Goal: Task Accomplishment & Management: Use online tool/utility

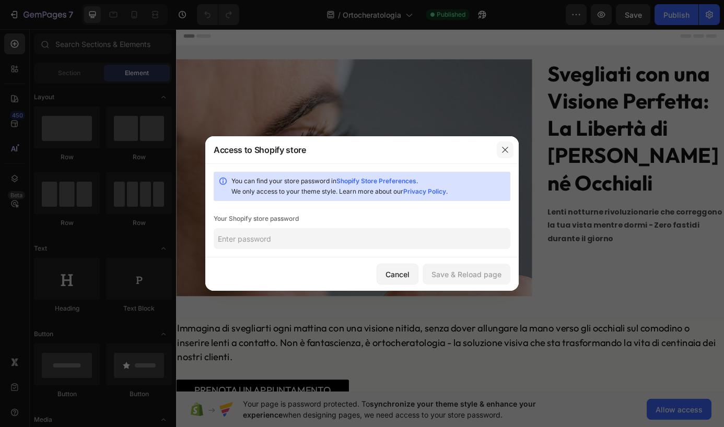
click at [506, 146] on icon "button" at bounding box center [505, 150] width 8 height 8
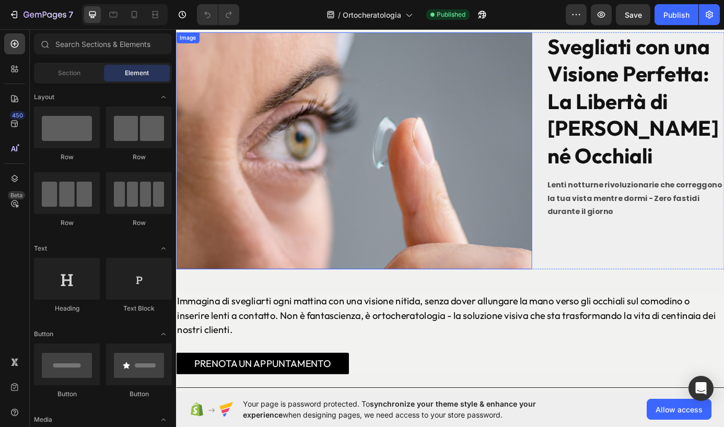
scroll to position [223, 0]
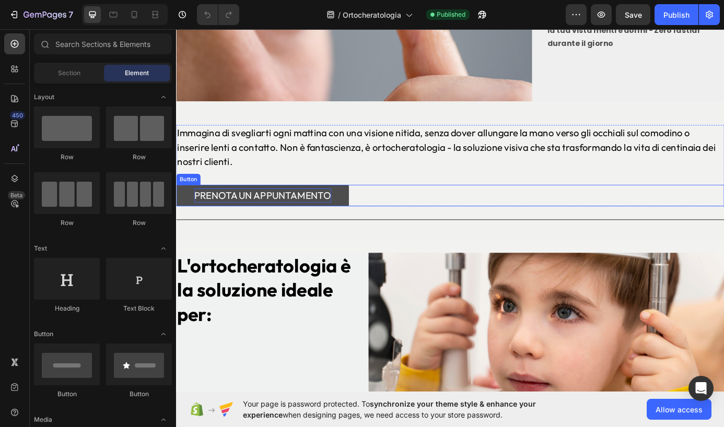
click at [292, 212] on div "PRENOTA UN APPUNTAMENTO" at bounding box center [274, 220] width 157 height 17
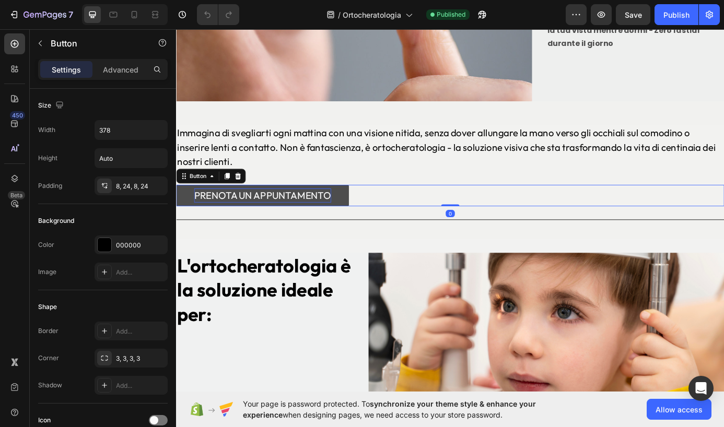
click at [292, 212] on div "PRENOTA UN APPUNTAMENTO" at bounding box center [274, 220] width 157 height 17
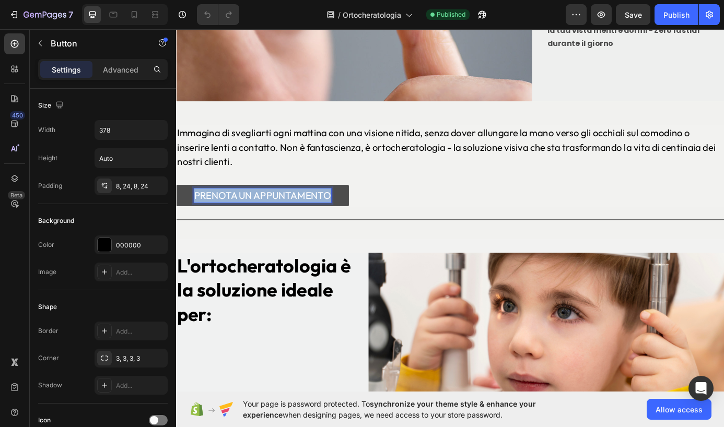
click at [292, 212] on p "PRENOTA UN APPUNTAMENTO" at bounding box center [274, 220] width 157 height 17
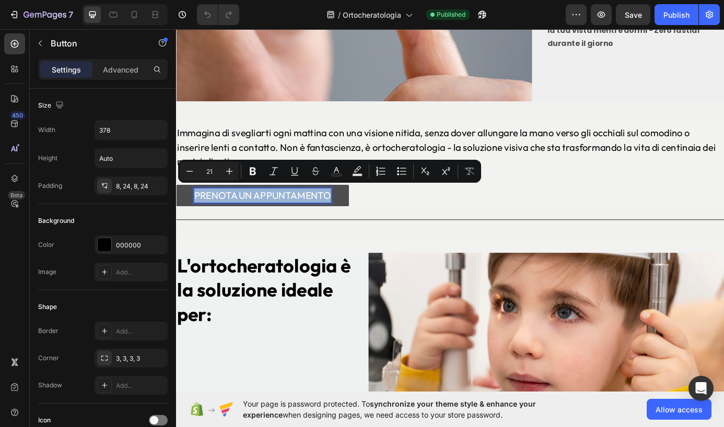
click at [292, 212] on p "PRENOTA UN APPUNTAMENTO" at bounding box center [274, 220] width 157 height 17
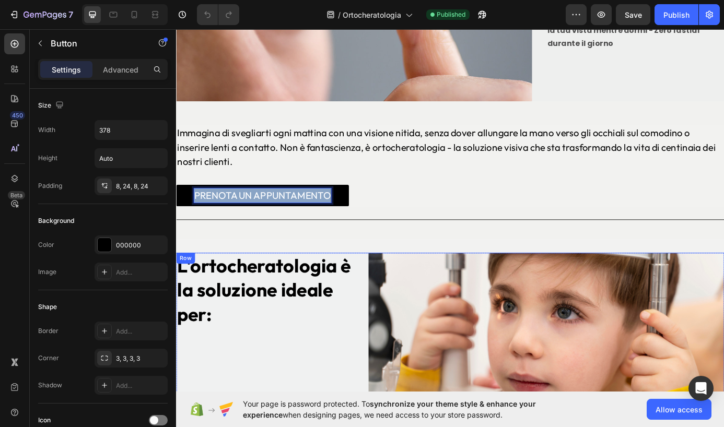
type input "16"
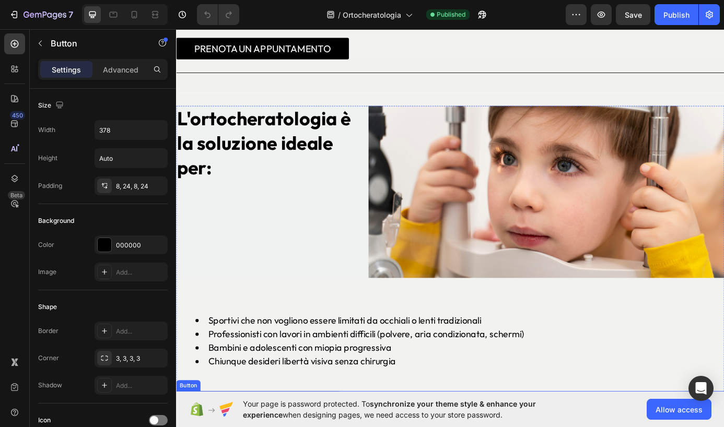
scroll to position [432, 0]
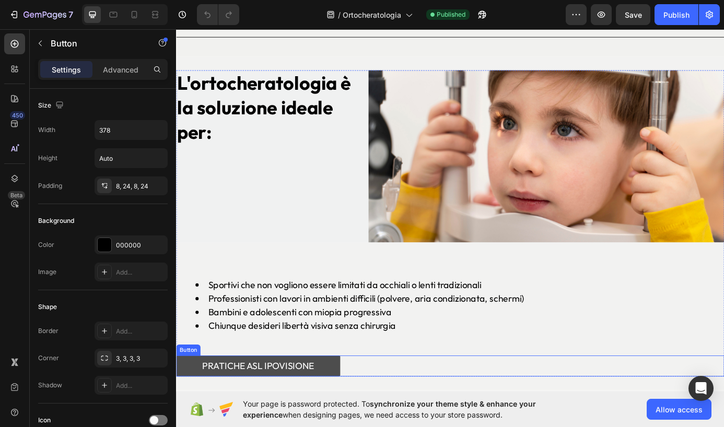
click at [279, 403] on button "PRATICHE ASL IPOVISIONE" at bounding box center [270, 415] width 188 height 24
click at [277, 408] on div "PRATICHE ASL IPOVISIONE" at bounding box center [270, 415] width 128 height 16
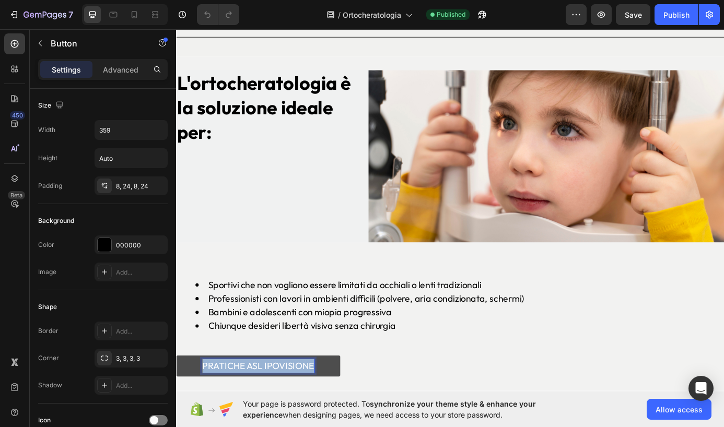
click at [277, 408] on p "PRATICHE ASL IPOVISIONE" at bounding box center [270, 415] width 128 height 16
click at [259, 410] on p "PRENOTA UN APPUNTAMENTO" at bounding box center [270, 415] width 150 height 16
click at [262, 408] on p "PRENOTA UN APPUNTAMENTO" at bounding box center [270, 415] width 150 height 16
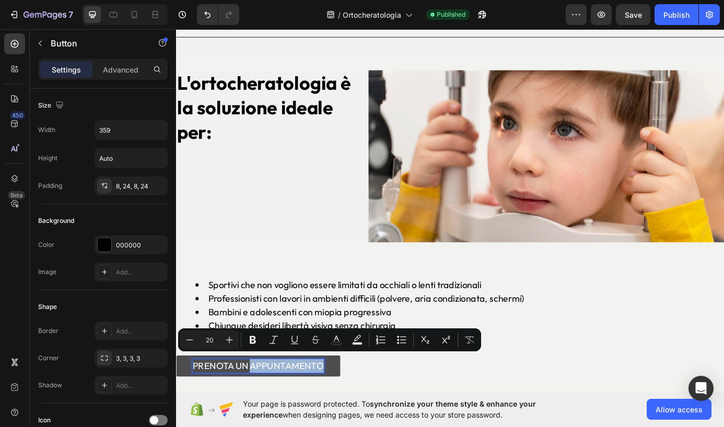
click at [295, 408] on p "PRENOTA UN APPUNTAMENTO" at bounding box center [270, 415] width 150 height 16
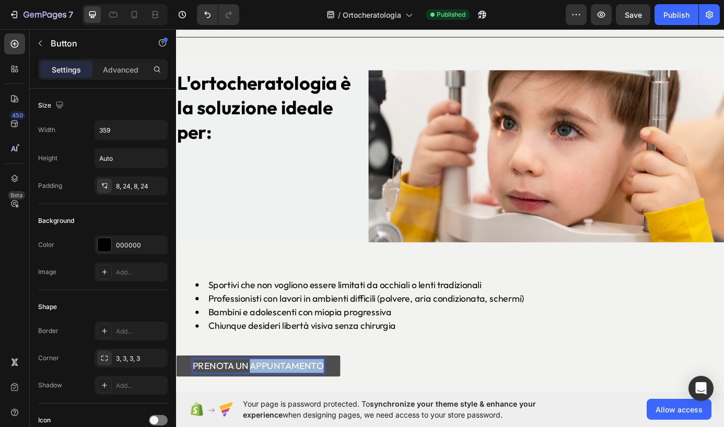
click at [295, 408] on p "PRENOTA UN APPUNTAMENTO" at bounding box center [270, 415] width 150 height 16
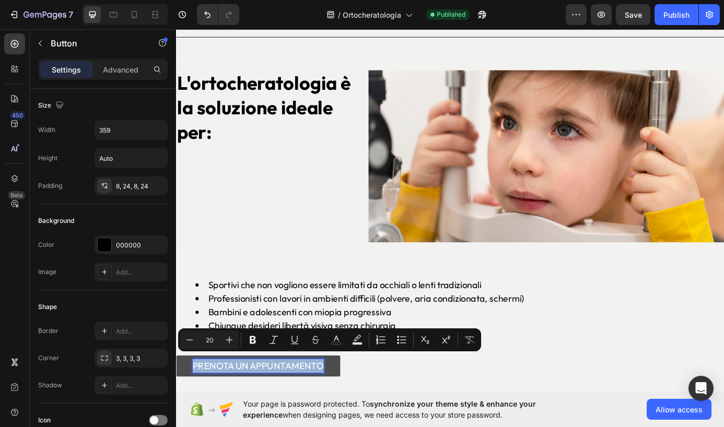
click at [295, 408] on p "PRENOTA UN APPUNTAMENTO" at bounding box center [270, 415] width 150 height 16
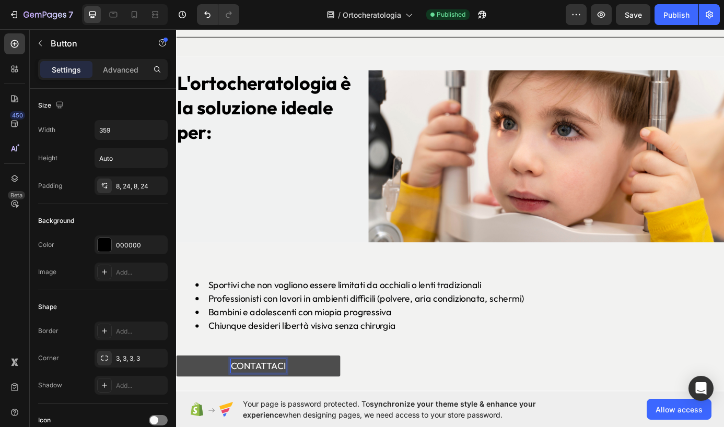
click at [176, 403] on button "CONTATTACI" at bounding box center [270, 415] width 188 height 24
click at [657, 18] on button "Publish" at bounding box center [677, 14] width 44 height 21
click at [305, 410] on p "CONTATTACI ORA" at bounding box center [269, 415] width 87 height 16
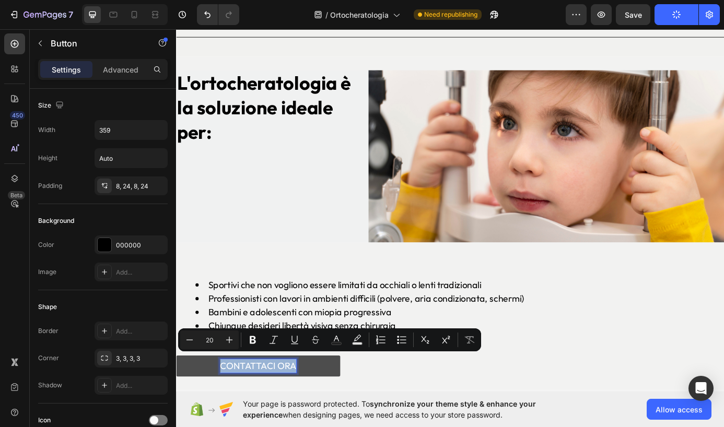
copy p "CONTATTACI ORA"
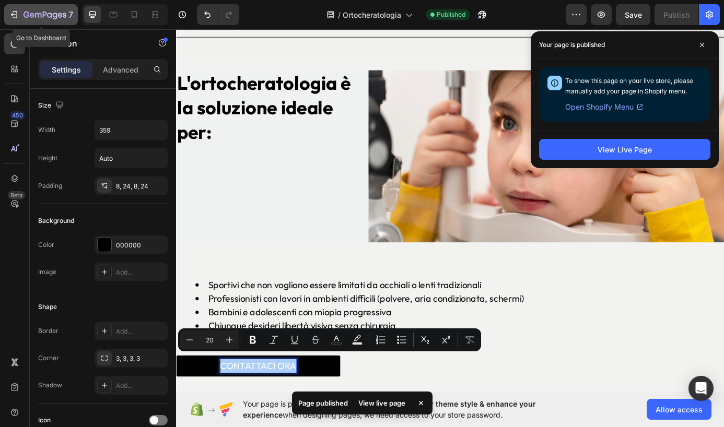
click at [41, 16] on icon "button" at bounding box center [38, 15] width 6 height 5
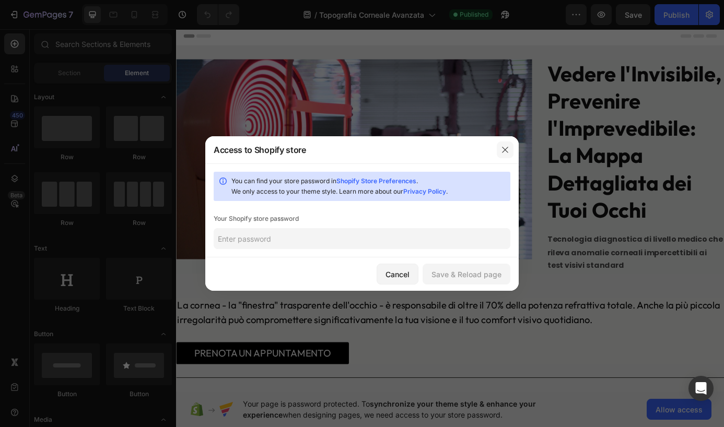
click at [503, 148] on icon "button" at bounding box center [505, 150] width 8 height 8
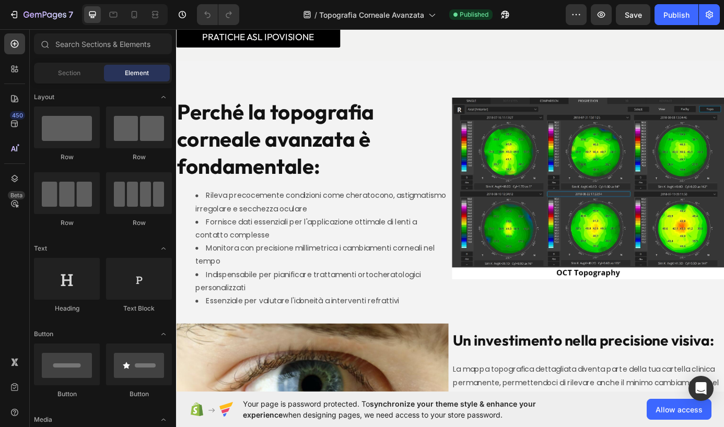
scroll to position [579, 0]
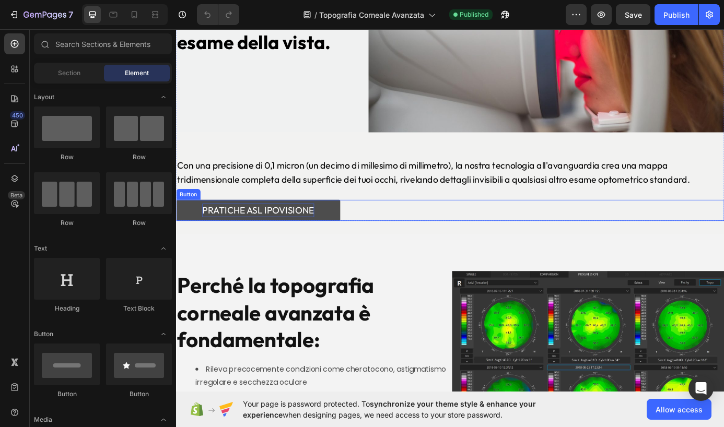
click at [257, 235] on div "PRATICHE ASL IPOVISIONE" at bounding box center [270, 237] width 128 height 16
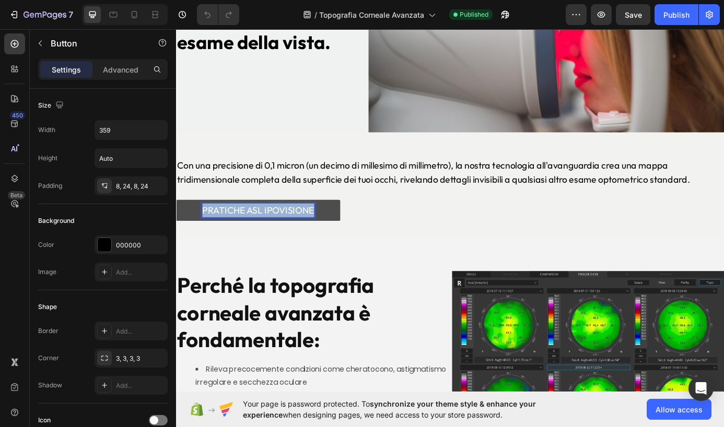
click at [257, 235] on p "PRATICHE ASL IPOVISIONE" at bounding box center [270, 237] width 128 height 16
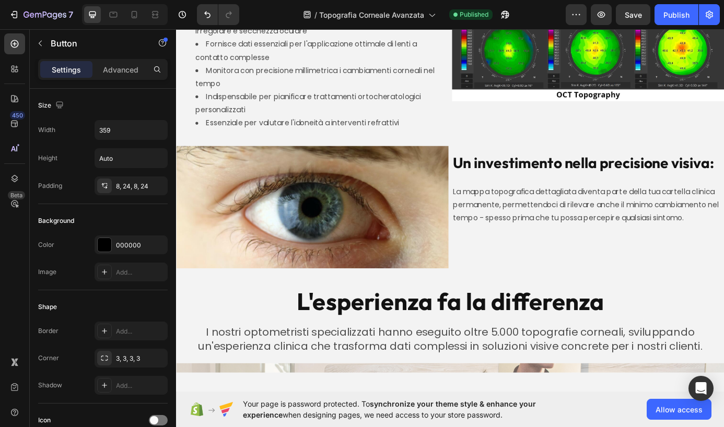
scroll to position [586, 0]
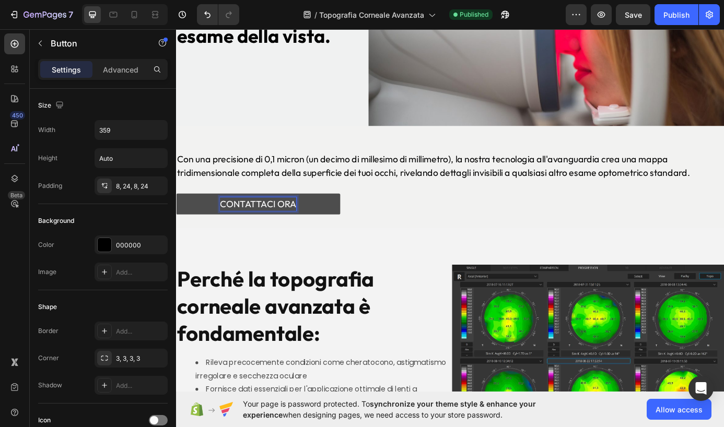
click at [262, 228] on p "CONTATTACI ORA" at bounding box center [269, 230] width 87 height 16
click at [176, 217] on button "PRENOTA" at bounding box center [270, 229] width 188 height 24
click at [176, 217] on button "PRENOTA ORA" at bounding box center [270, 229] width 188 height 24
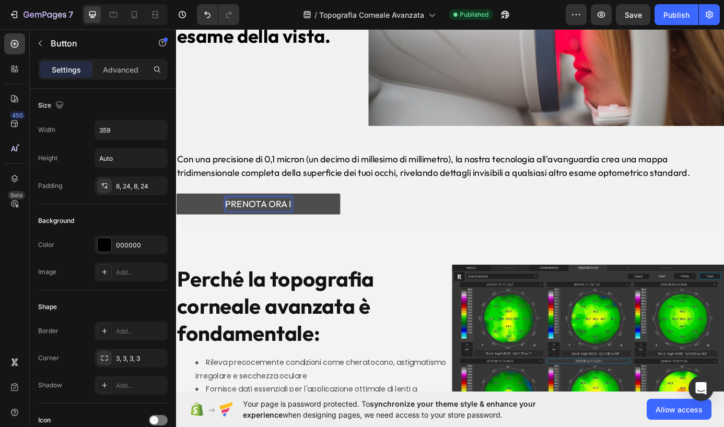
click at [176, 217] on button "PRENOTA ORA I" at bounding box center [270, 229] width 188 height 24
click at [176, 217] on button "PRENOTA ORA IL TUO" at bounding box center [270, 229] width 188 height 24
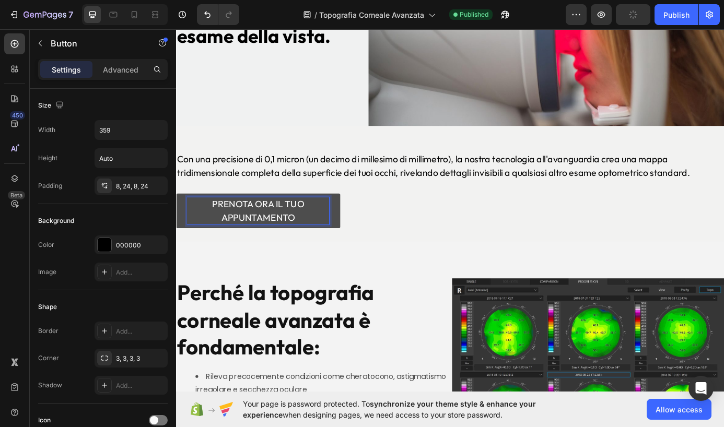
click at [253, 229] on p "PRENOTA ORA IL TUO APPUNTAMENTO" at bounding box center [270, 237] width 163 height 31
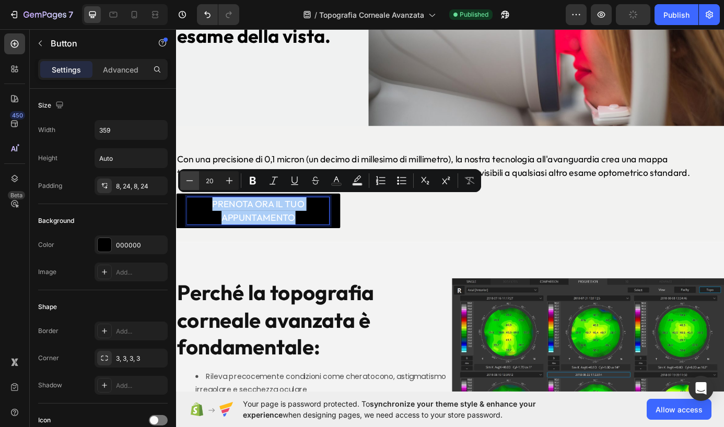
click at [195, 186] on button "Minus" at bounding box center [189, 180] width 19 height 19
click at [196, 186] on button "Minus" at bounding box center [189, 180] width 19 height 19
type input "17"
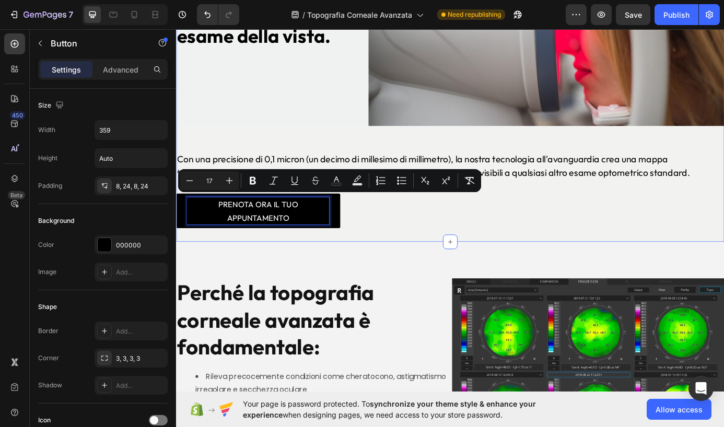
click at [234, 238] on div "La topografia corneale avanzata di Ottica Tirone va oltre il semplice esame del…" at bounding box center [489, 83] width 627 height 377
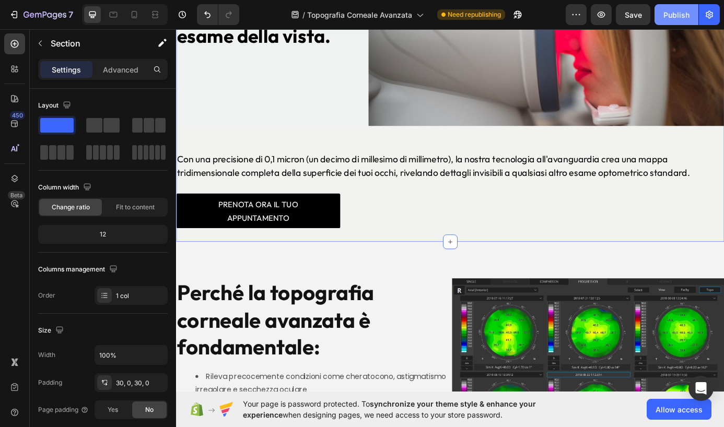
click at [676, 16] on div "Publish" at bounding box center [677, 14] width 26 height 11
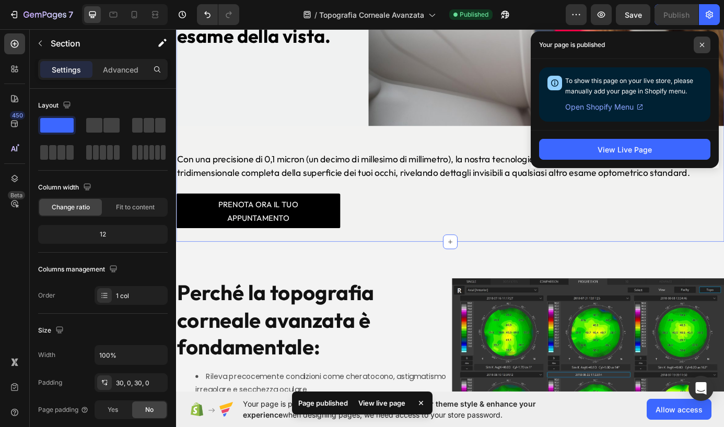
click at [705, 44] on span at bounding box center [702, 45] width 17 height 17
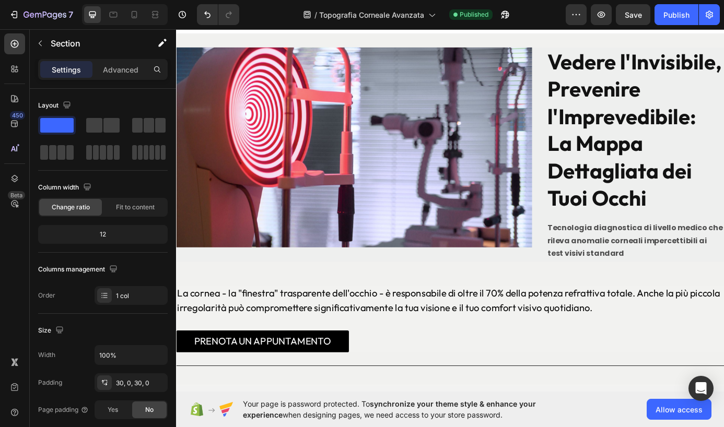
scroll to position [0, 0]
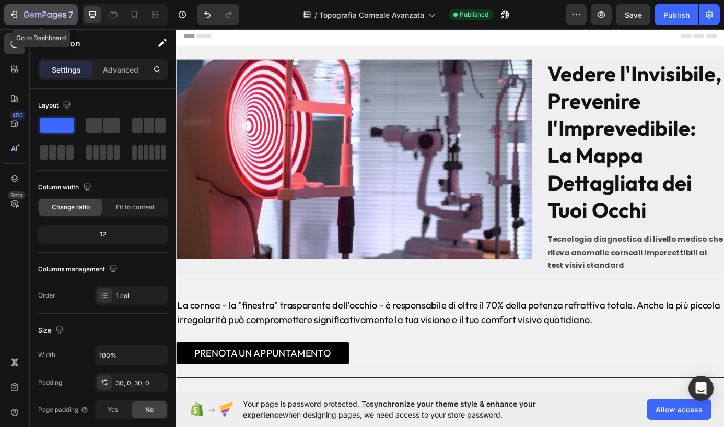
click at [15, 16] on icon "button" at bounding box center [14, 14] width 10 height 10
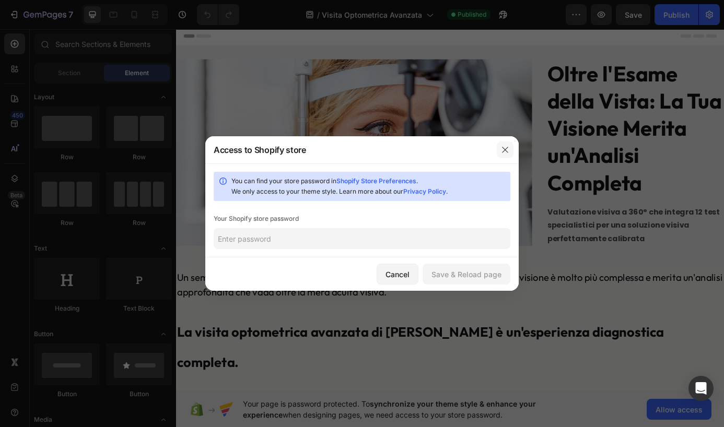
click at [501, 149] on icon "button" at bounding box center [505, 150] width 8 height 8
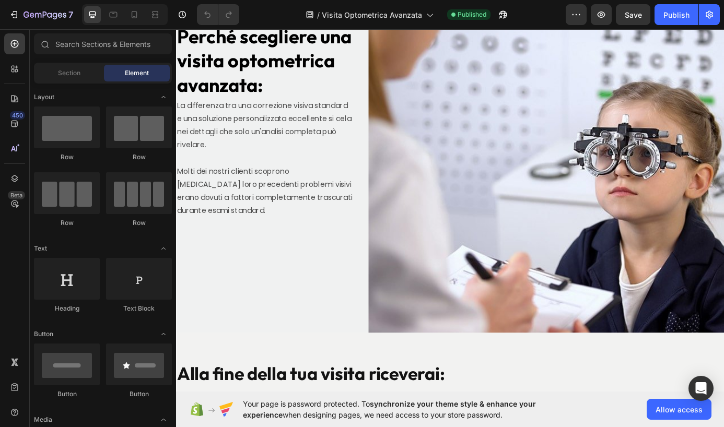
scroll to position [999, 0]
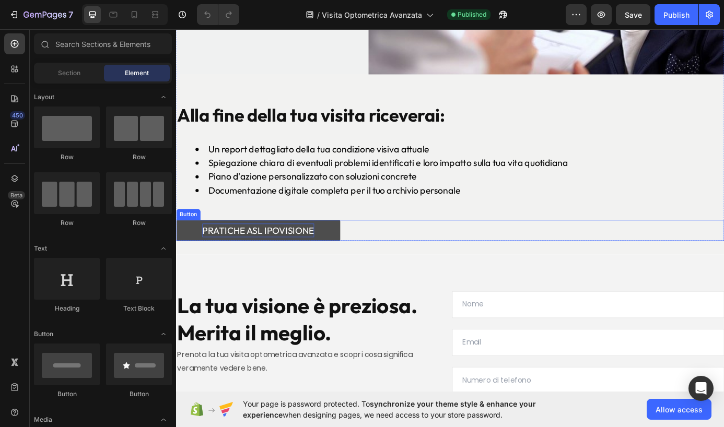
click at [274, 252] on div "PRATICHE ASL IPOVISIONE" at bounding box center [270, 260] width 128 height 16
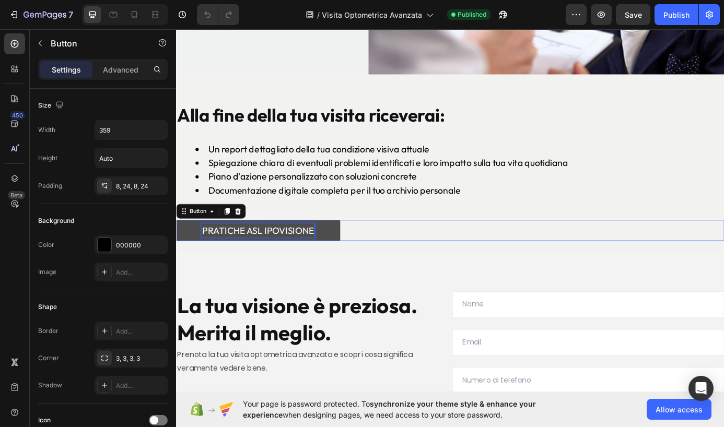
click at [274, 252] on div "PRATICHE ASL IPOVISIONE" at bounding box center [270, 260] width 128 height 16
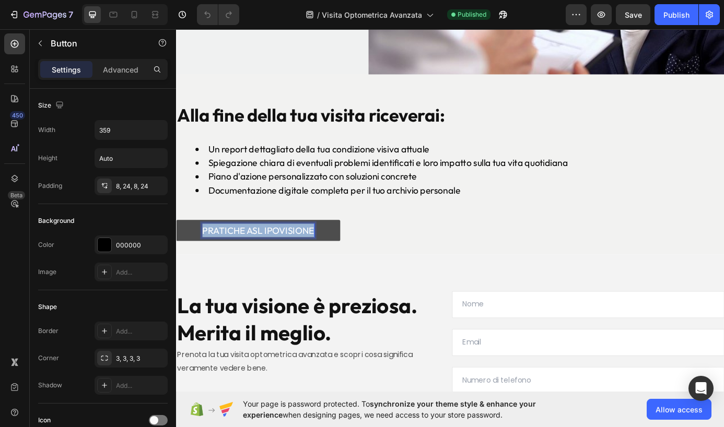
click at [274, 252] on p "PRATICHE ASL IPOVISIONE" at bounding box center [270, 260] width 128 height 16
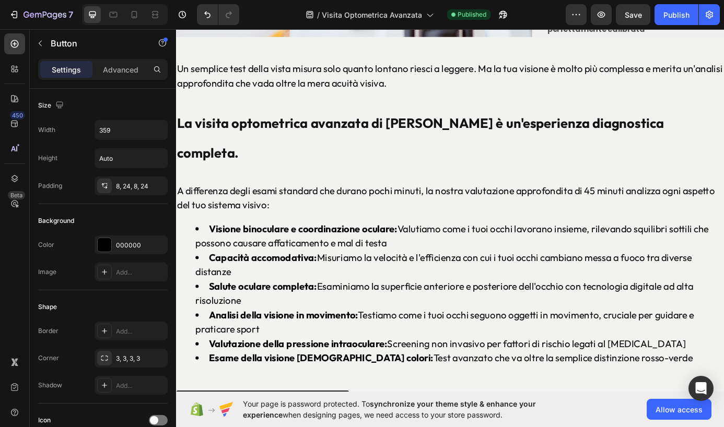
scroll to position [0, 0]
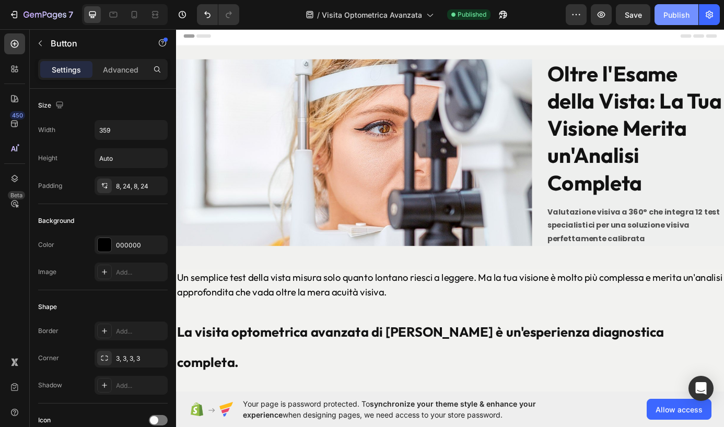
click at [686, 13] on div "Publish" at bounding box center [677, 14] width 26 height 11
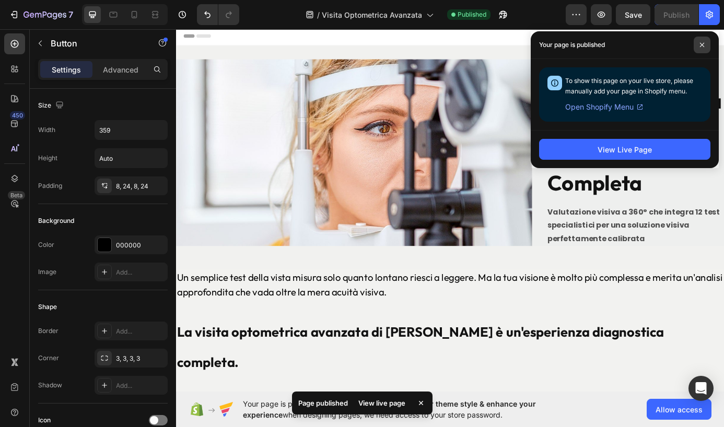
drag, startPoint x: 700, startPoint y: 42, endPoint x: 341, endPoint y: 34, distance: 359.1
click at [700, 42] on span at bounding box center [702, 45] width 17 height 17
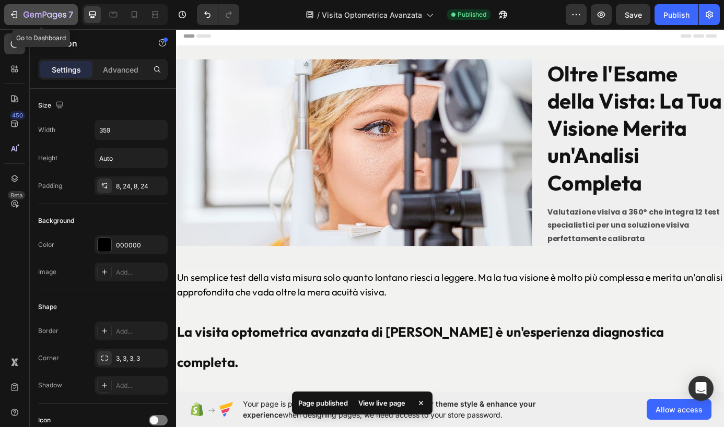
click at [38, 15] on icon "button" at bounding box center [38, 15] width 6 height 5
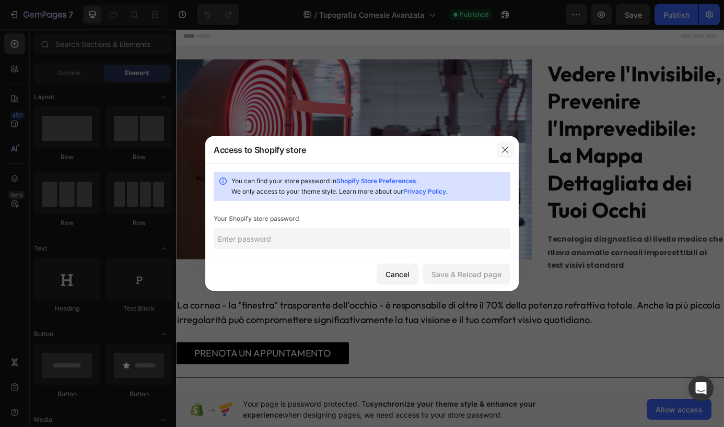
click at [507, 147] on icon "button" at bounding box center [505, 150] width 8 height 8
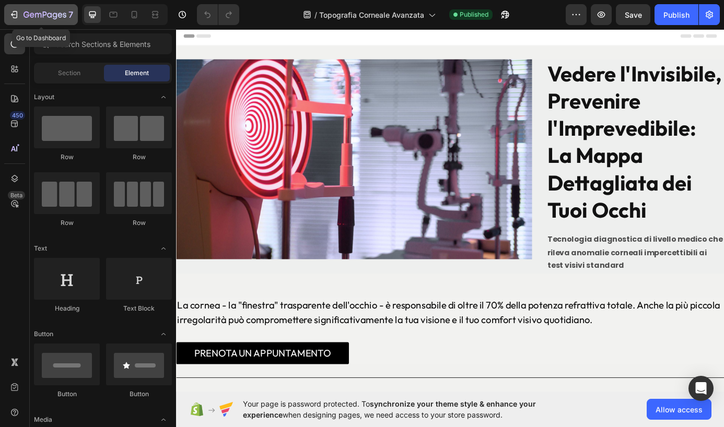
click at [56, 22] on button "7" at bounding box center [41, 14] width 74 height 21
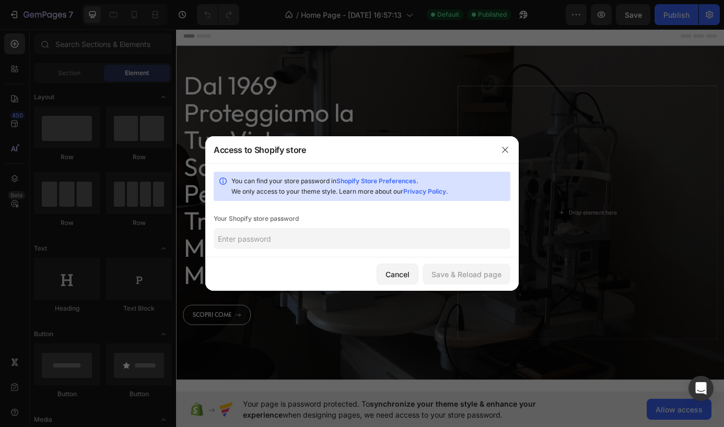
click at [501, 148] on icon "button" at bounding box center [505, 150] width 8 height 8
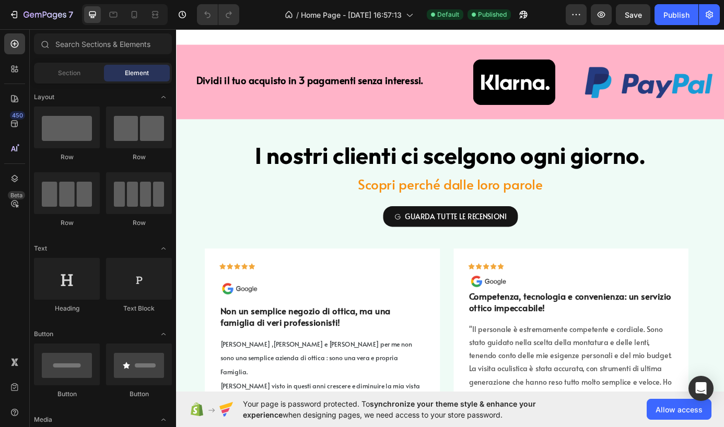
scroll to position [3375, 0]
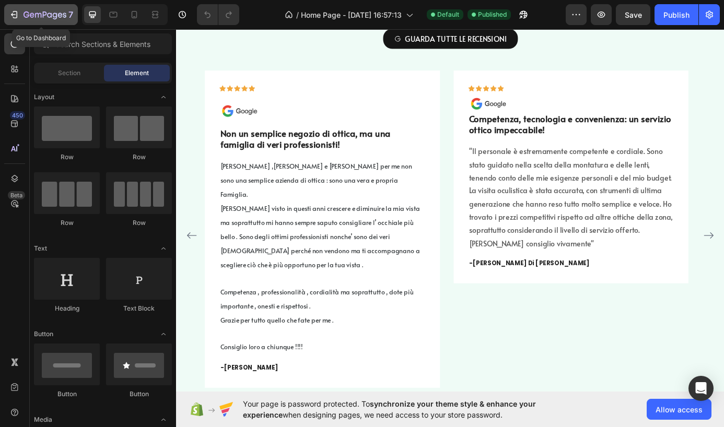
click at [31, 20] on div "7" at bounding box center [49, 14] width 50 height 13
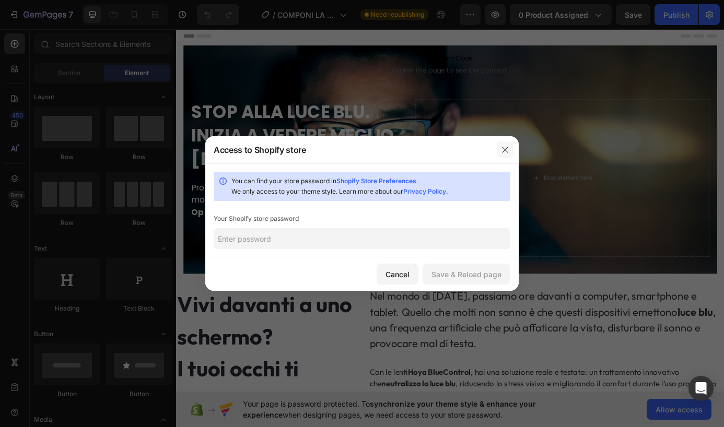
click at [507, 147] on icon "button" at bounding box center [505, 150] width 8 height 8
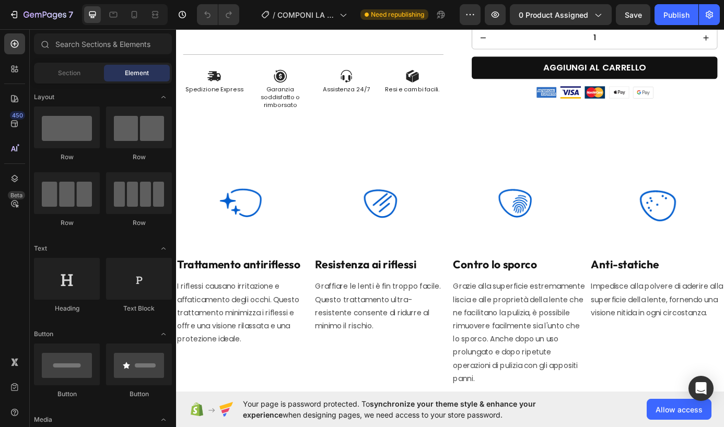
scroll to position [1203, 0]
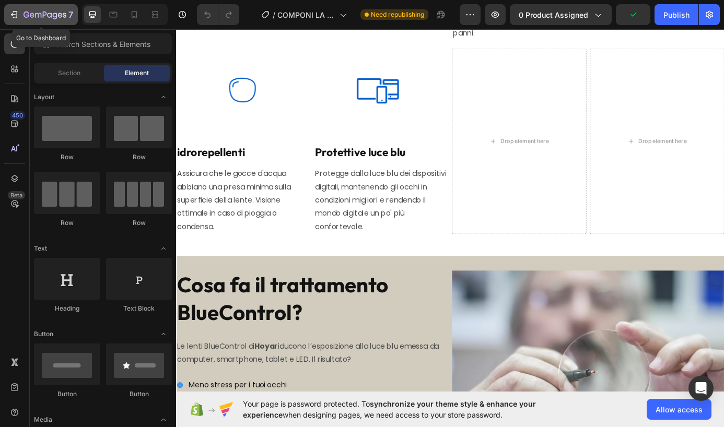
click at [40, 19] on icon "button" at bounding box center [45, 15] width 43 height 9
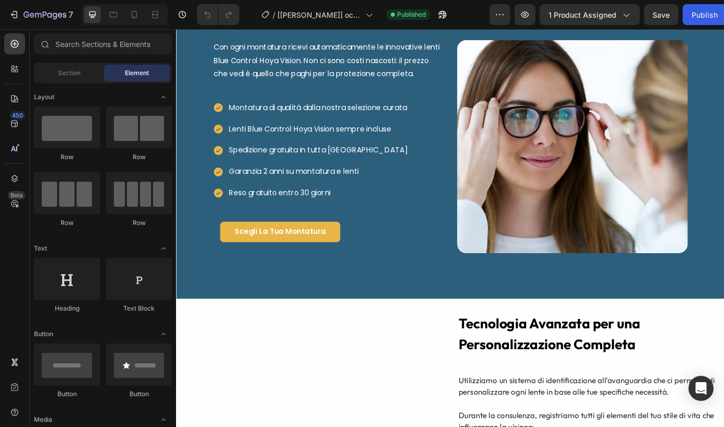
scroll to position [1312, 0]
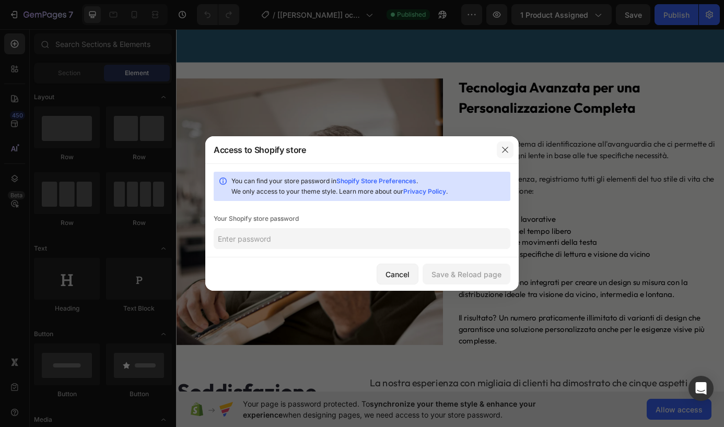
click at [510, 151] on button "button" at bounding box center [505, 150] width 17 height 17
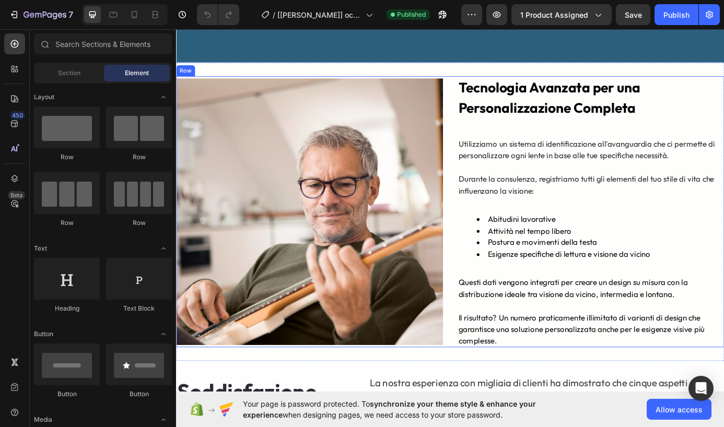
click at [485, 109] on div "Image Tecnologia Avanzata per una Personalizzazione Completa Heading Utilizziam…" at bounding box center [489, 238] width 627 height 311
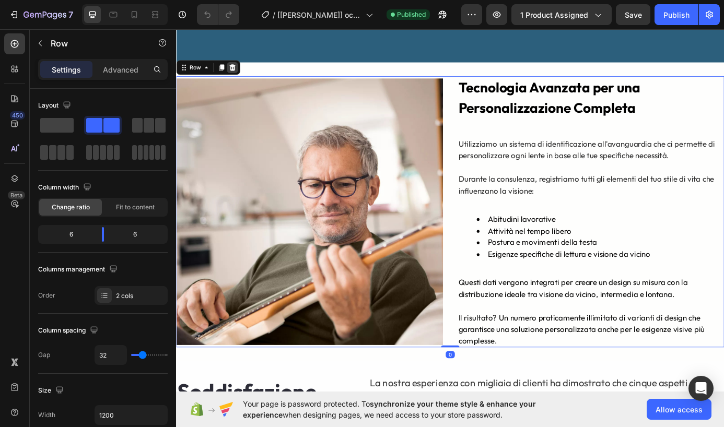
click at [237, 77] on icon at bounding box center [240, 73] width 8 height 8
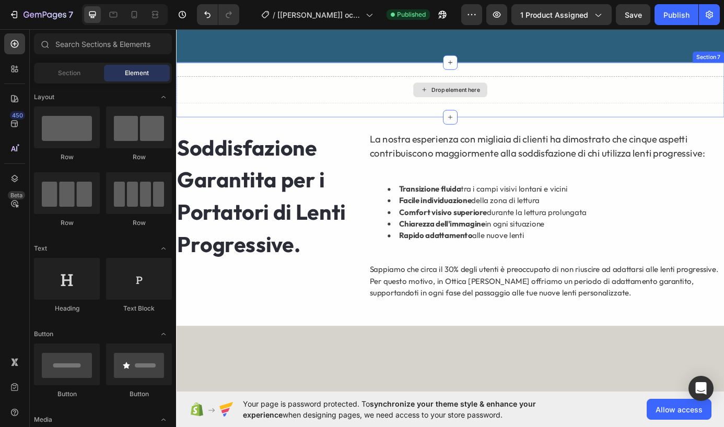
click at [371, 112] on div "Drop element here" at bounding box center [489, 98] width 627 height 31
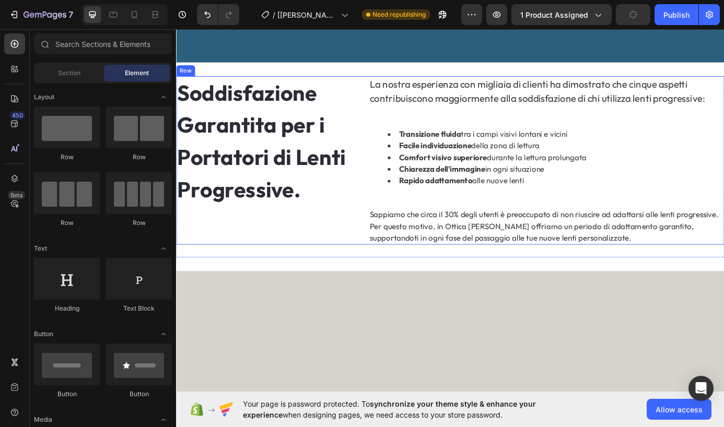
click at [380, 104] on div "Soddisfazione Garantita per i Portatori di Lenti Progressive. Heading La nostra…" at bounding box center [489, 179] width 627 height 193
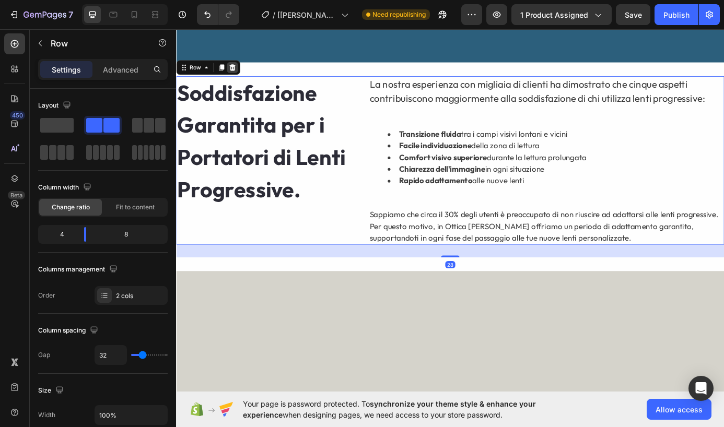
click at [243, 77] on icon at bounding box center [240, 73] width 8 height 8
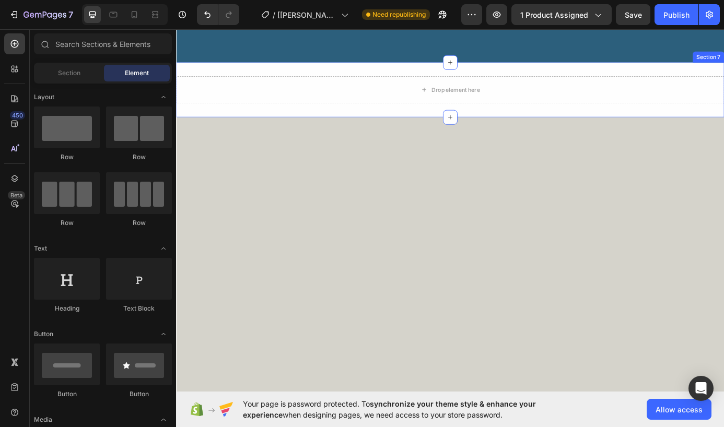
click at [272, 93] on div "Drop element here Row Section 7" at bounding box center [489, 98] width 627 height 63
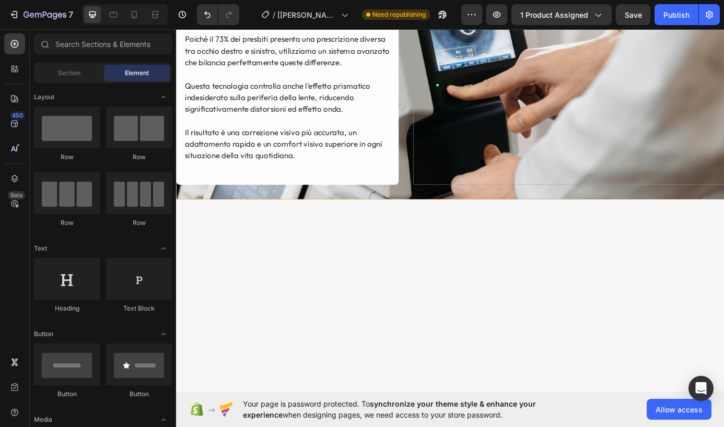
scroll to position [1313, 0]
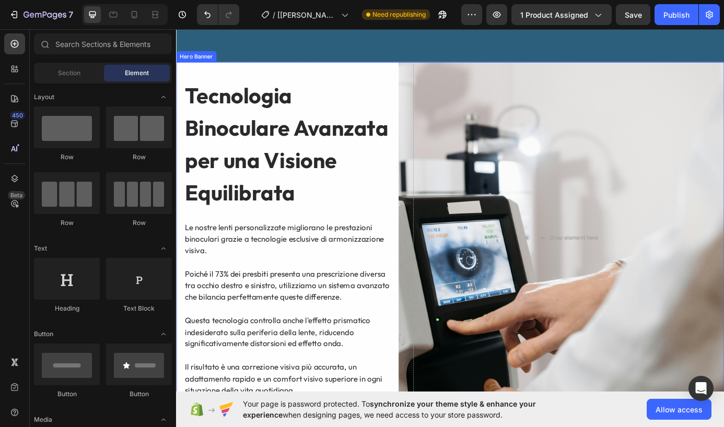
click at [432, 93] on div "Tecnologia Binoculare Avanzata per una Visione Equilibrata Heading Le nostre le…" at bounding box center [489, 268] width 627 height 449
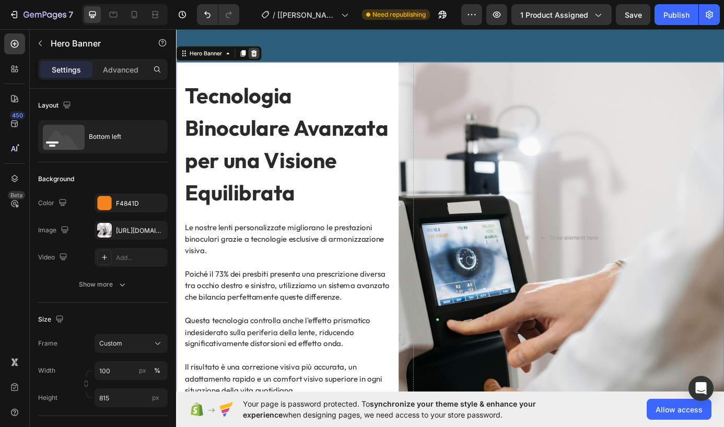
click at [264, 60] on icon at bounding box center [265, 56] width 7 height 7
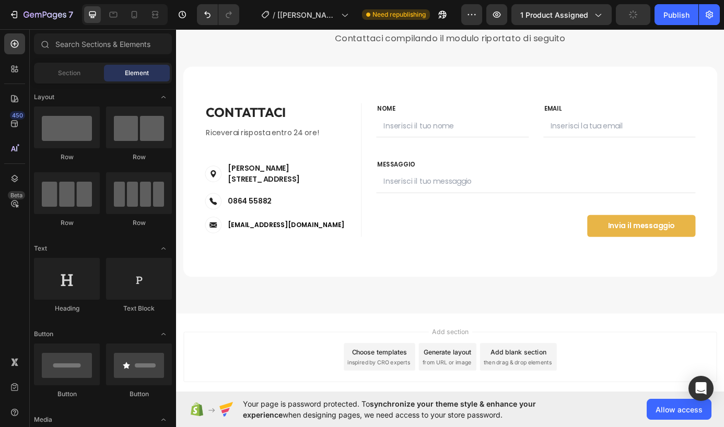
scroll to position [1260, 0]
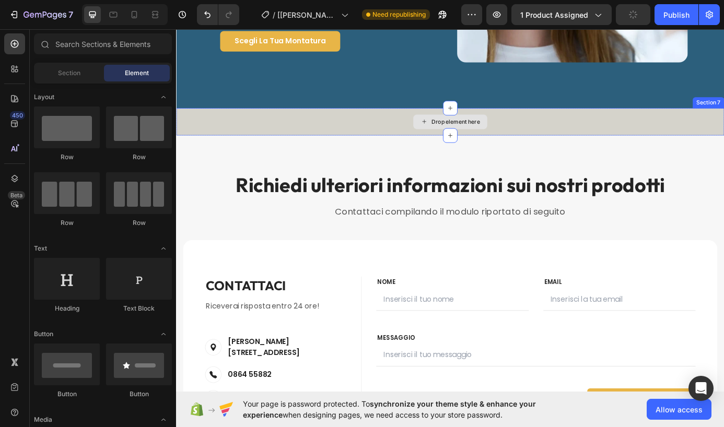
click at [355, 147] on div "Drop element here" at bounding box center [489, 135] width 627 height 31
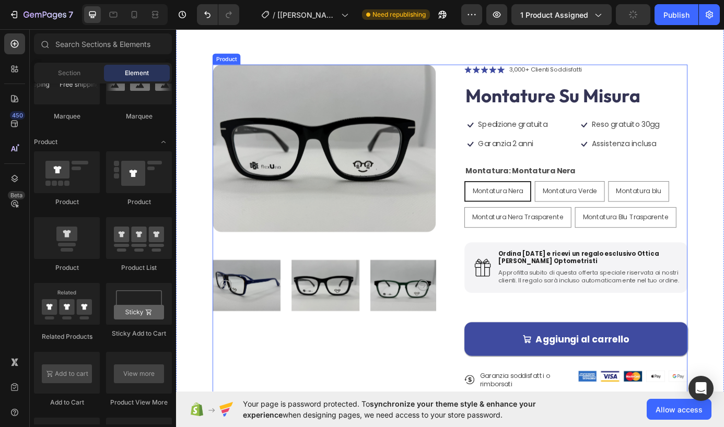
scroll to position [621, 0]
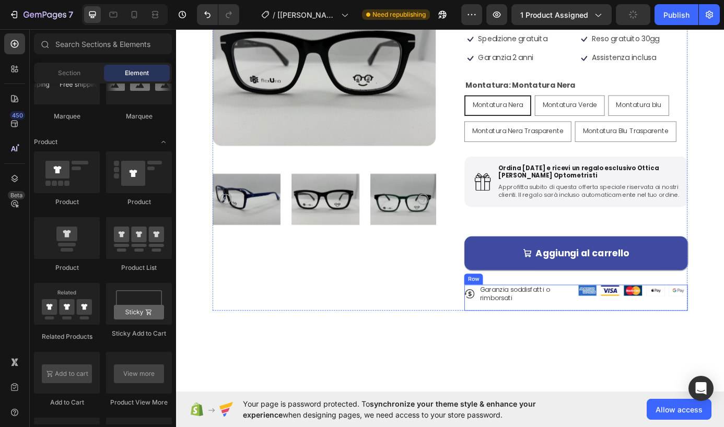
click at [626, 347] on div "Icon Garanzia soddisfatti o rimborsati Text Block Row Image Image Image Image I…" at bounding box center [634, 337] width 256 height 30
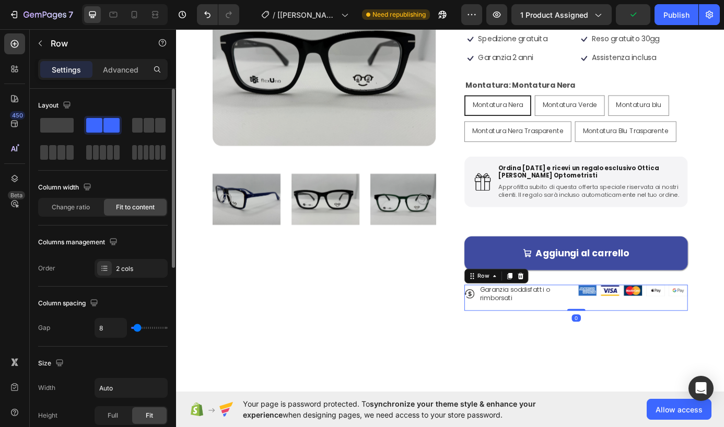
click at [76, 125] on div at bounding box center [103, 139] width 130 height 46
click at [64, 125] on span at bounding box center [56, 125] width 33 height 15
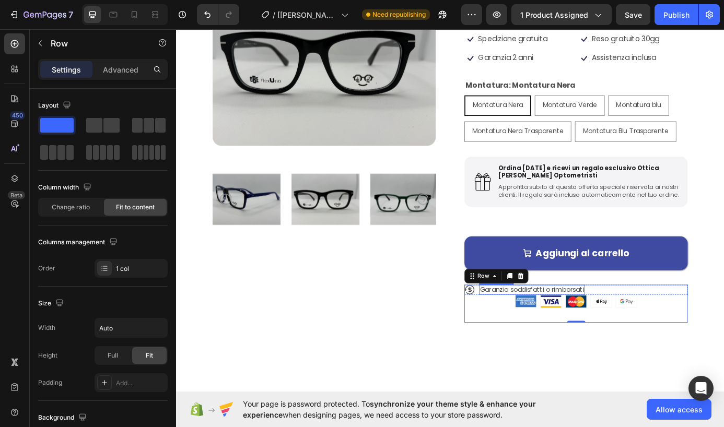
click at [543, 332] on p "Garanzia soddisfatti o rimborsati" at bounding box center [583, 327] width 119 height 9
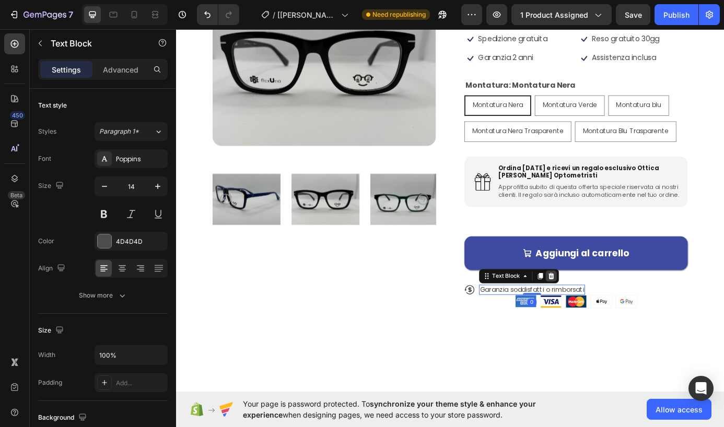
click at [605, 318] on div at bounding box center [605, 312] width 13 height 13
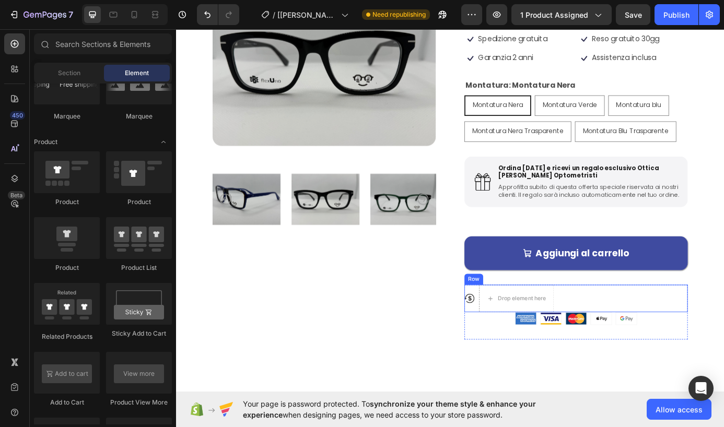
click at [642, 339] on div "Icon Drop element here Row" at bounding box center [634, 337] width 256 height 31
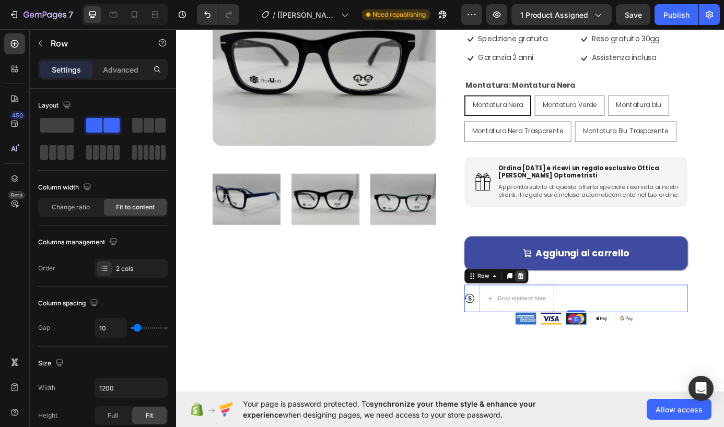
click at [569, 316] on icon at bounding box center [570, 312] width 8 height 8
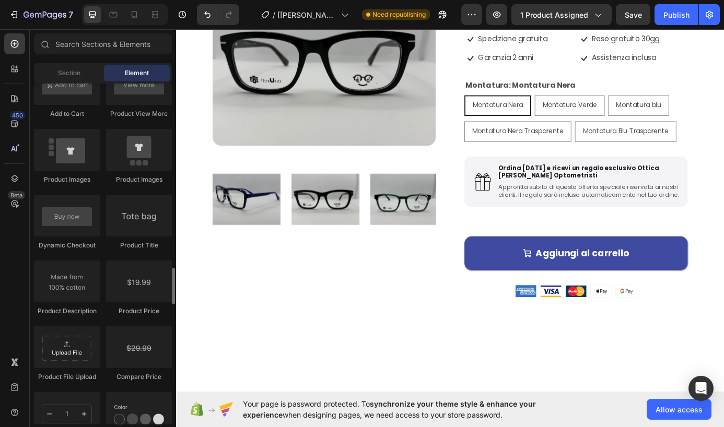
scroll to position [1624, 0]
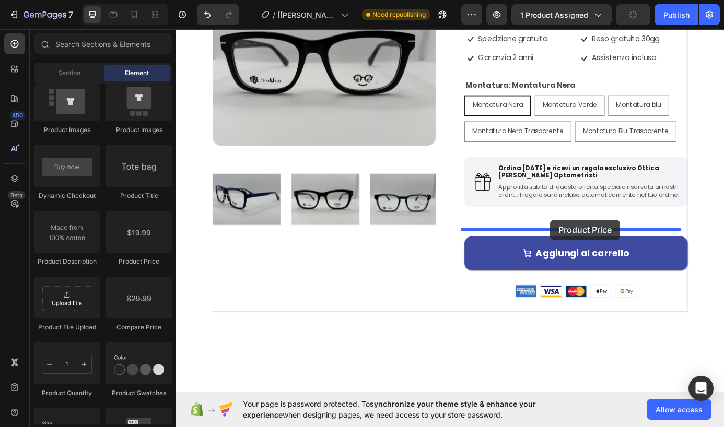
drag, startPoint x: 326, startPoint y: 273, endPoint x: 604, endPoint y: 247, distance: 279.2
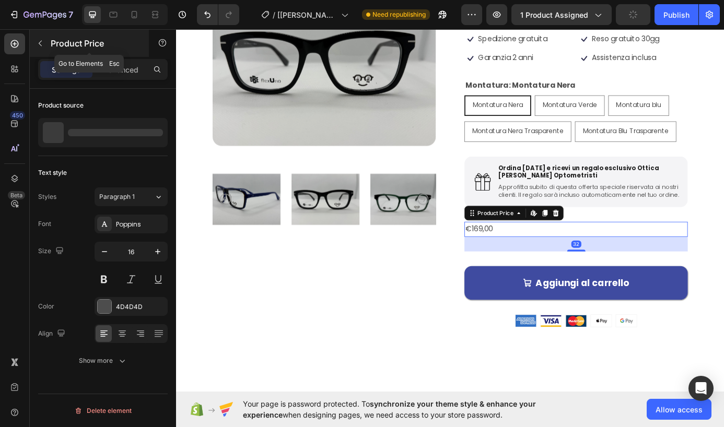
click at [42, 48] on button "button" at bounding box center [40, 43] width 17 height 17
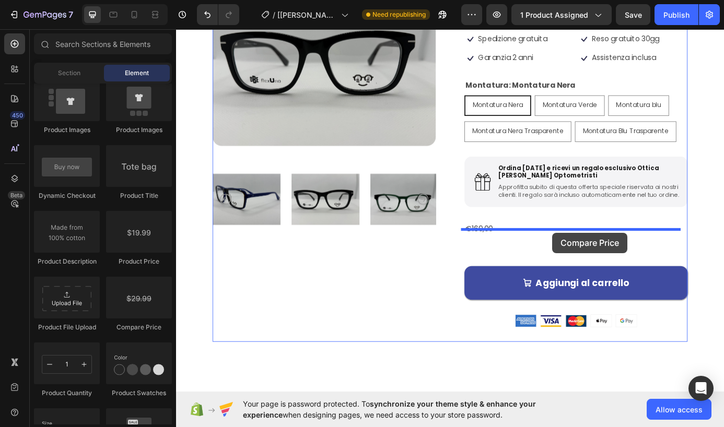
drag, startPoint x: 322, startPoint y: 332, endPoint x: 607, endPoint y: 262, distance: 293.2
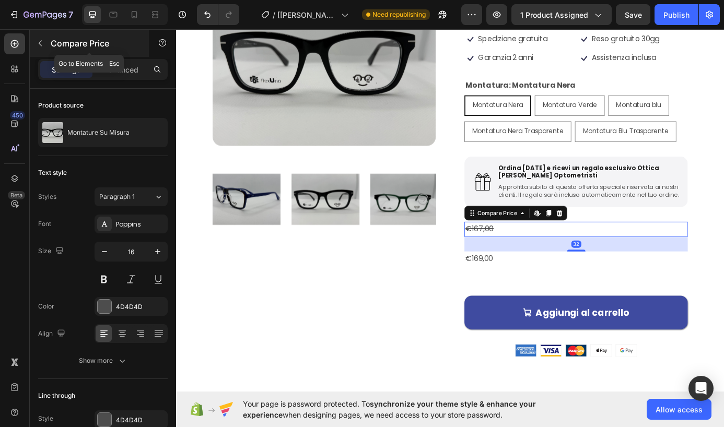
click at [42, 42] on icon "button" at bounding box center [40, 43] width 8 height 8
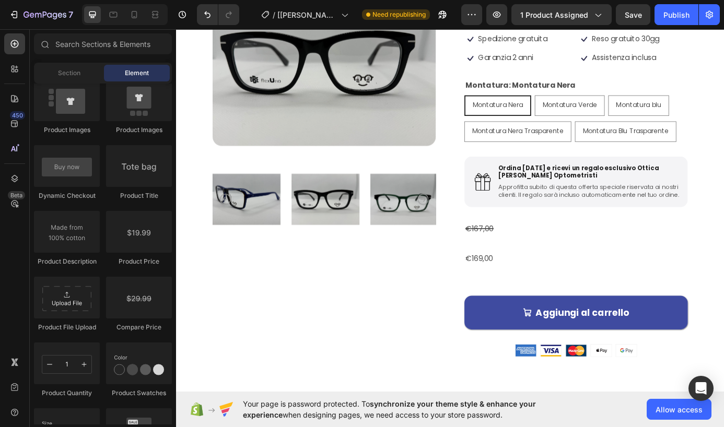
scroll to position [0, 0]
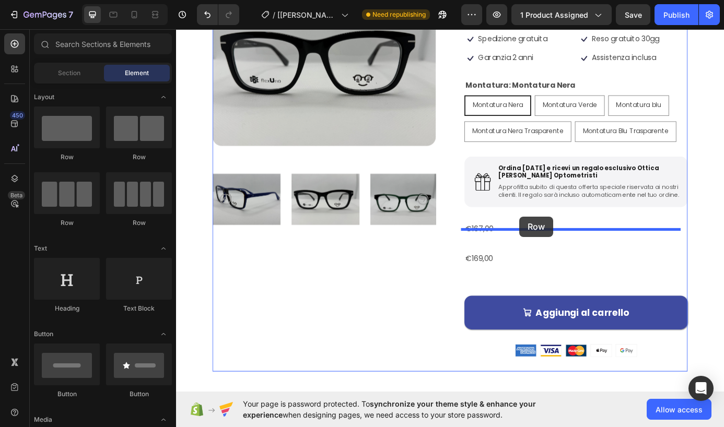
drag, startPoint x: 312, startPoint y: 159, endPoint x: 569, endPoint y: 244, distance: 270.7
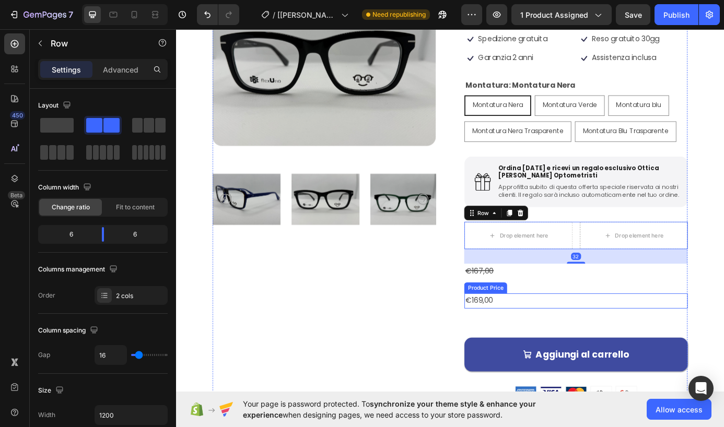
click at [520, 349] on div "€169,00" at bounding box center [634, 340] width 256 height 17
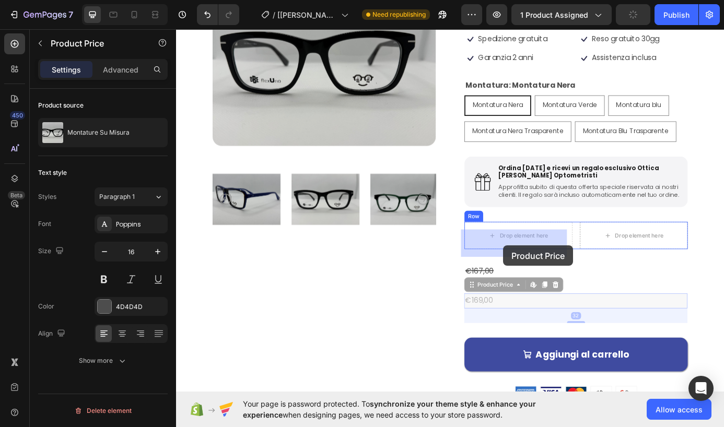
drag, startPoint x: 528, startPoint y: 332, endPoint x: 551, endPoint y: 277, distance: 59.5
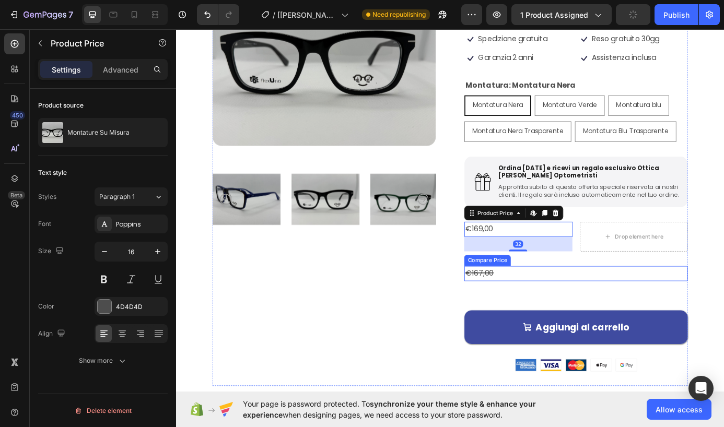
click at [524, 315] on div "€167,00" at bounding box center [634, 308] width 256 height 17
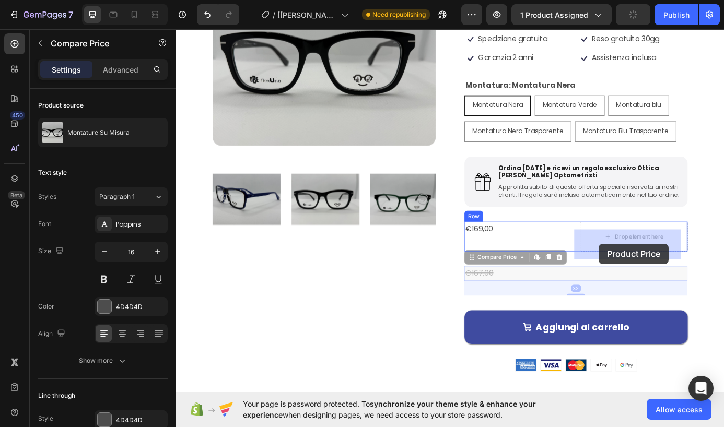
drag, startPoint x: 524, startPoint y: 303, endPoint x: 660, endPoint y: 275, distance: 138.8
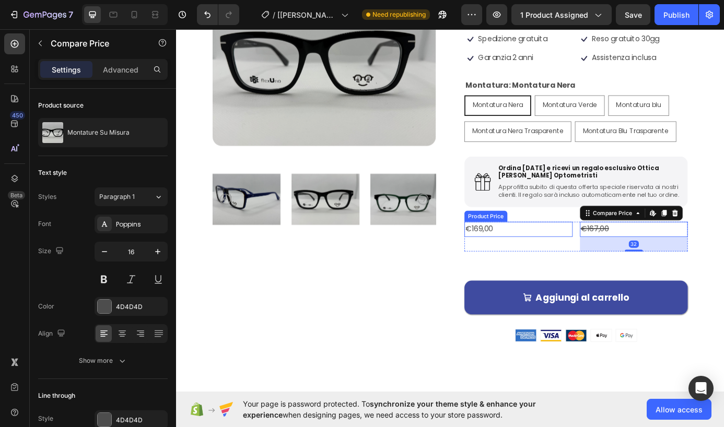
click at [530, 267] on div "€169,00" at bounding box center [568, 258] width 124 height 17
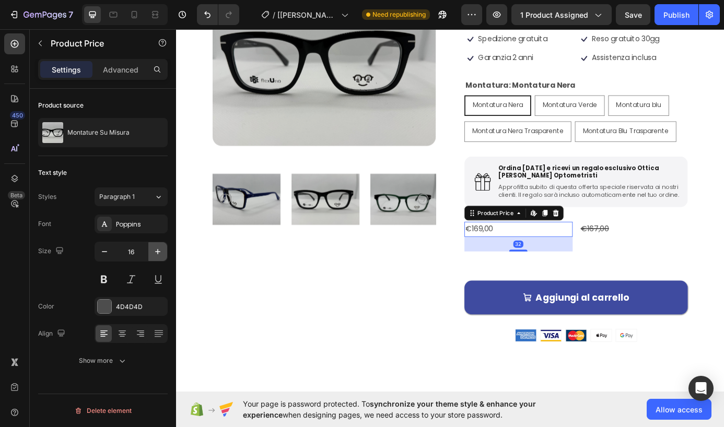
click at [156, 248] on icon "button" at bounding box center [158, 252] width 10 height 10
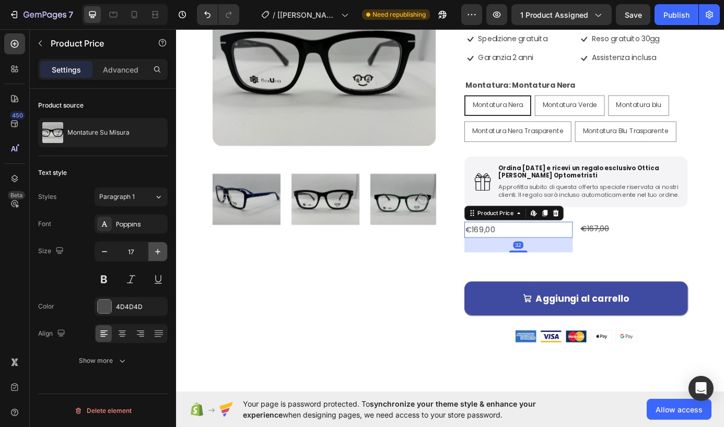
click at [156, 248] on icon "button" at bounding box center [158, 252] width 10 height 10
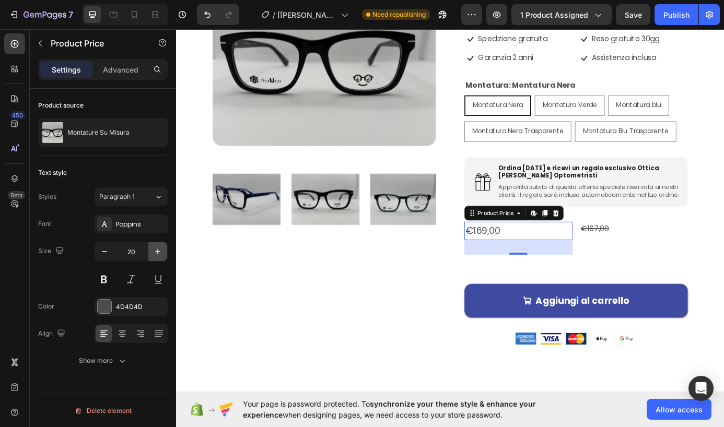
click at [156, 248] on icon "button" at bounding box center [158, 252] width 10 height 10
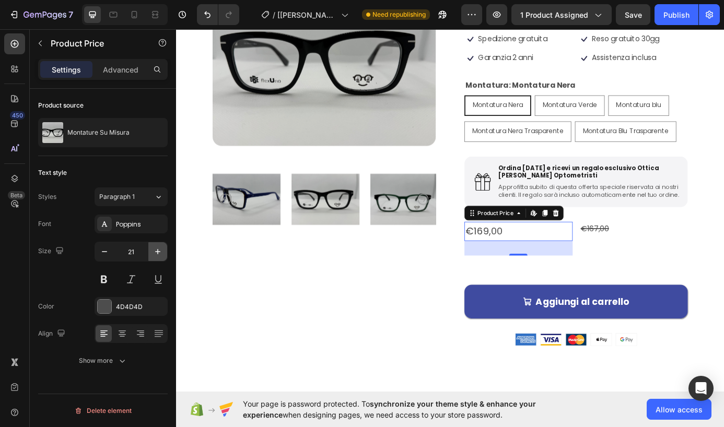
type input "22"
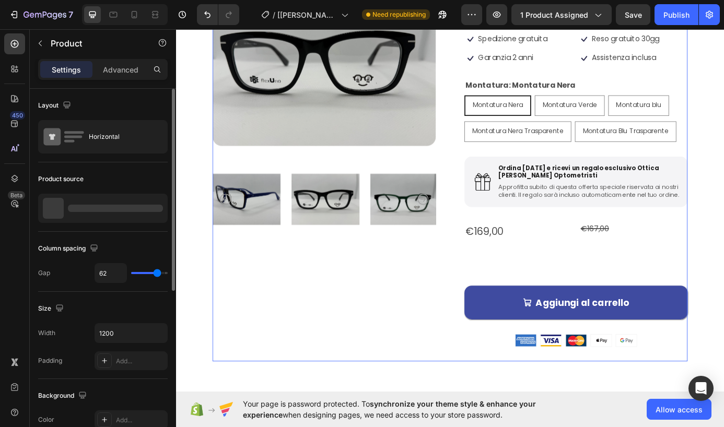
drag, startPoint x: 645, startPoint y: 309, endPoint x: 636, endPoint y: 305, distance: 9.8
click at [636, 305] on div "Icon Icon Icon Icon Icon Icon List 3,000+ Clienti Soddisfatti Text Block Row Mo…" at bounding box center [634, 190] width 256 height 438
click at [569, 289] on div "€169,00 Product Price Product Price" at bounding box center [568, 270] width 124 height 40
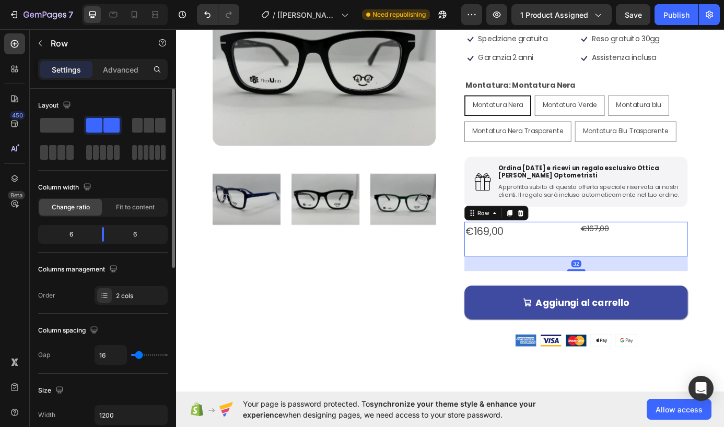
click at [585, 301] on div "32" at bounding box center [634, 298] width 256 height 17
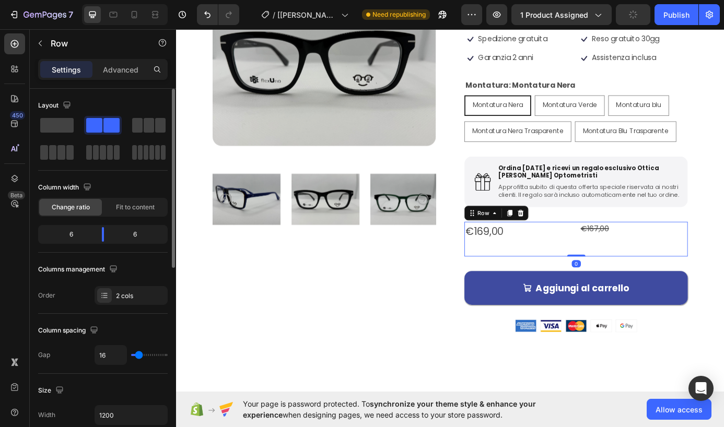
drag, startPoint x: 626, startPoint y: 314, endPoint x: 626, endPoint y: 294, distance: 19.3
click at [626, 290] on div "€169,00 Product Price Product Price €167,00 Compare Price Compare Price Row 0" at bounding box center [634, 270] width 256 height 40
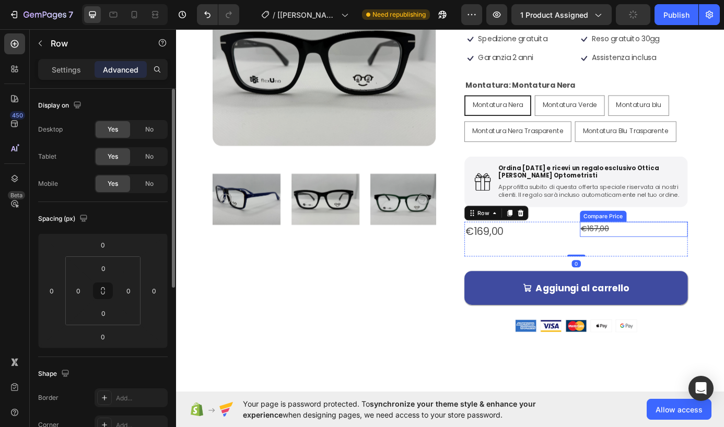
click at [657, 265] on div "€167,00" at bounding box center [700, 258] width 124 height 17
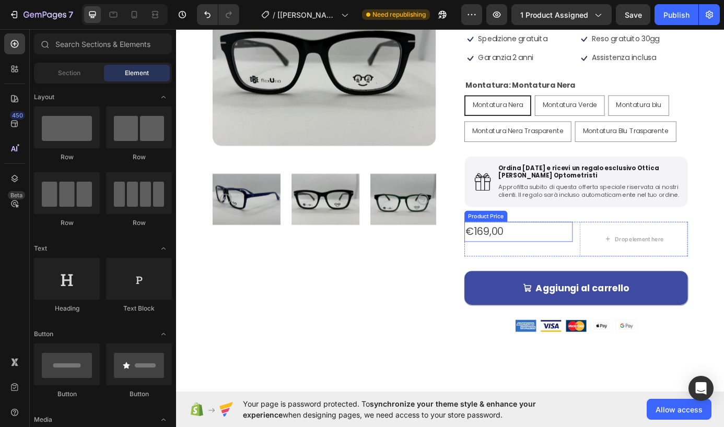
click at [528, 267] on div "€169,00" at bounding box center [568, 261] width 124 height 23
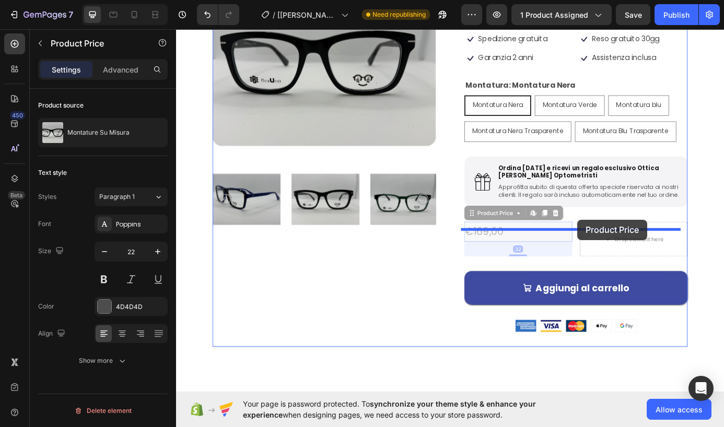
drag, startPoint x: 524, startPoint y: 253, endPoint x: 635, endPoint y: 247, distance: 111.5
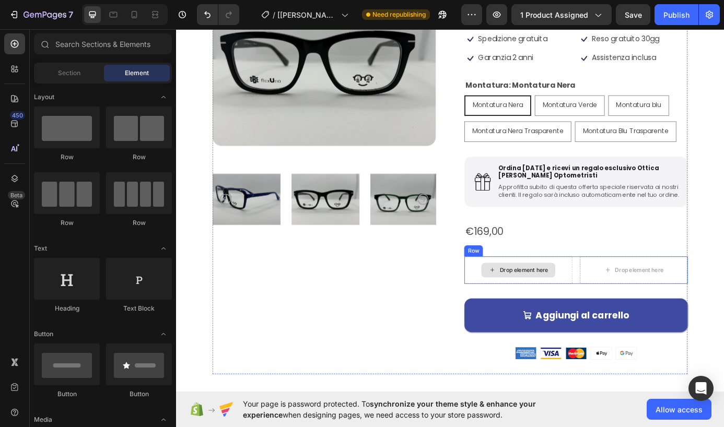
click at [569, 309] on div "Drop element here" at bounding box center [573, 305] width 55 height 8
click at [622, 316] on div "Drop element here" at bounding box center [568, 305] width 124 height 31
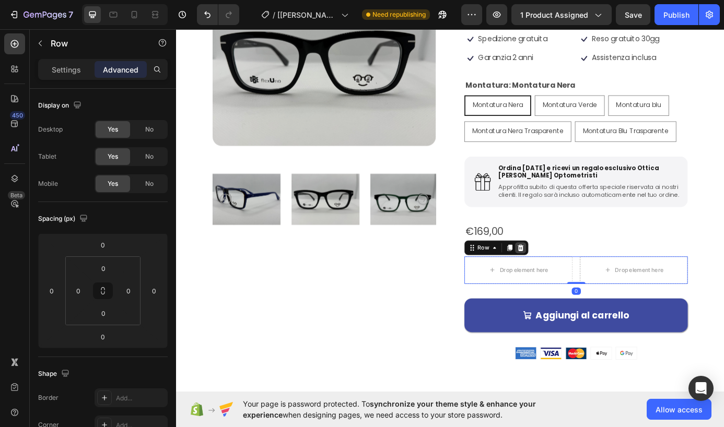
click at [568, 283] on icon at bounding box center [570, 279] width 7 height 7
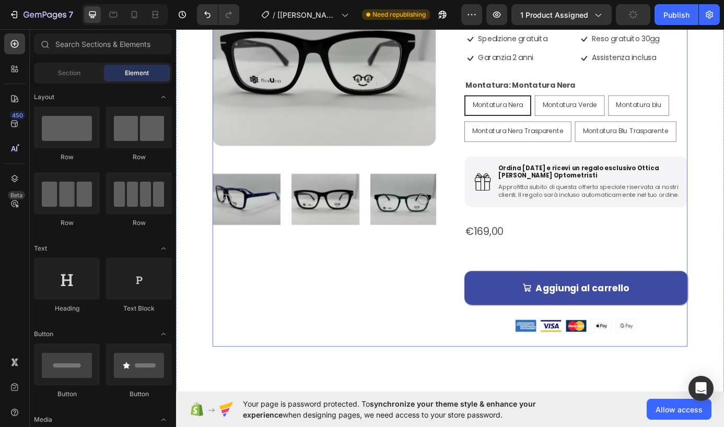
click at [575, 292] on div "Icon Icon Icon Icon Icon Icon List 3,000+ Clienti Soddisfatti Text Block Row Mo…" at bounding box center [634, 182] width 256 height 422
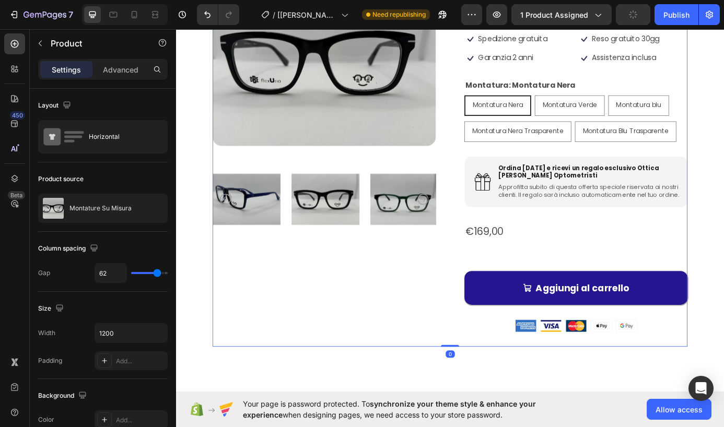
click at [575, 317] on button "Aggiungi al carrello" at bounding box center [634, 325] width 256 height 39
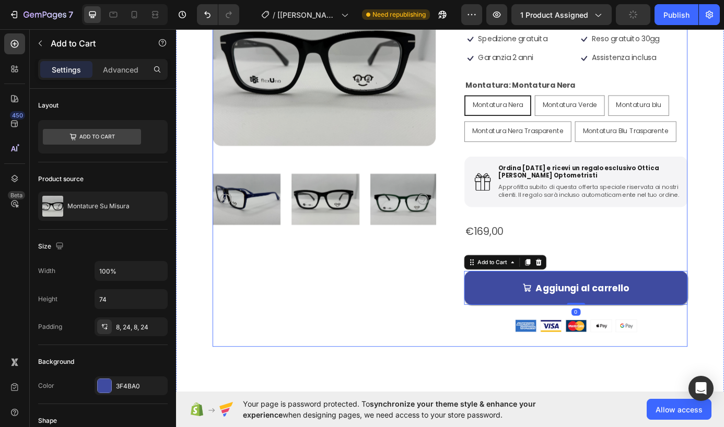
click at [611, 286] on div "Icon Icon Icon Icon Icon Icon List 3,000+ Clienti Soddisfatti Text Block Row Mo…" at bounding box center [634, 182] width 256 height 422
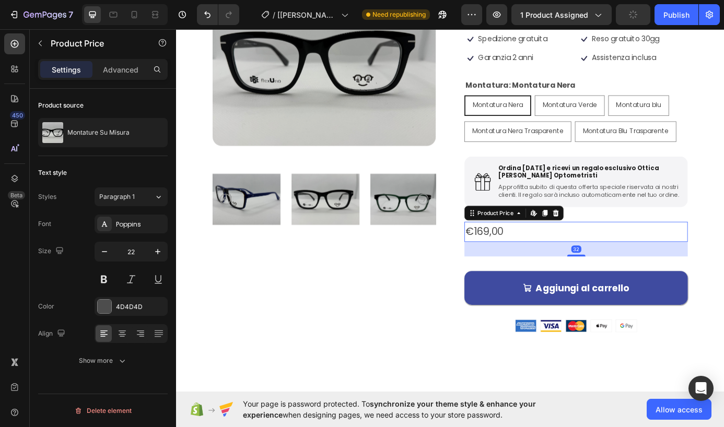
click at [588, 265] on div "€169,00" at bounding box center [634, 261] width 256 height 23
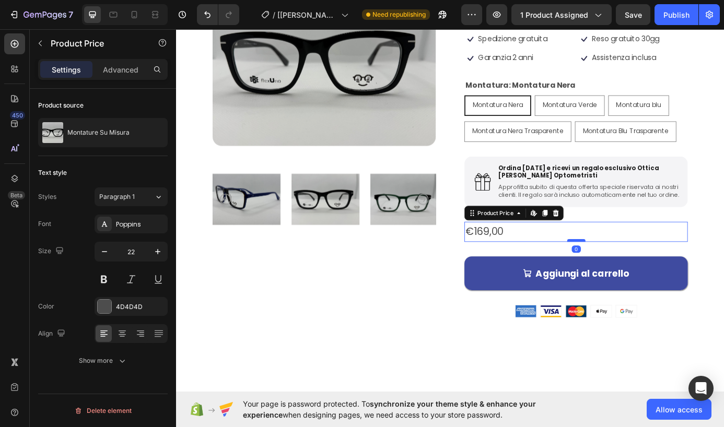
drag, startPoint x: 634, startPoint y: 296, endPoint x: 630, endPoint y: 280, distance: 17.4
click at [630, 273] on div at bounding box center [633, 271] width 21 height 3
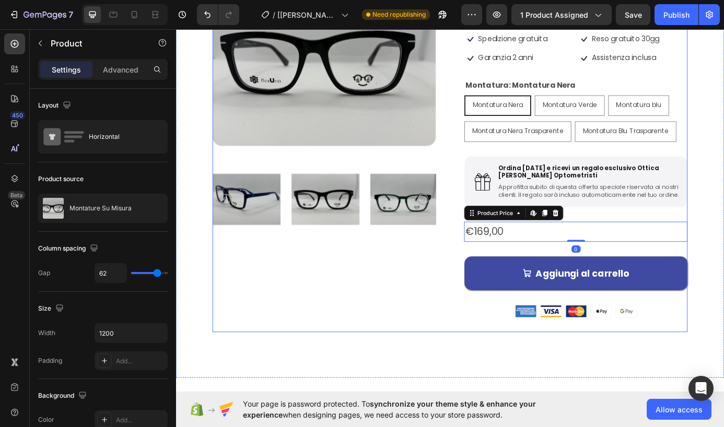
click at [433, 312] on div "Product Images" at bounding box center [346, 173] width 256 height 405
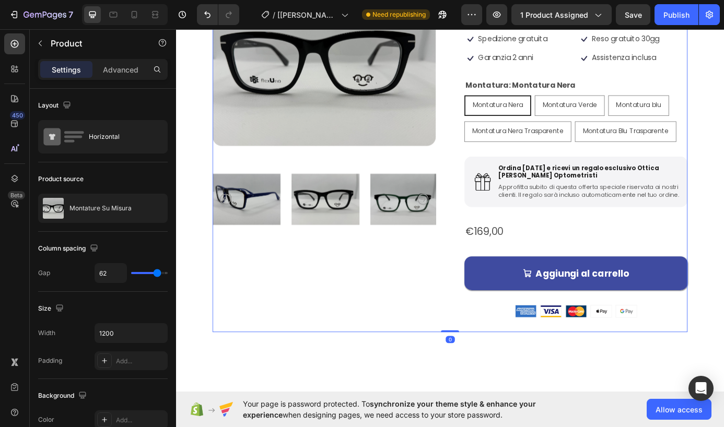
scroll to position [546, 0]
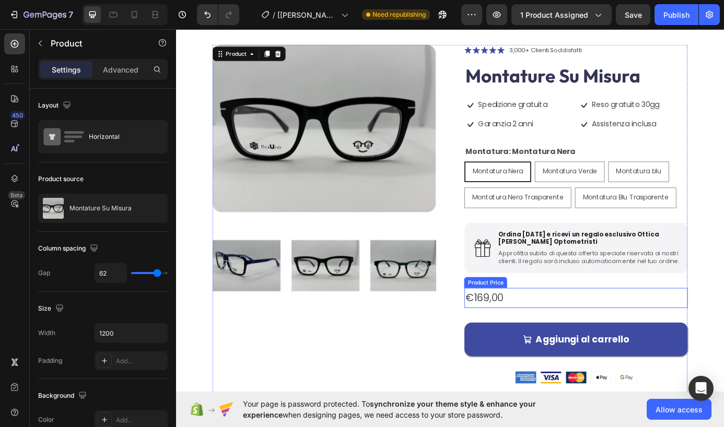
click at [541, 340] on div "€169,00" at bounding box center [634, 337] width 256 height 23
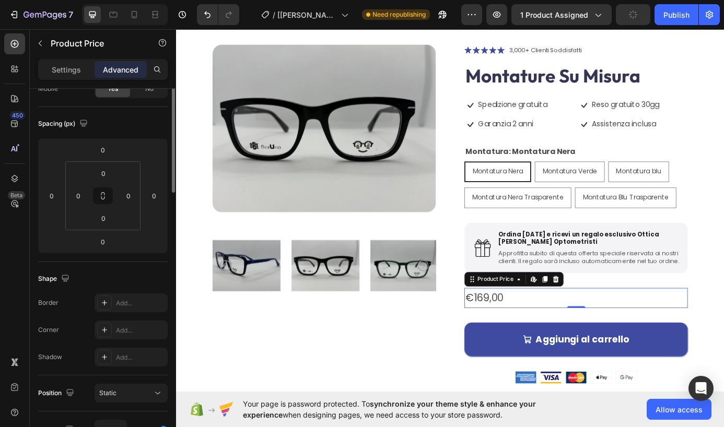
scroll to position [0, 0]
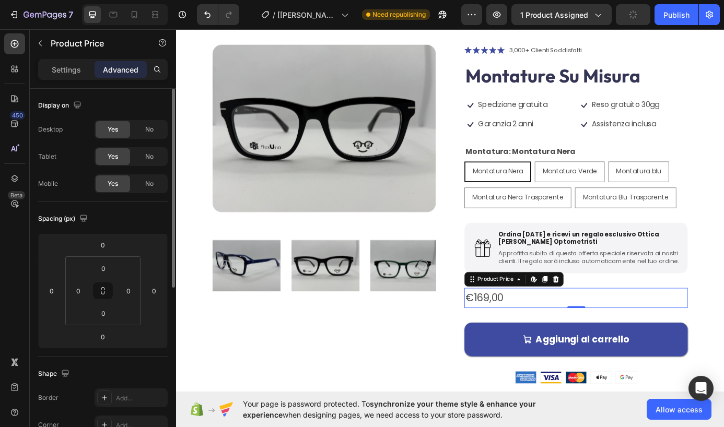
click at [549, 344] on div "€169,00" at bounding box center [634, 337] width 256 height 23
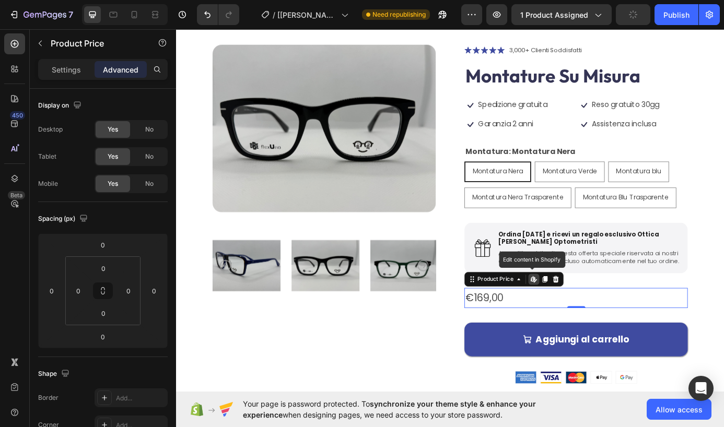
click at [549, 344] on div "€169,00" at bounding box center [634, 337] width 256 height 23
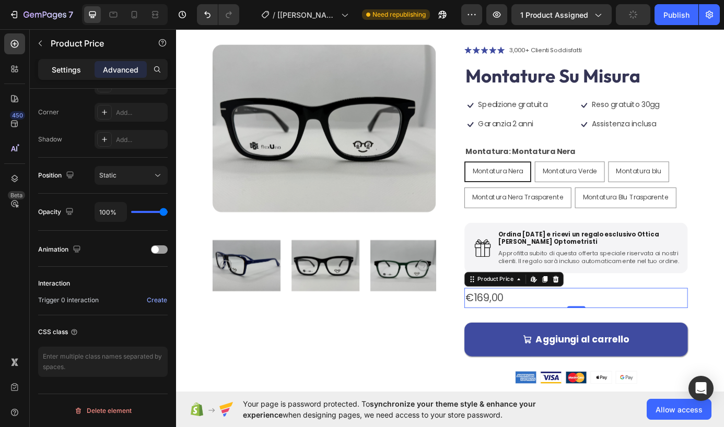
click at [63, 68] on p "Settings" at bounding box center [66, 69] width 29 height 11
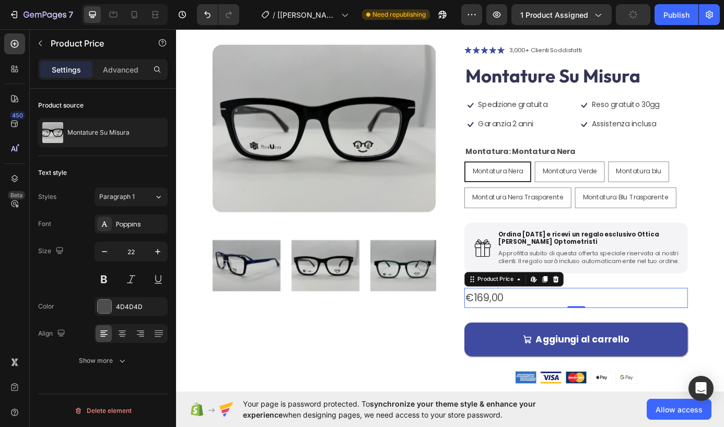
scroll to position [0, 0]
click at [156, 256] on icon "button" at bounding box center [158, 252] width 10 height 10
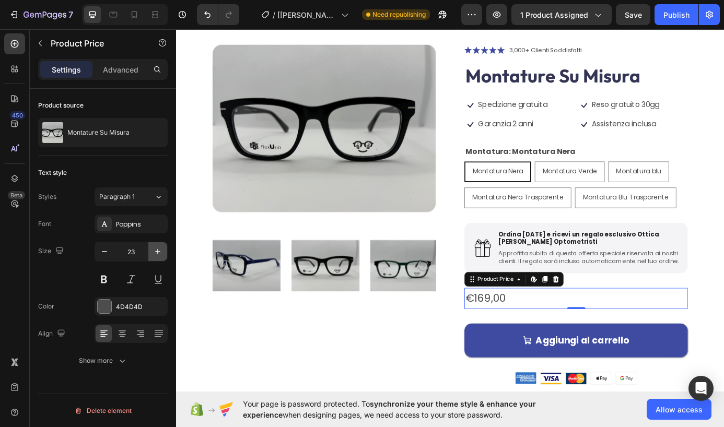
click at [156, 256] on icon "button" at bounding box center [158, 252] width 10 height 10
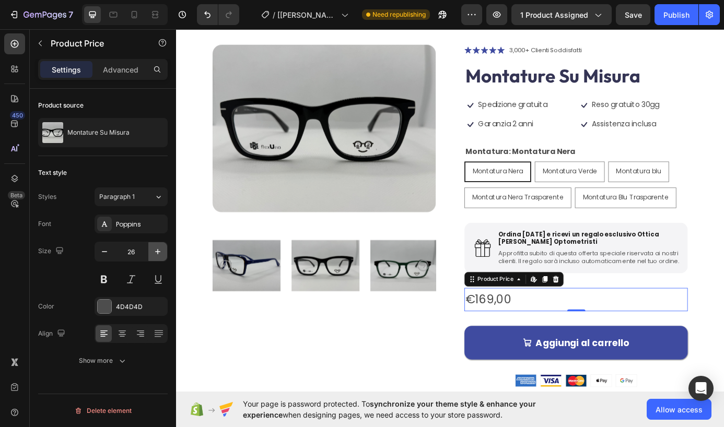
click at [156, 256] on icon "button" at bounding box center [158, 252] width 10 height 10
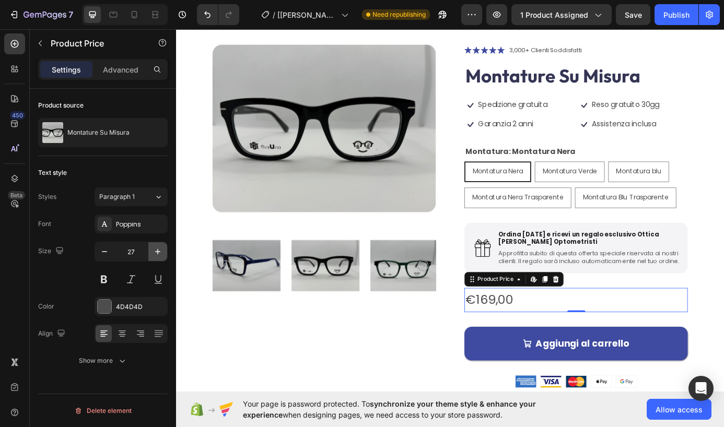
click at [156, 256] on icon "button" at bounding box center [158, 252] width 10 height 10
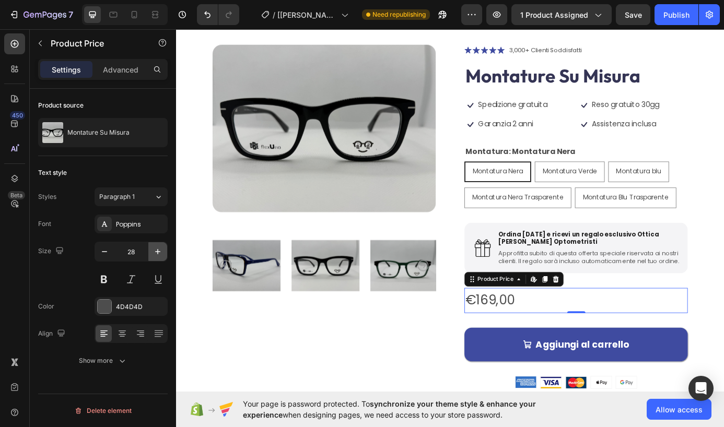
click at [156, 256] on icon "button" at bounding box center [158, 252] width 10 height 10
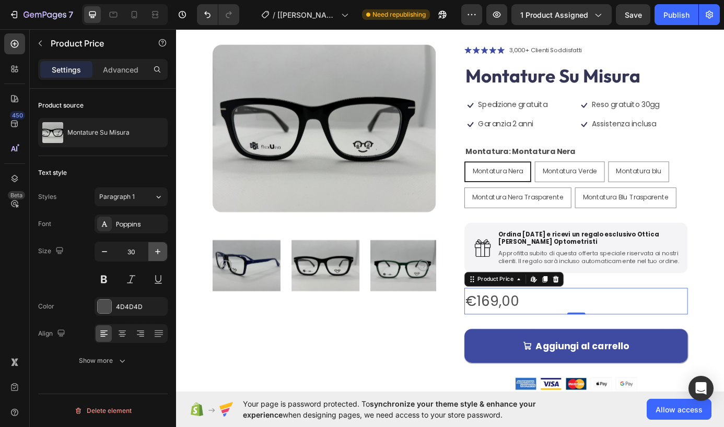
click at [156, 256] on icon "button" at bounding box center [158, 252] width 10 height 10
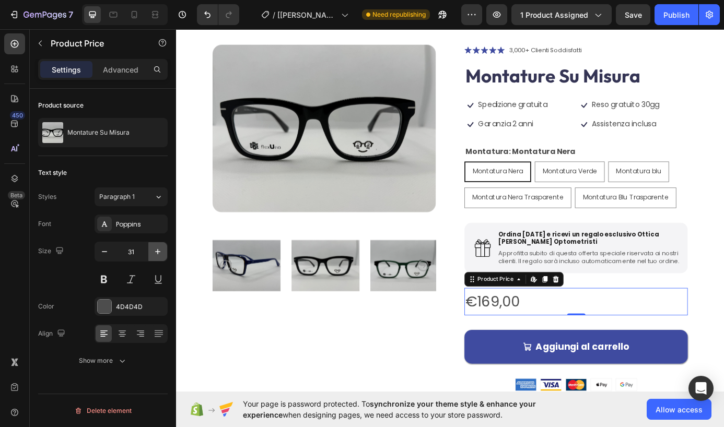
click at [156, 256] on icon "button" at bounding box center [158, 252] width 10 height 10
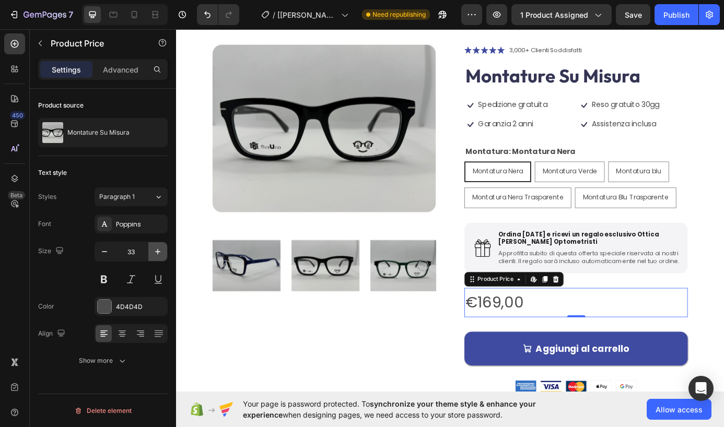
click at [156, 256] on icon "button" at bounding box center [158, 252] width 10 height 10
type input "35"
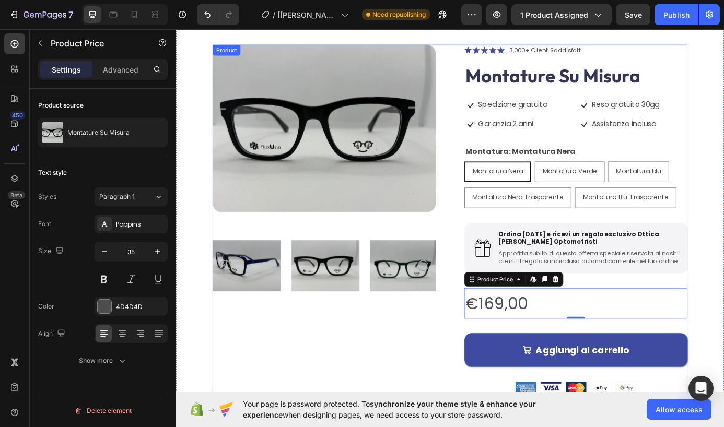
click at [455, 381] on div "Product Images" at bounding box center [346, 255] width 256 height 417
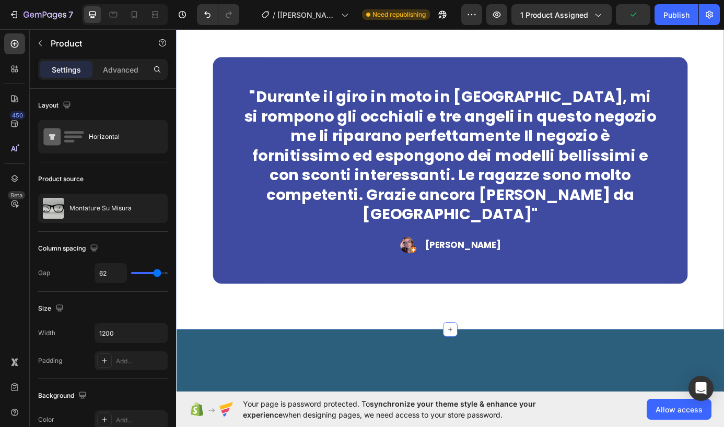
scroll to position [883, 0]
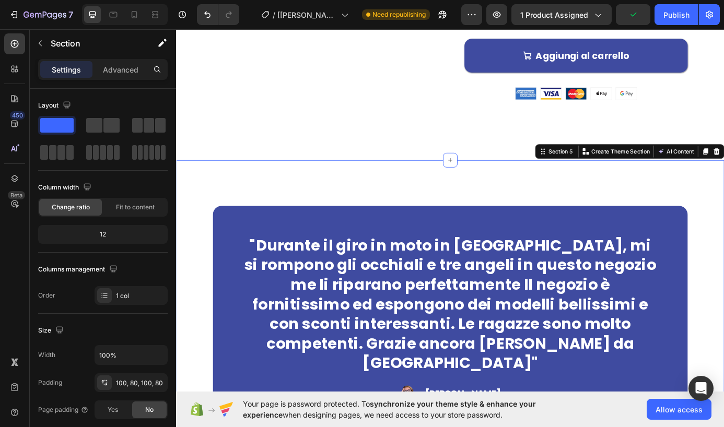
click at [483, 206] on div ""Durante il giro in moto in Abruzzo, mi si rompono gli occhiali e tre angeli in…" at bounding box center [489, 361] width 627 height 364
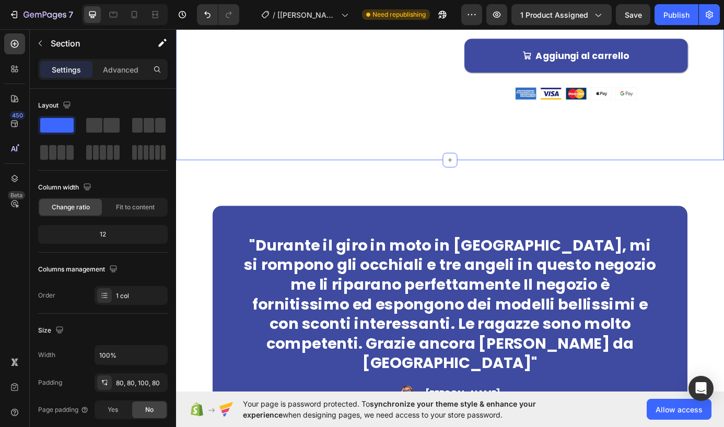
click at [407, 193] on div ""Durante il giro in moto in Abruzzo, mi si rompono gli occhiali e tre angeli in…" at bounding box center [489, 361] width 627 height 364
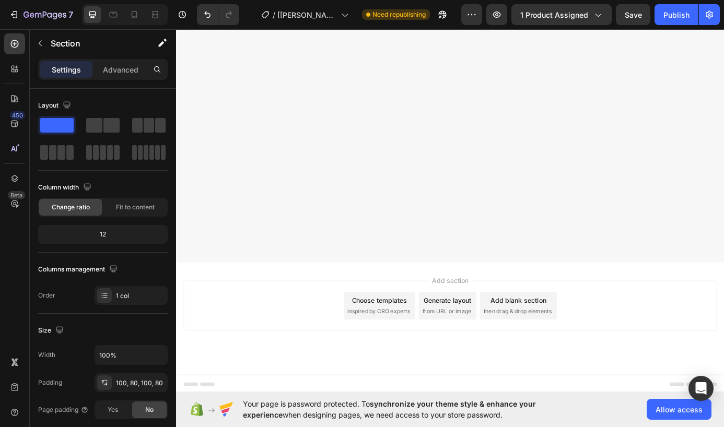
scroll to position [0, 0]
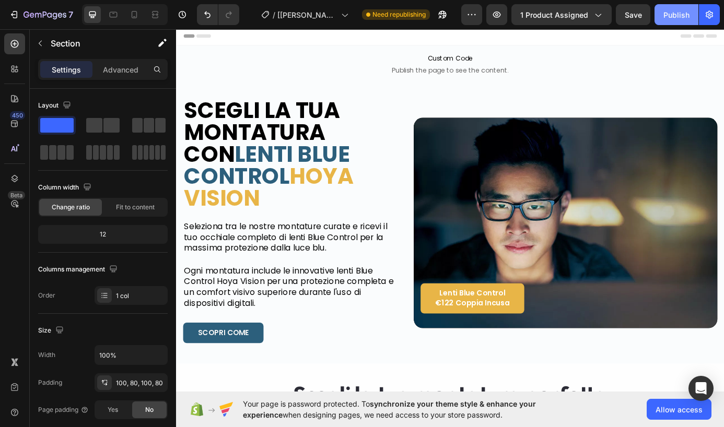
click at [680, 19] on div "Publish" at bounding box center [677, 14] width 26 height 11
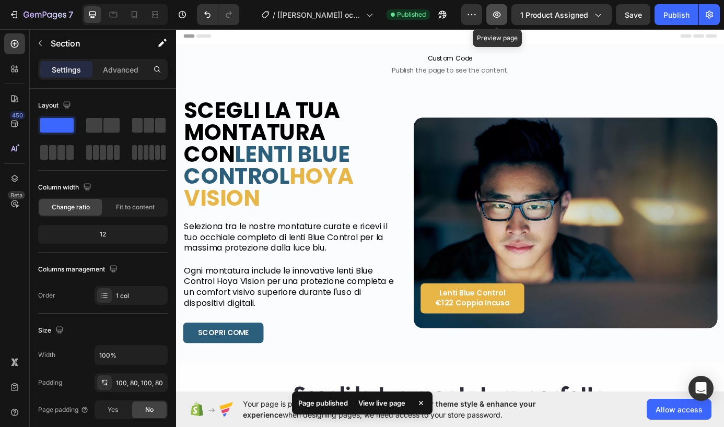
click at [495, 15] on icon "button" at bounding box center [497, 14] width 8 height 6
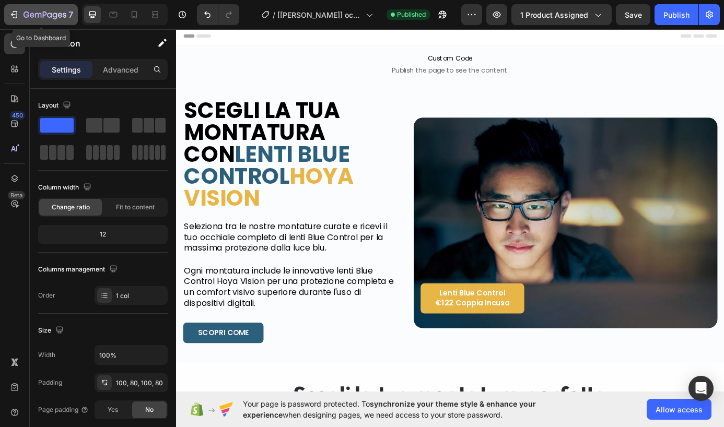
click at [47, 19] on icon "button" at bounding box center [45, 15] width 43 height 9
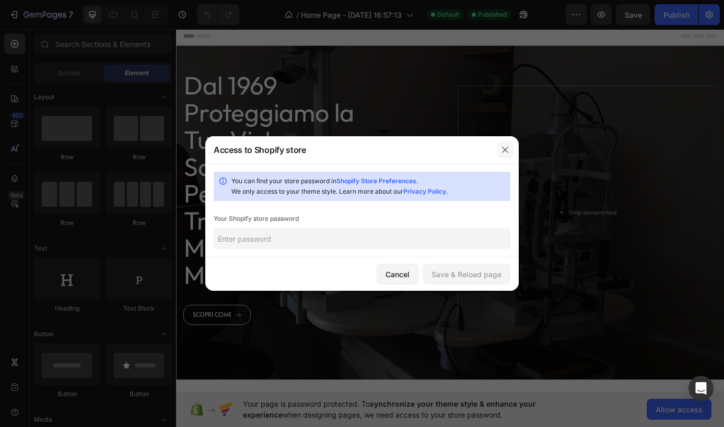
click at [500, 150] on button "button" at bounding box center [505, 150] width 17 height 17
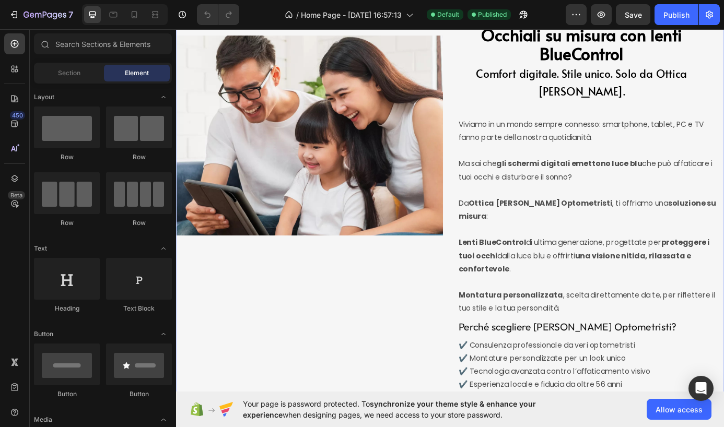
scroll to position [1629, 0]
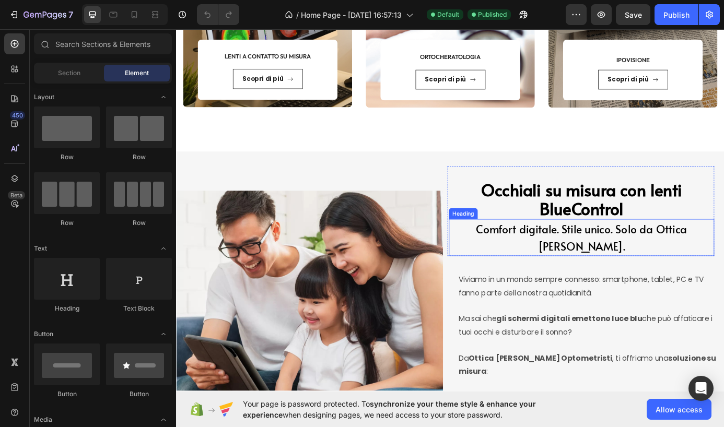
click at [724, 258] on span "Comfort digitale. Stile unico. Solo da Ottica Tirone." at bounding box center [639, 267] width 241 height 37
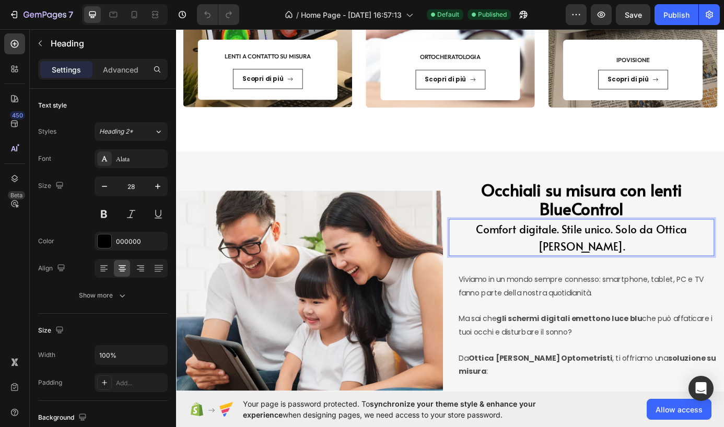
click at [673, 254] on span "Comfort digitale. Stile unico. Solo da Ottica Tirone." at bounding box center [639, 267] width 241 height 37
click at [724, 259] on span "Comfort digitale. Stile unico. Solo da Ottica Tirone." at bounding box center [639, 267] width 241 height 37
click at [724, 260] on span "Comfort digitale. Stile unico. Solo da Ottica Tirone." at bounding box center [639, 267] width 241 height 37
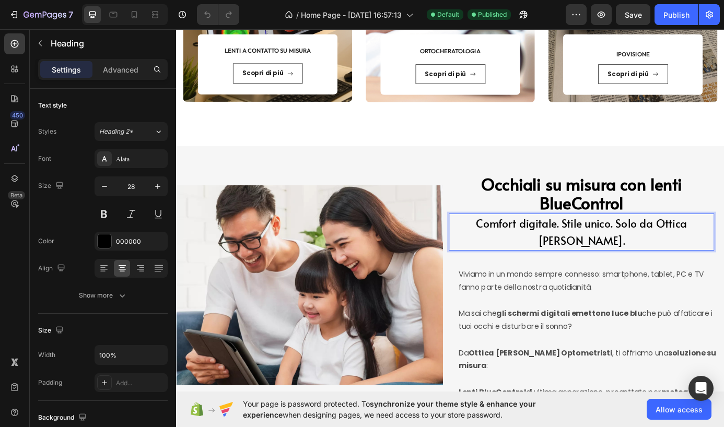
click at [676, 258] on span "Comfort digitale. Stile unico. Solo da Ottica Tirone." at bounding box center [639, 261] width 241 height 37
click at [652, 249] on span "Comfort digitale. Stile unico. Solo da Ottica Tirone." at bounding box center [639, 261] width 241 height 37
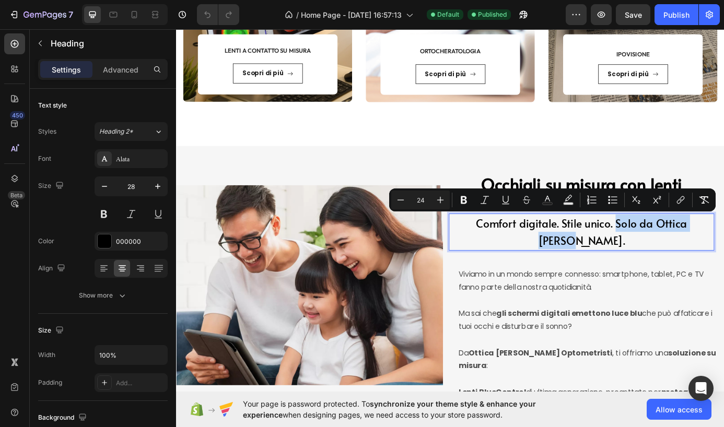
drag, startPoint x: 652, startPoint y: 249, endPoint x: 761, endPoint y: 254, distance: 109.9
click at [724, 254] on span "Comfort digitale. Stile unico. Solo da Ottica Tirone." at bounding box center [639, 261] width 241 height 37
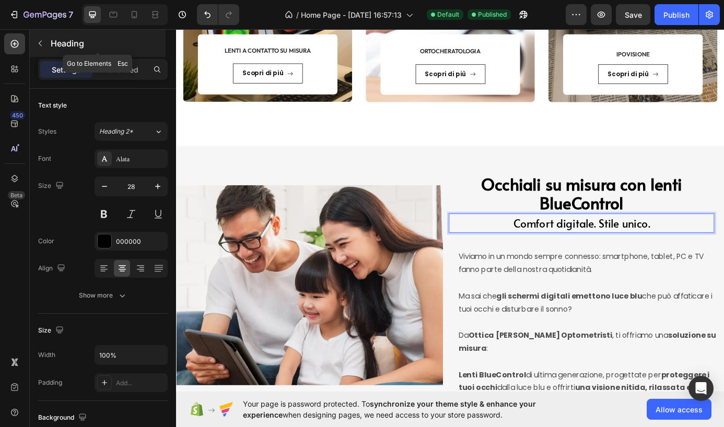
click at [44, 44] on icon "button" at bounding box center [40, 43] width 8 height 8
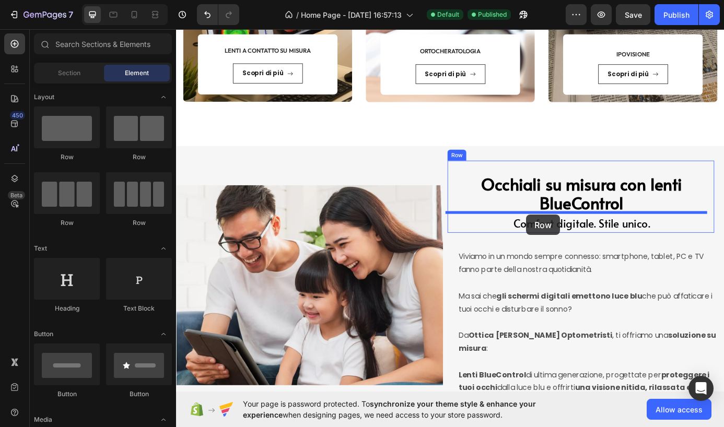
drag, startPoint x: 318, startPoint y: 167, endPoint x: 576, endPoint y: 241, distance: 268.6
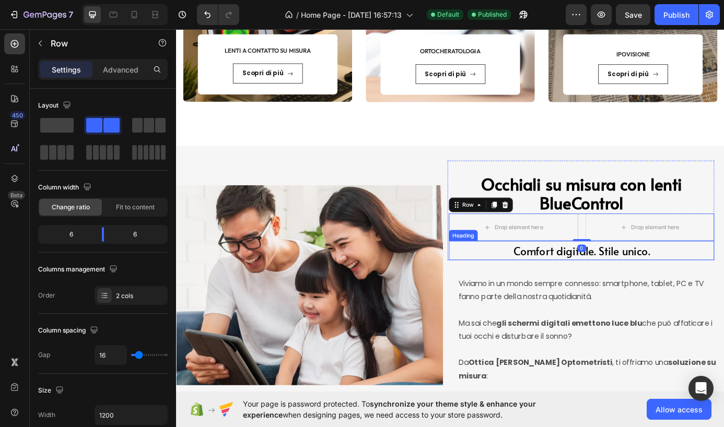
click at [596, 278] on span "Comfort digitale. Stile unico." at bounding box center [640, 282] width 156 height 17
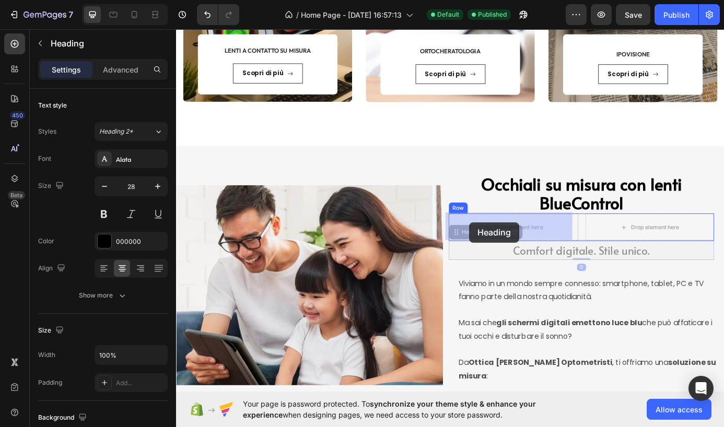
drag, startPoint x: 513, startPoint y: 265, endPoint x: 511, endPoint y: 251, distance: 14.9
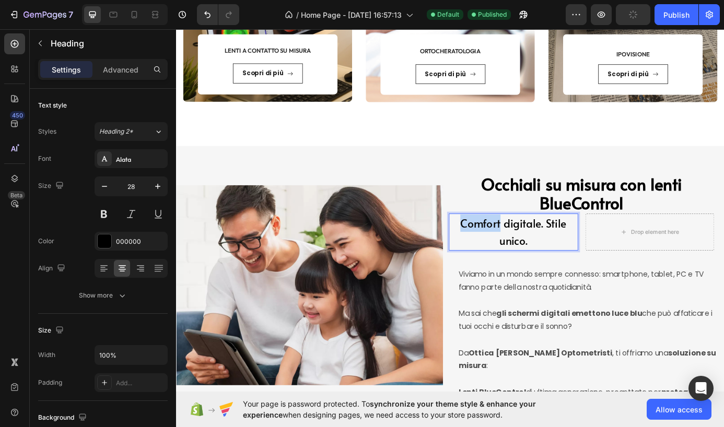
click at [516, 258] on span "Comfort digitale. Stile unico." at bounding box center [561, 261] width 121 height 37
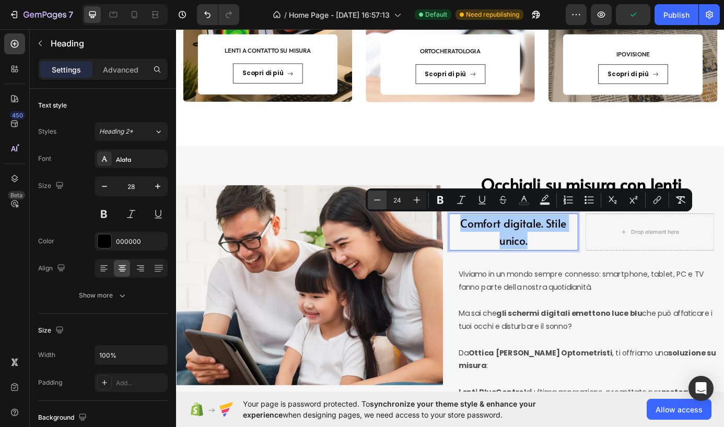
click at [379, 198] on icon "Editor contextual toolbar" at bounding box center [377, 200] width 10 height 10
type input "21"
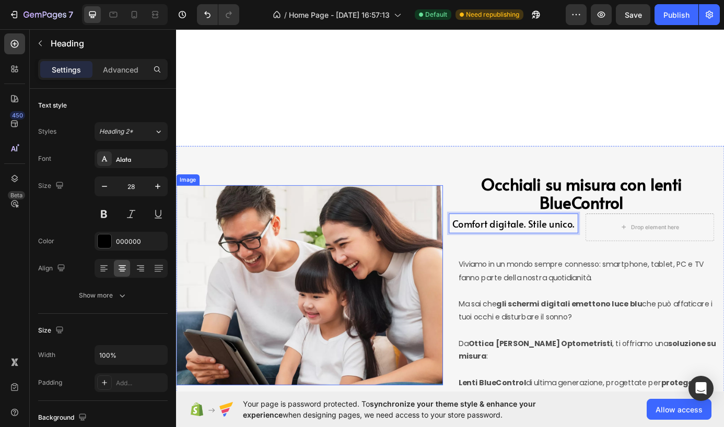
scroll to position [1937, 0]
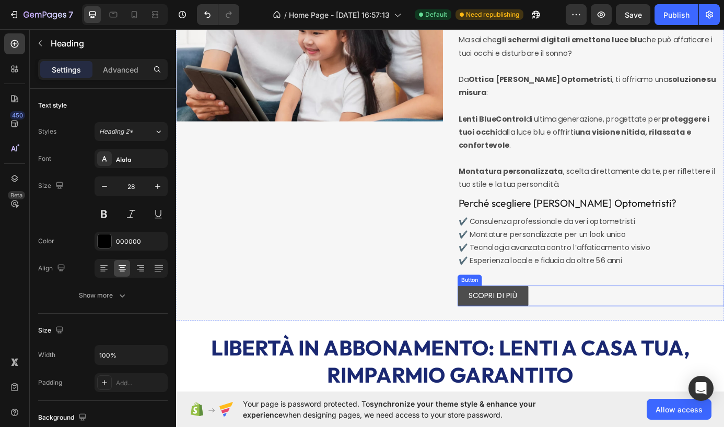
click at [503, 323] on link "SCOPRI DI PIÙ" at bounding box center [538, 335] width 81 height 24
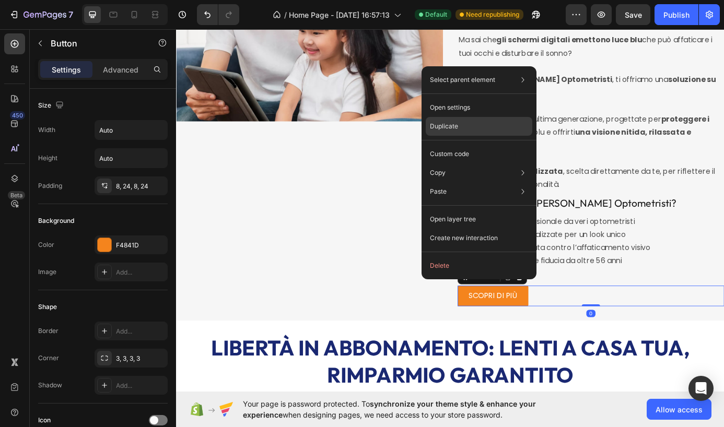
click at [455, 128] on p "Duplicate" at bounding box center [444, 126] width 28 height 9
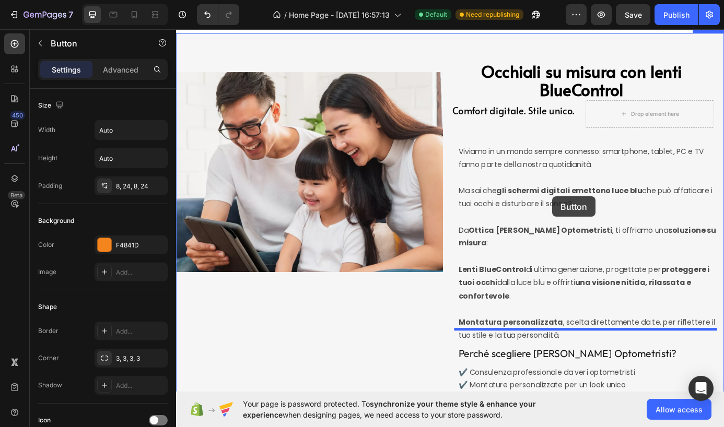
scroll to position [1669, 0]
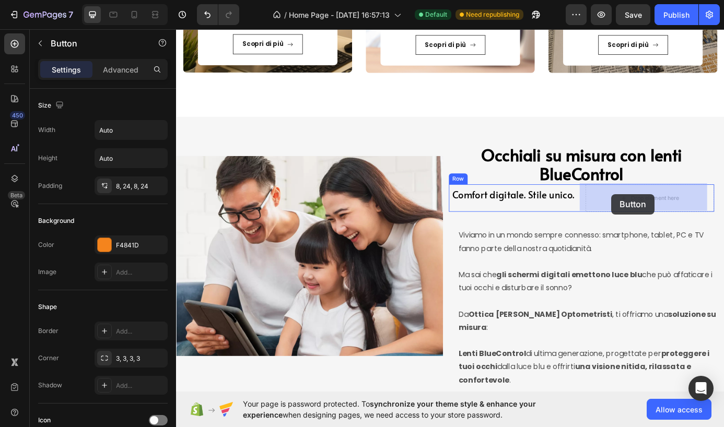
drag, startPoint x: 502, startPoint y: 332, endPoint x: 680, endPoint y: 217, distance: 212.5
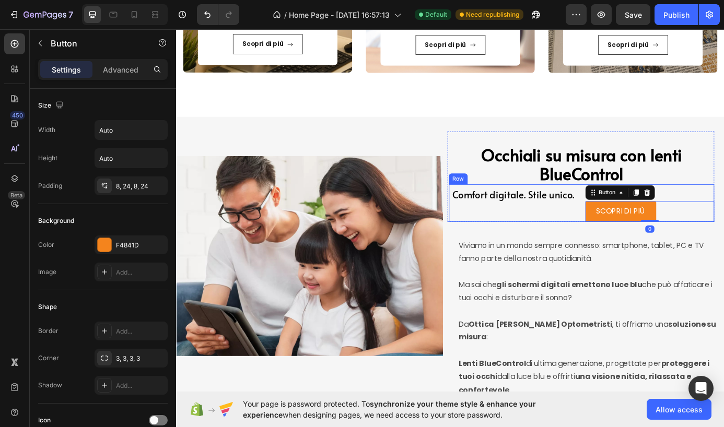
click at [614, 236] on div "⁠⁠⁠⁠⁠⁠⁠ Comfort digitale. Stile unico. Heading" at bounding box center [562, 228] width 148 height 43
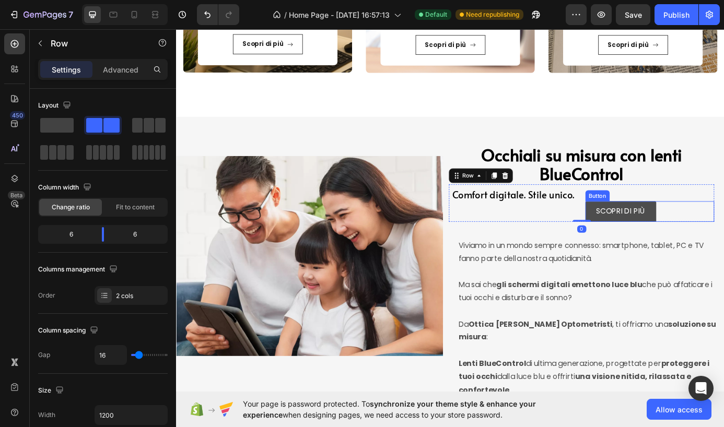
click at [709, 240] on link "SCOPRI DI PIÙ" at bounding box center [684, 238] width 81 height 24
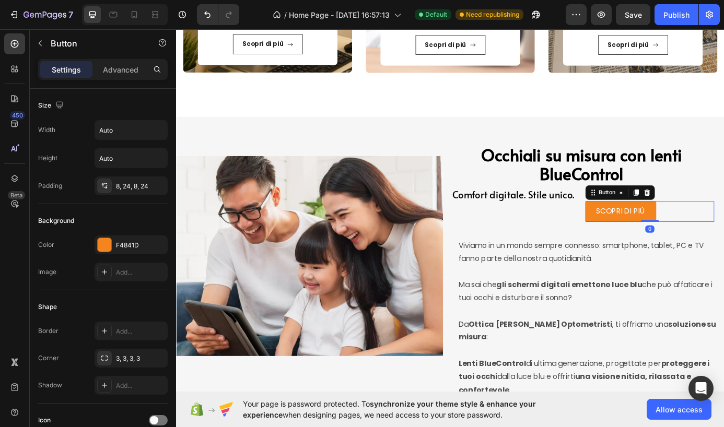
click at [724, 242] on div "SCOPRI DI PIÙ Button 0" at bounding box center [718, 238] width 148 height 24
click at [711, 214] on icon at bounding box center [714, 216] width 7 height 7
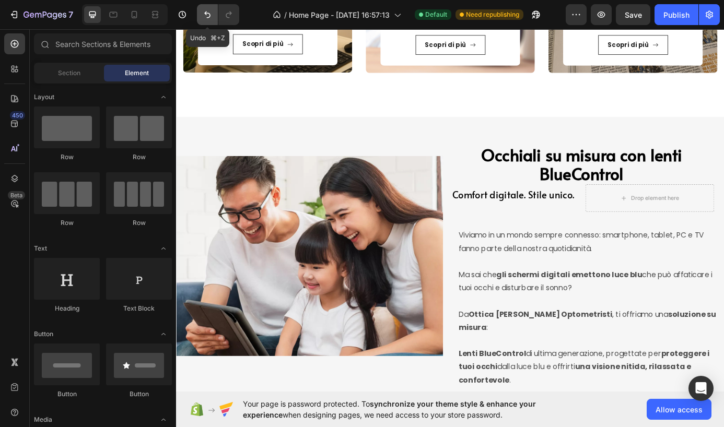
click at [200, 10] on button "Undo/Redo" at bounding box center [207, 14] width 21 height 21
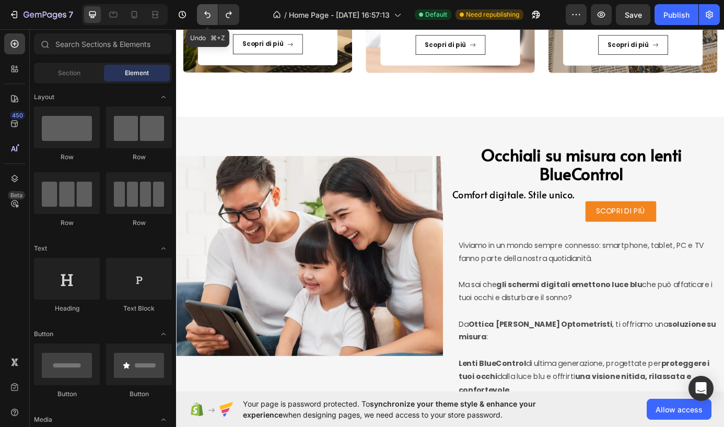
click at [200, 10] on button "Undo/Redo" at bounding box center [207, 14] width 21 height 21
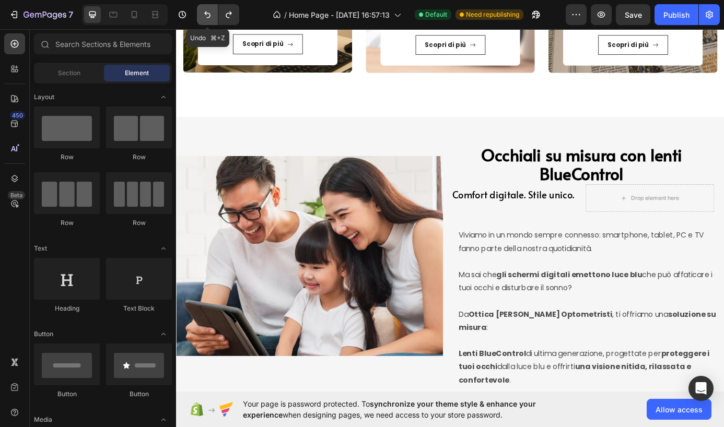
click at [200, 10] on button "Undo/Redo" at bounding box center [207, 14] width 21 height 21
click at [201, 11] on button "Undo/Redo" at bounding box center [207, 14] width 21 height 21
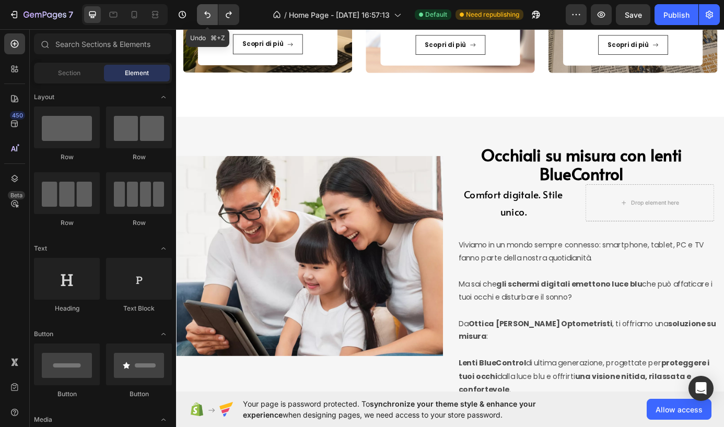
click at [201, 11] on button "Undo/Redo" at bounding box center [207, 14] width 21 height 21
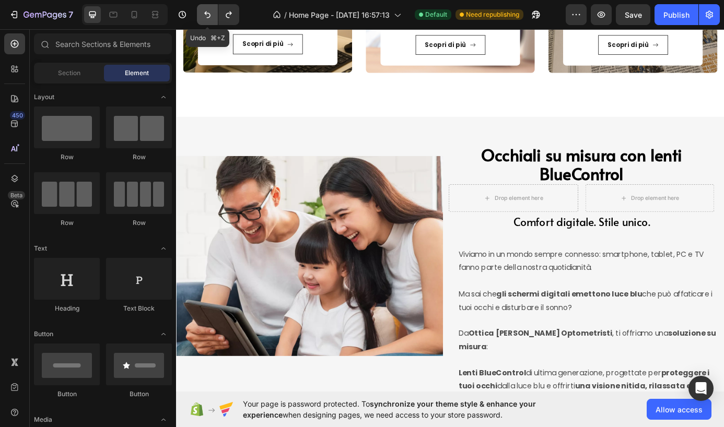
click at [201, 11] on button "Undo/Redo" at bounding box center [207, 14] width 21 height 21
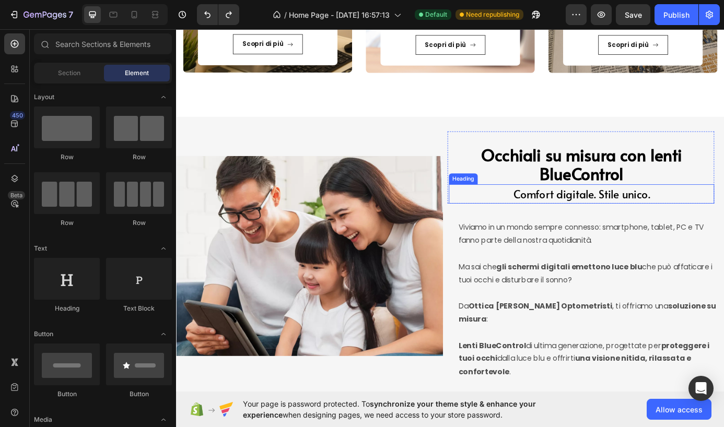
click at [652, 224] on span "Comfort digitale. Stile unico." at bounding box center [640, 218] width 156 height 17
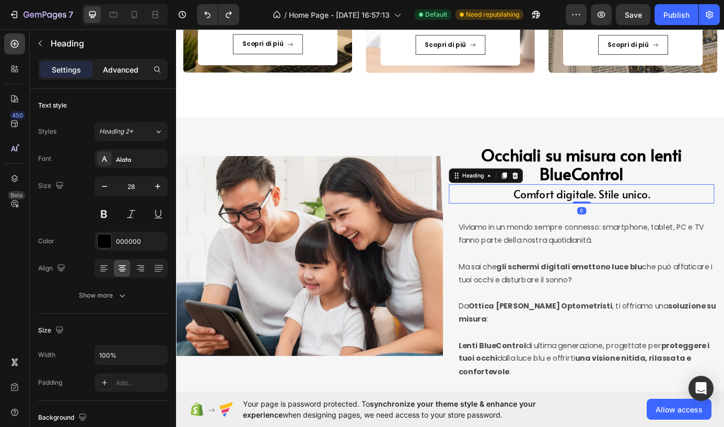
click at [128, 66] on p "Advanced" at bounding box center [121, 69] width 36 height 11
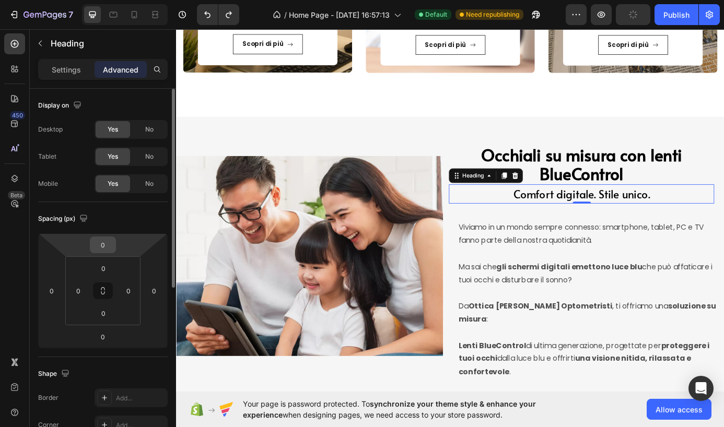
click at [104, 240] on input "0" at bounding box center [102, 245] width 21 height 16
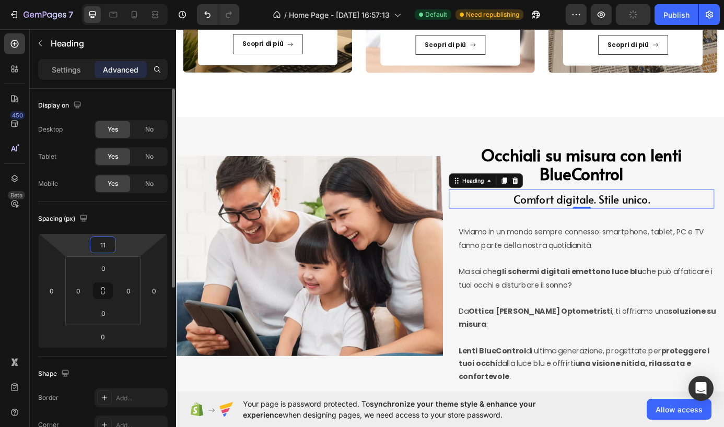
type input "12"
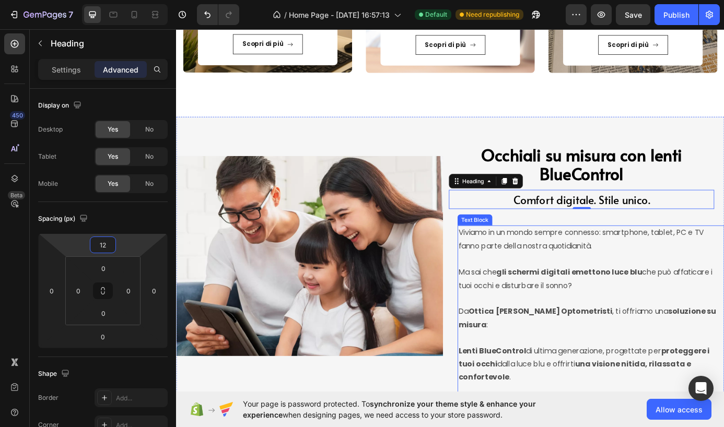
click at [618, 264] on p "Viviamo in un mondo sempre connesso: smartphone, tablet, PC e TV fanno parte de…" at bounding box center [650, 270] width 303 height 30
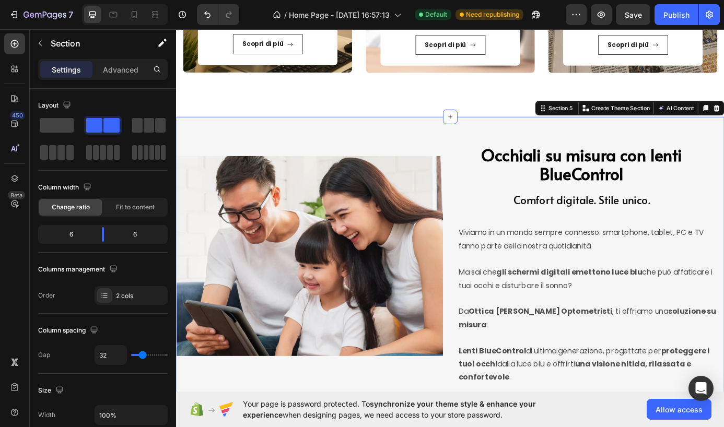
click at [724, 248] on div "Occhiali su misura con lenti BlueControl Heading Comfort digitale. Stile unico.…" at bounding box center [650, 379] width 305 height 466
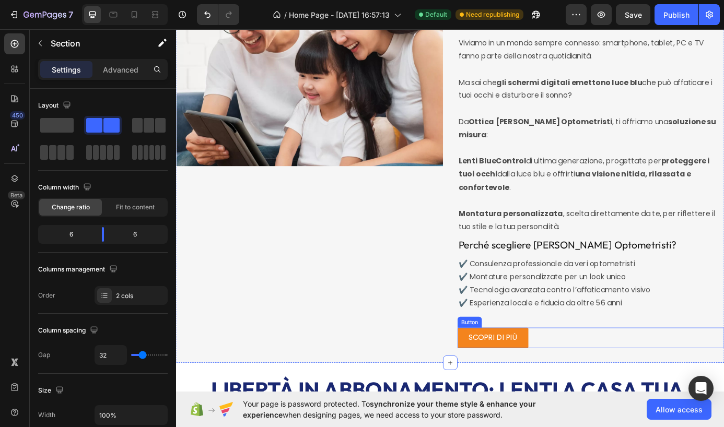
scroll to position [2103, 0]
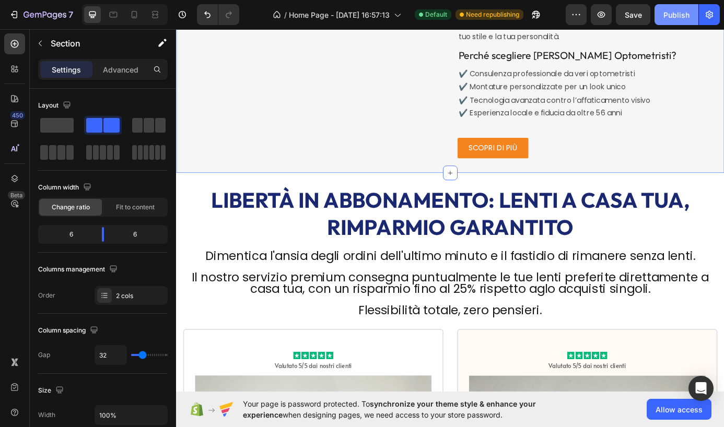
click at [684, 12] on div "Publish" at bounding box center [677, 14] width 26 height 11
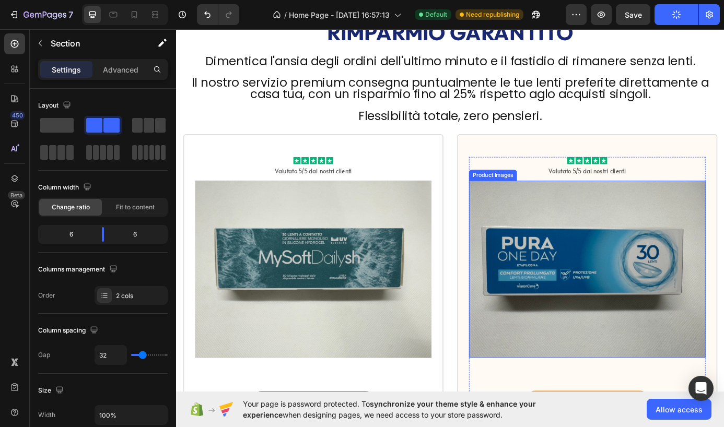
scroll to position [2628, 0]
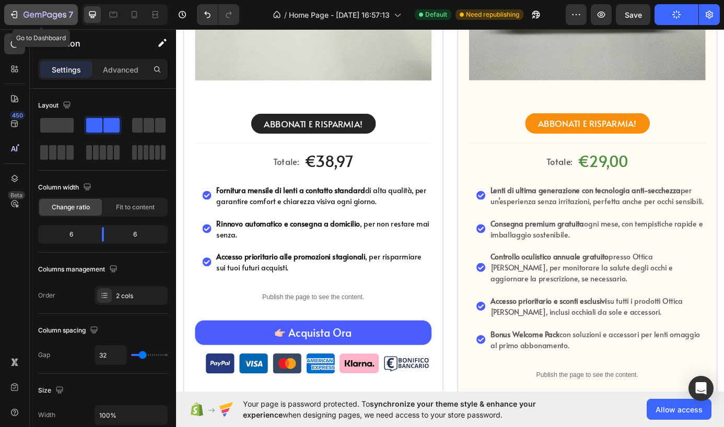
click at [28, 8] on button "7" at bounding box center [41, 14] width 74 height 21
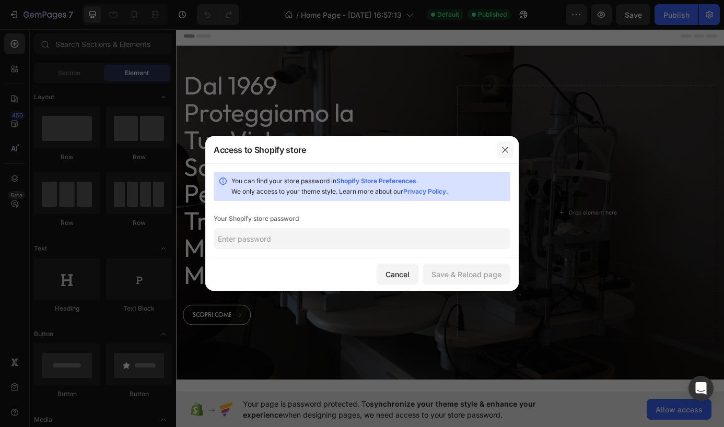
click at [505, 151] on icon "button" at bounding box center [505, 150] width 8 height 8
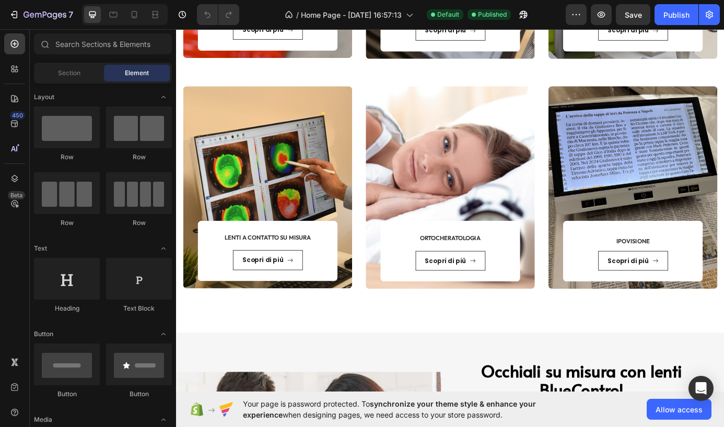
scroll to position [1780, 0]
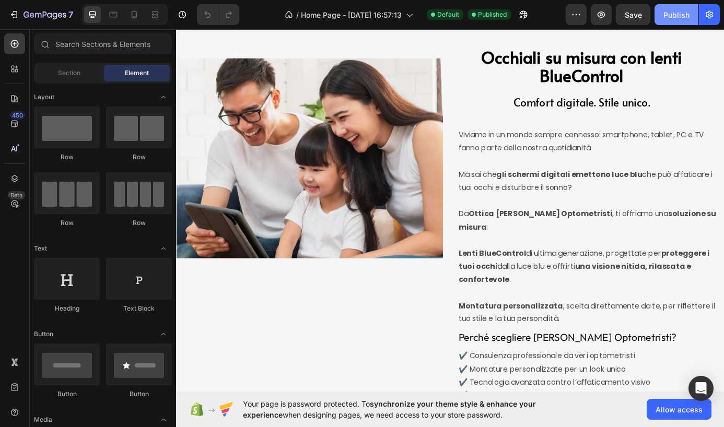
click at [675, 21] on button "Publish" at bounding box center [677, 14] width 44 height 21
click at [608, 16] on button "button" at bounding box center [601, 14] width 21 height 21
click at [598, 15] on icon "button" at bounding box center [601, 14] width 10 height 10
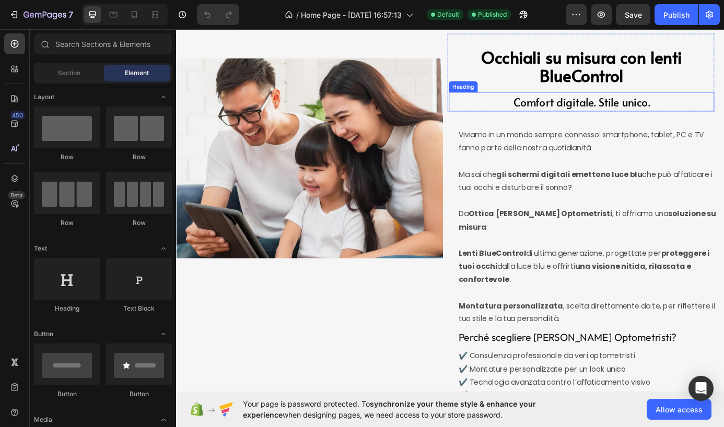
click at [574, 112] on span "Comfort digitale. Stile unico." at bounding box center [640, 112] width 156 height 17
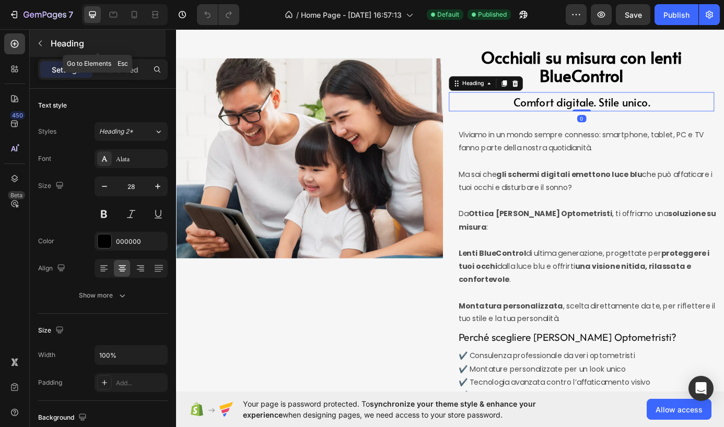
click at [49, 44] on div "Heading" at bounding box center [98, 43] width 136 height 27
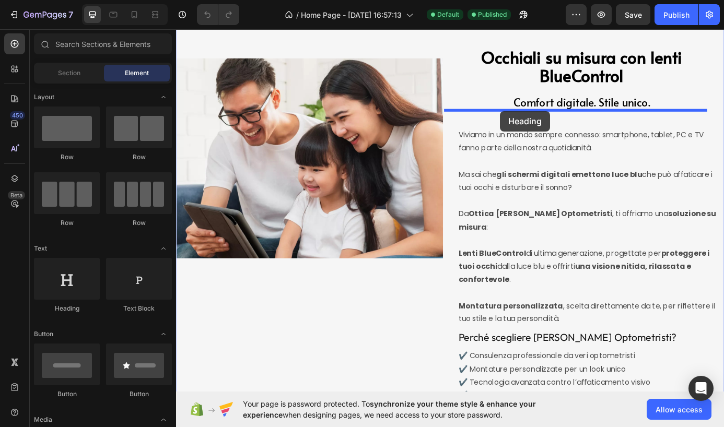
drag, startPoint x: 252, startPoint y: 297, endPoint x: 547, endPoint y: 123, distance: 342.1
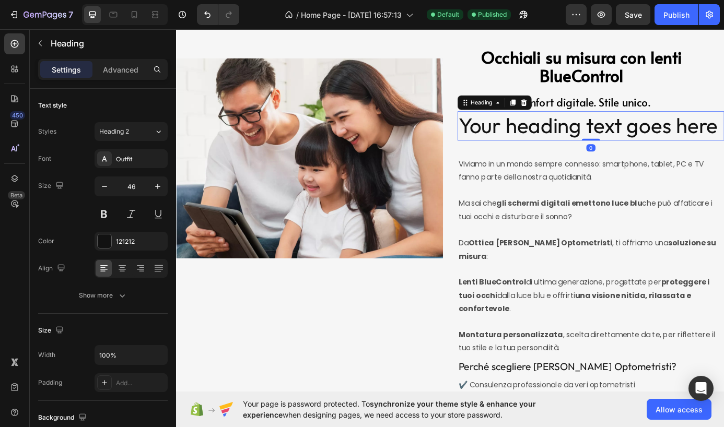
click at [537, 134] on h2 "Your heading text goes here" at bounding box center [650, 139] width 305 height 33
click at [537, 134] on p "Your heading text goes here" at bounding box center [650, 139] width 303 height 31
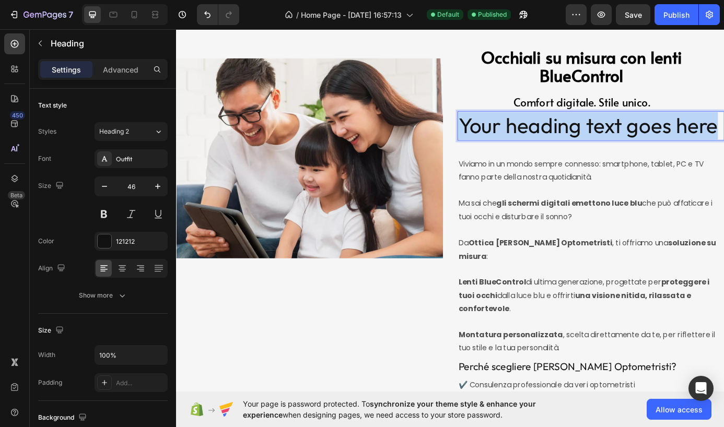
click at [537, 134] on p "Your heading text goes here" at bounding box center [650, 139] width 303 height 31
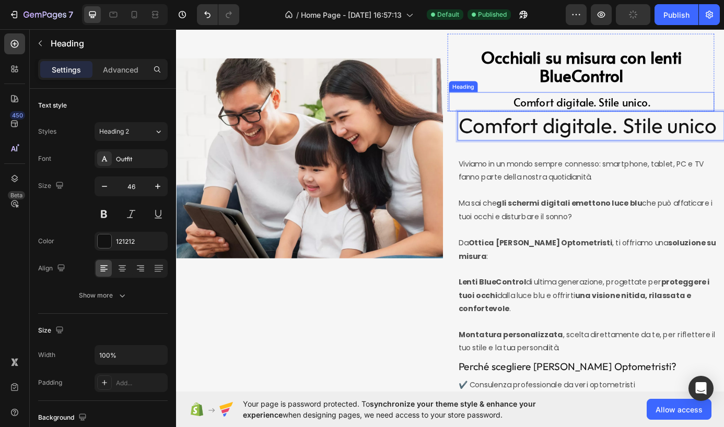
click at [567, 114] on span "Comfort digitale. Stile unico." at bounding box center [640, 112] width 156 height 17
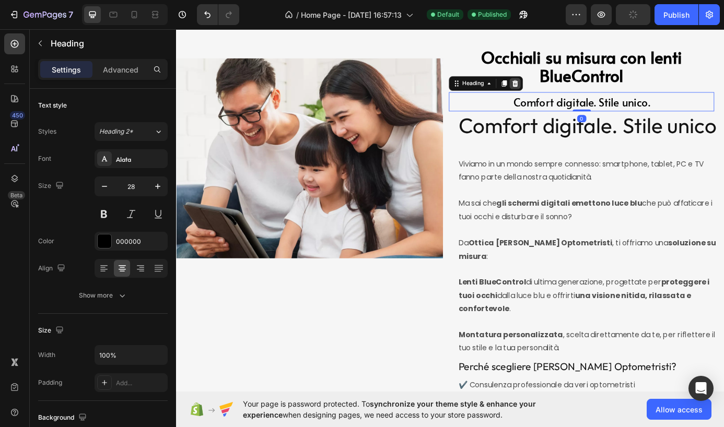
click at [564, 92] on icon at bounding box center [564, 91] width 8 height 8
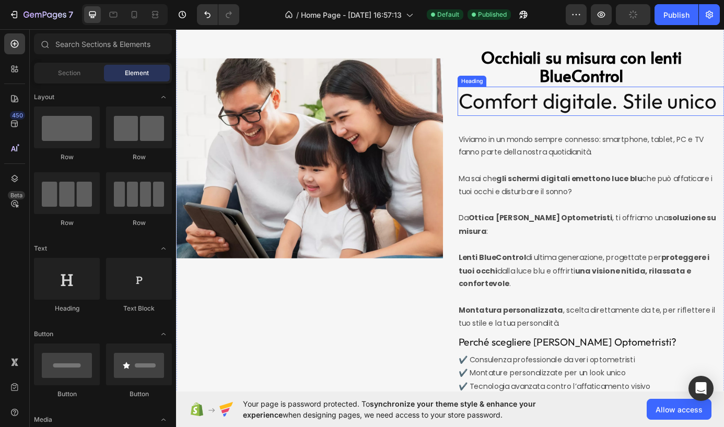
click at [565, 107] on p "Comfort digitale. Stile unico" at bounding box center [650, 111] width 303 height 31
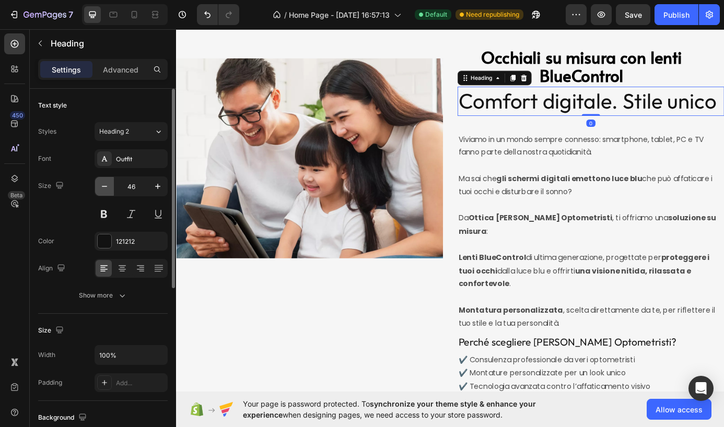
click at [107, 191] on icon "button" at bounding box center [104, 186] width 10 height 10
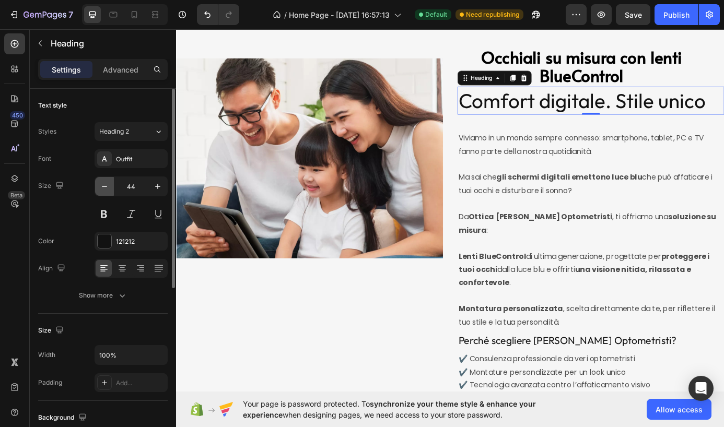
click at [107, 191] on icon "button" at bounding box center [104, 186] width 10 height 10
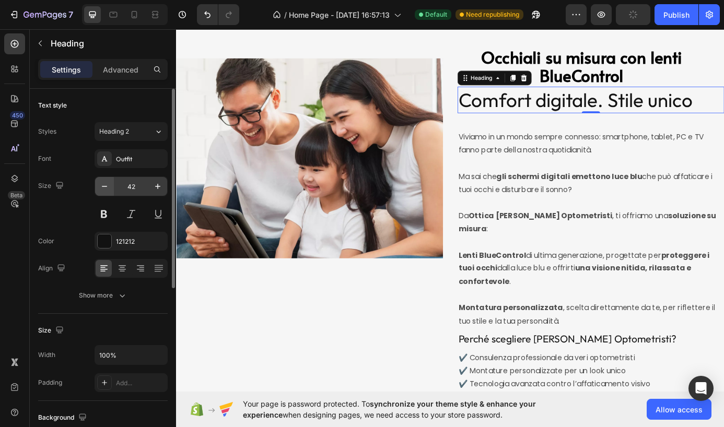
click at [95, 187] on div "42" at bounding box center [131, 187] width 73 height 20
click at [106, 187] on icon "button" at bounding box center [104, 186] width 10 height 10
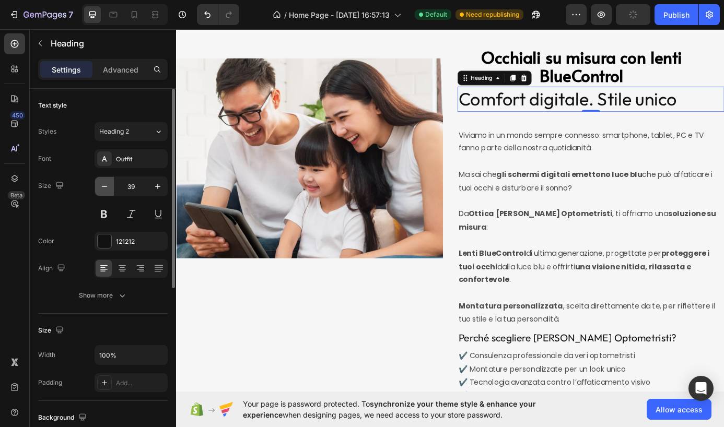
click at [106, 187] on icon "button" at bounding box center [104, 186] width 10 height 10
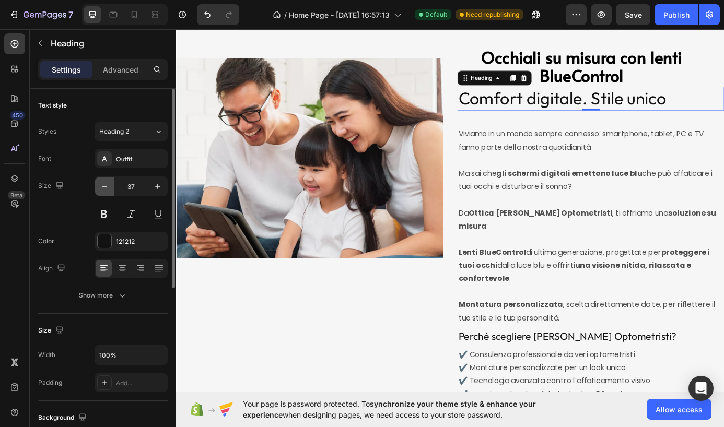
click at [106, 187] on icon "button" at bounding box center [104, 186] width 10 height 10
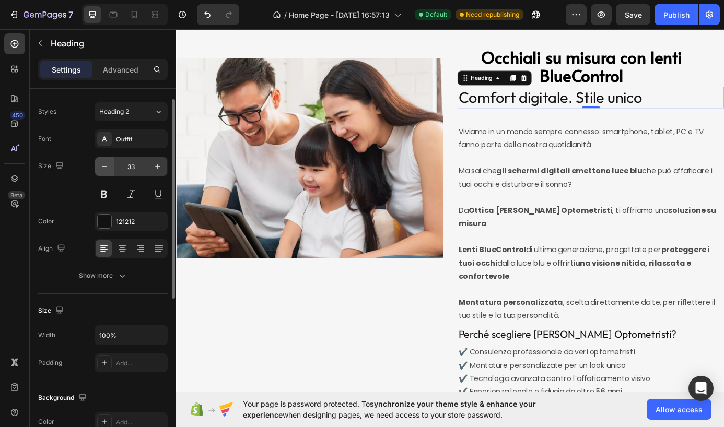
scroll to position [40, 0]
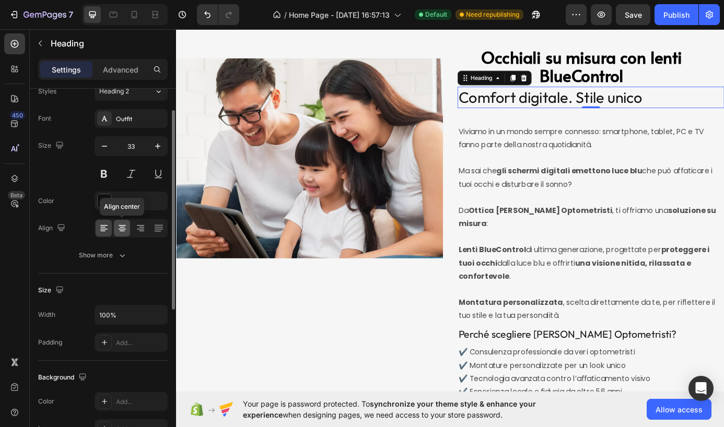
click at [121, 229] on icon at bounding box center [122, 229] width 7 height 1
click at [102, 146] on icon "button" at bounding box center [104, 146] width 10 height 10
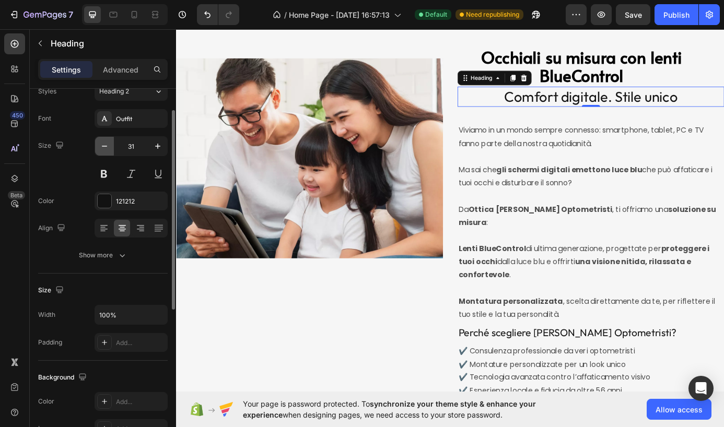
click at [102, 146] on icon "button" at bounding box center [104, 146] width 10 height 10
type input "30"
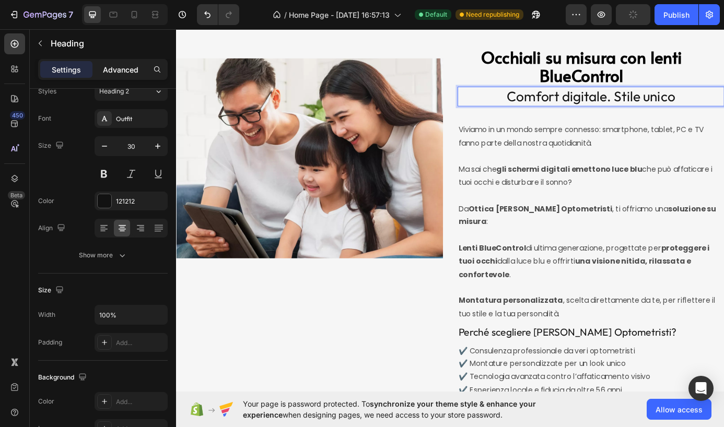
click at [117, 70] on p "Advanced" at bounding box center [121, 69] width 36 height 11
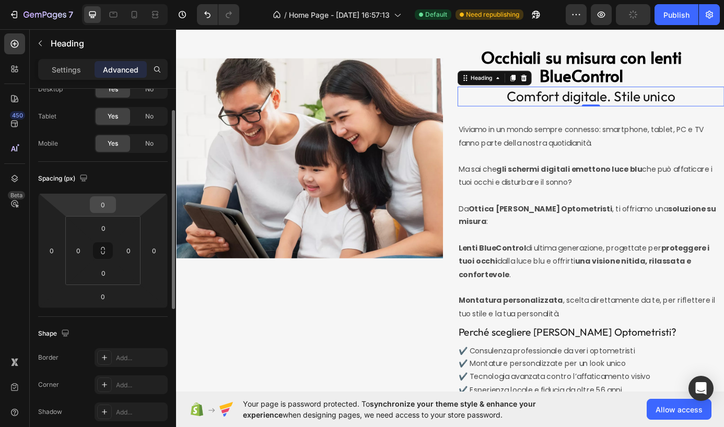
click at [105, 202] on input "0" at bounding box center [102, 205] width 21 height 16
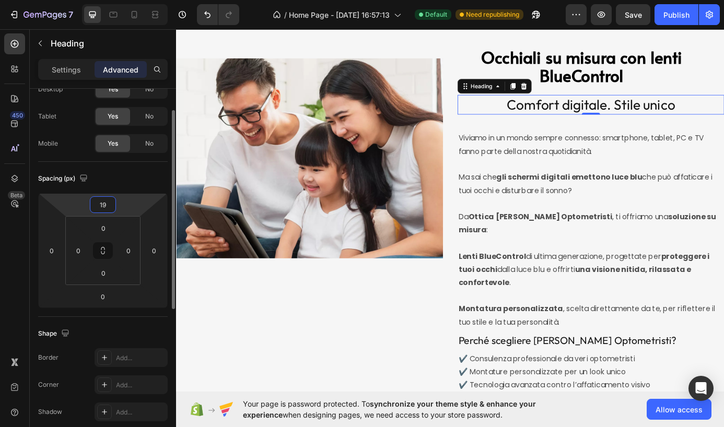
type input "20"
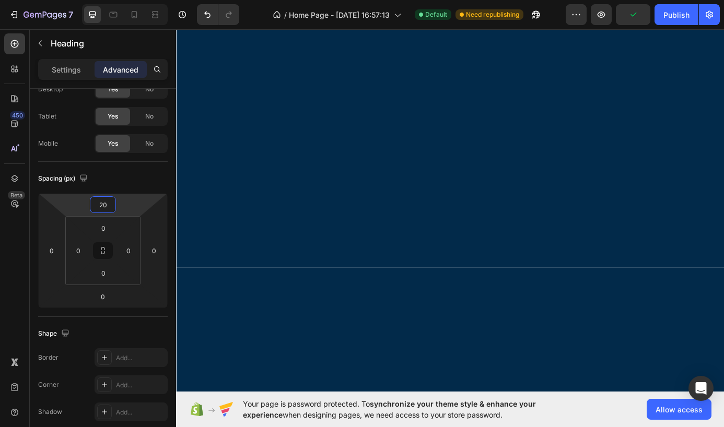
scroll to position [0, 0]
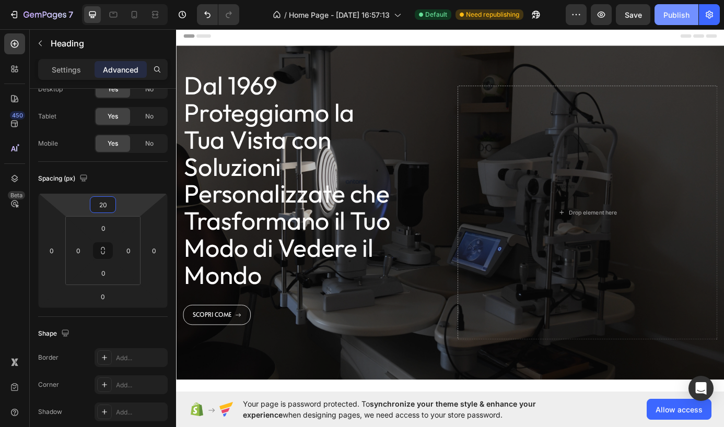
click at [673, 16] on div "Publish" at bounding box center [677, 14] width 26 height 11
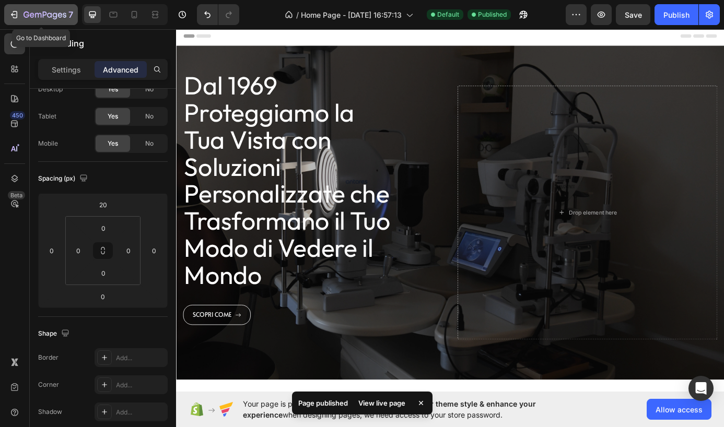
click at [20, 16] on div "7" at bounding box center [41, 14] width 64 height 13
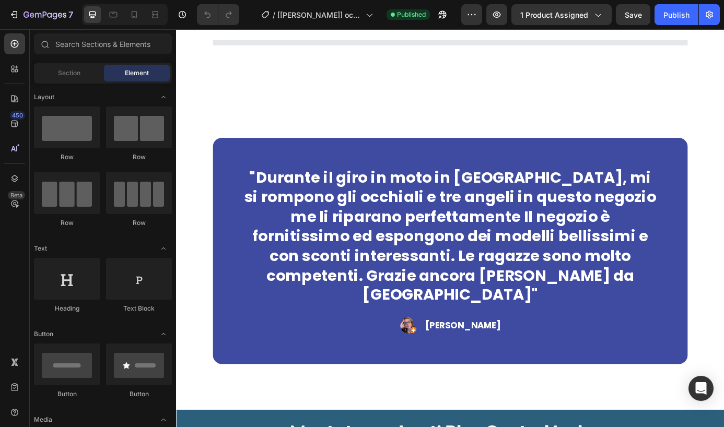
scroll to position [334, 0]
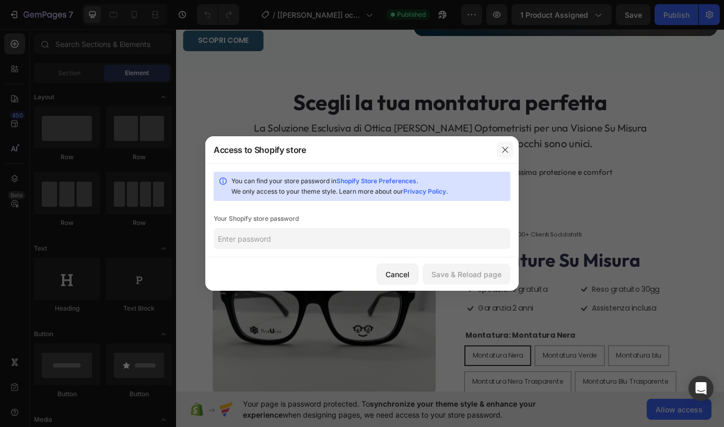
click at [505, 149] on icon "button" at bounding box center [505, 150] width 8 height 8
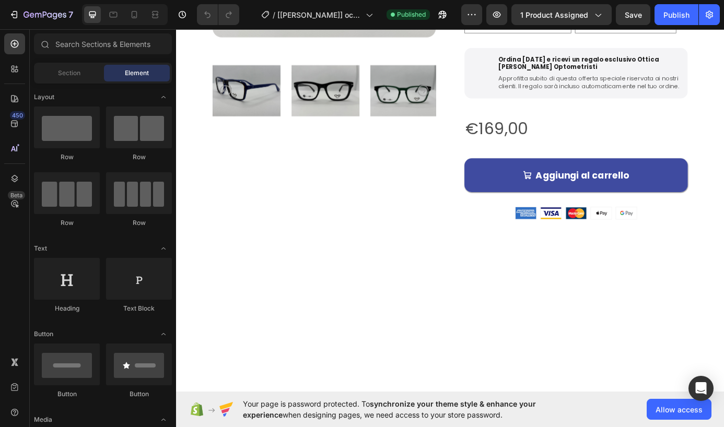
scroll to position [753, 0]
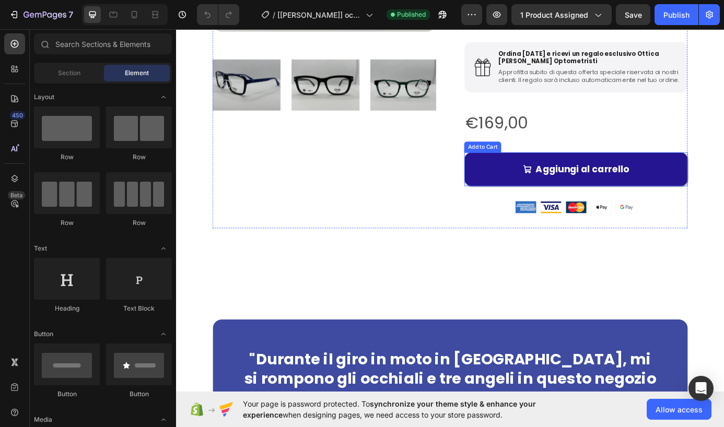
click at [520, 191] on button "Aggiungi al carrello" at bounding box center [634, 189] width 256 height 39
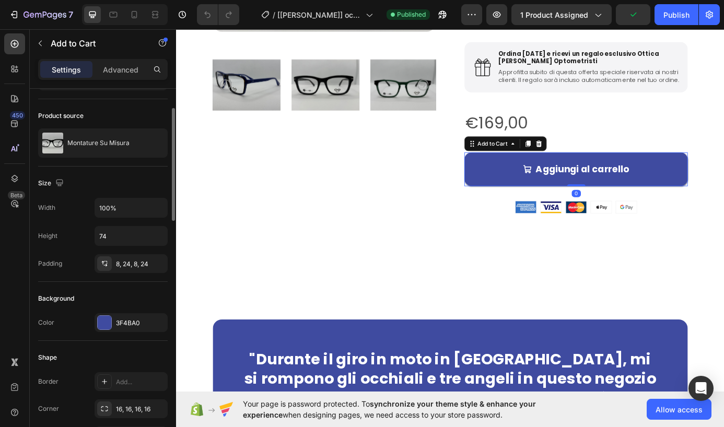
scroll to position [0, 0]
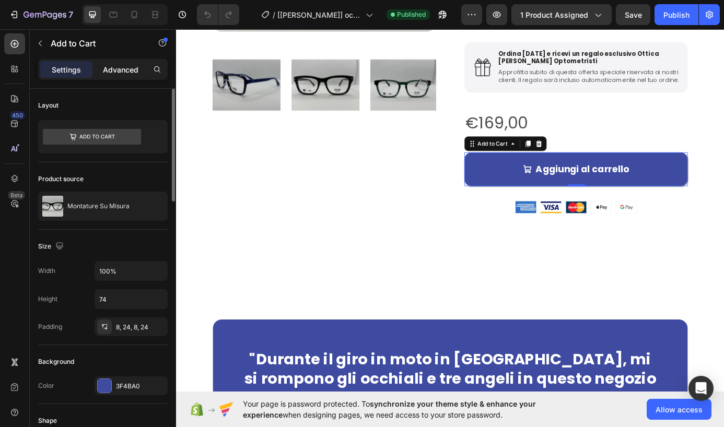
click at [119, 75] on div "Advanced" at bounding box center [121, 69] width 52 height 17
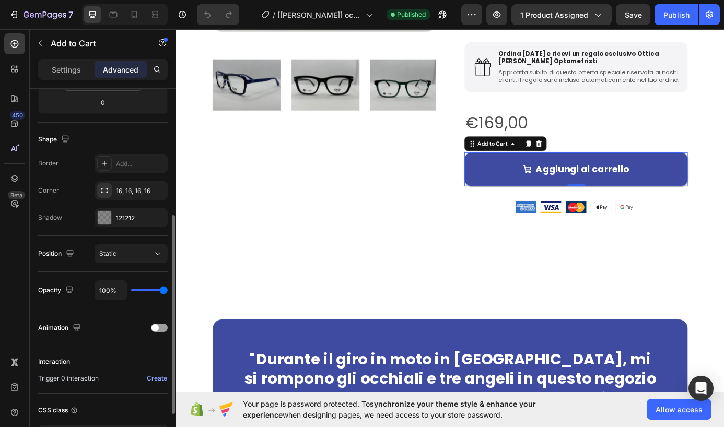
scroll to position [313, 0]
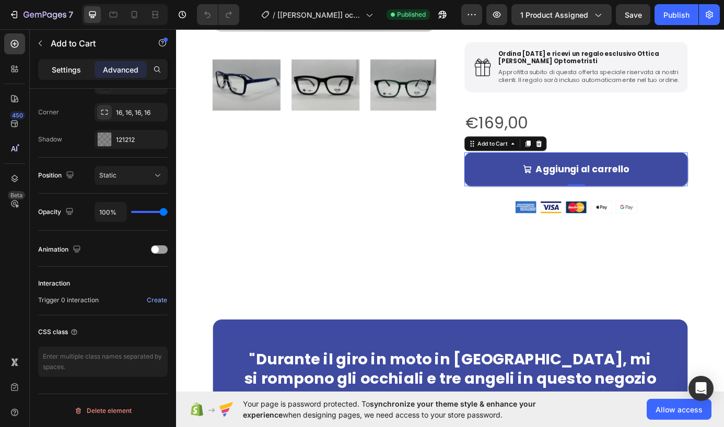
click at [76, 70] on p "Settings" at bounding box center [66, 69] width 29 height 11
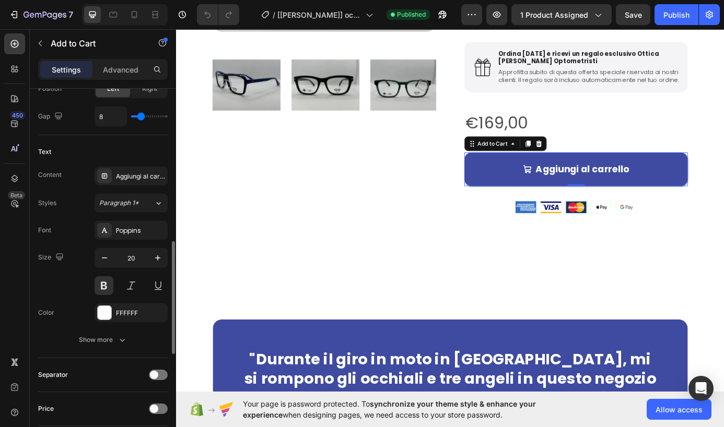
scroll to position [513, 0]
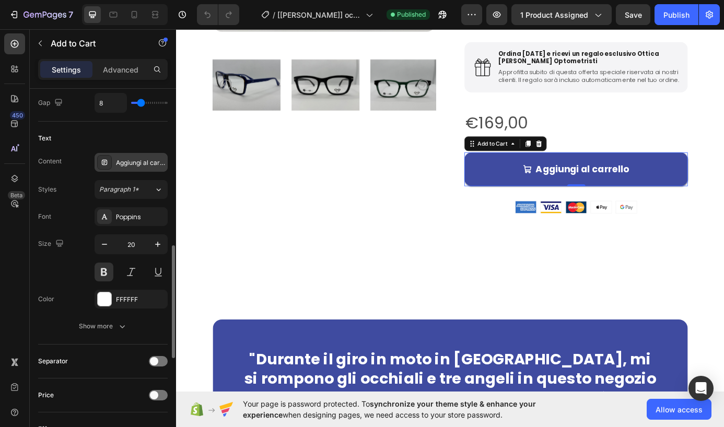
click at [147, 166] on div "Aggiungi al carrello" at bounding box center [140, 162] width 49 height 9
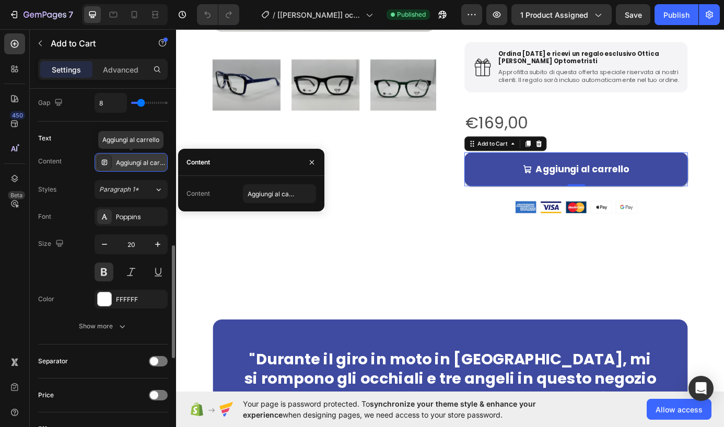
click at [147, 166] on div "Aggiungi al carrello" at bounding box center [140, 162] width 49 height 9
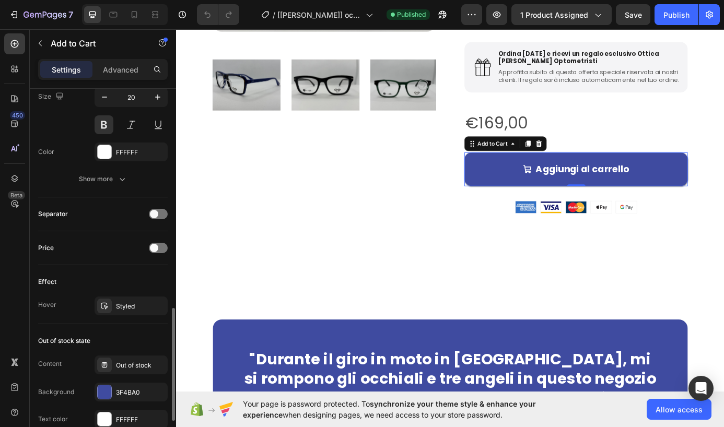
scroll to position [713, 0]
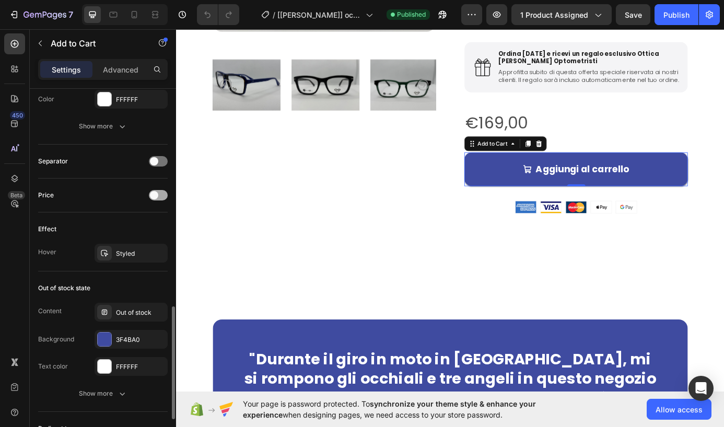
click at [160, 195] on div at bounding box center [158, 195] width 19 height 10
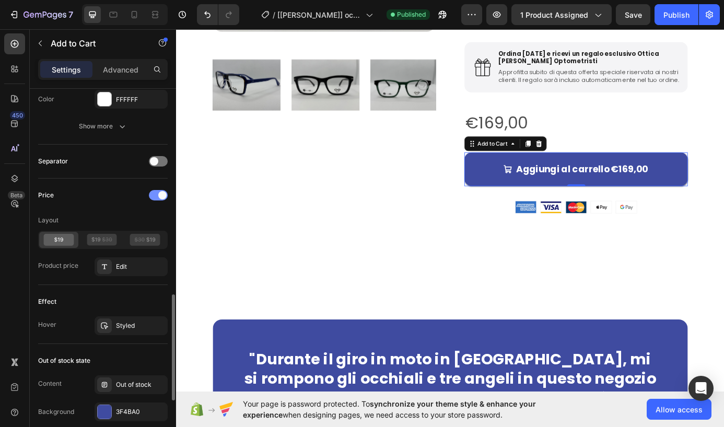
click at [160, 195] on span at bounding box center [162, 195] width 8 height 8
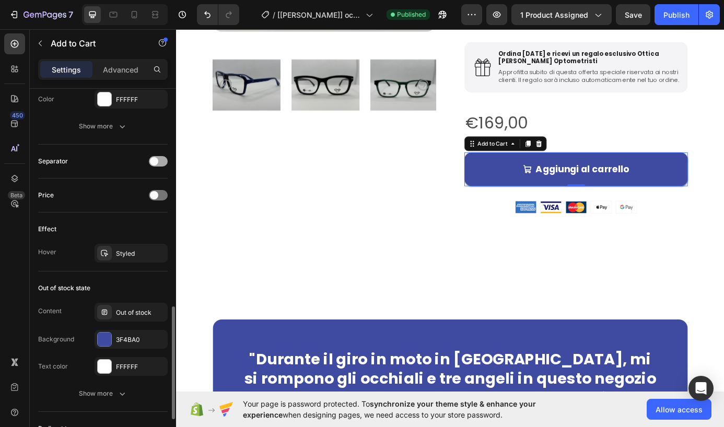
click at [154, 158] on span at bounding box center [154, 161] width 8 height 8
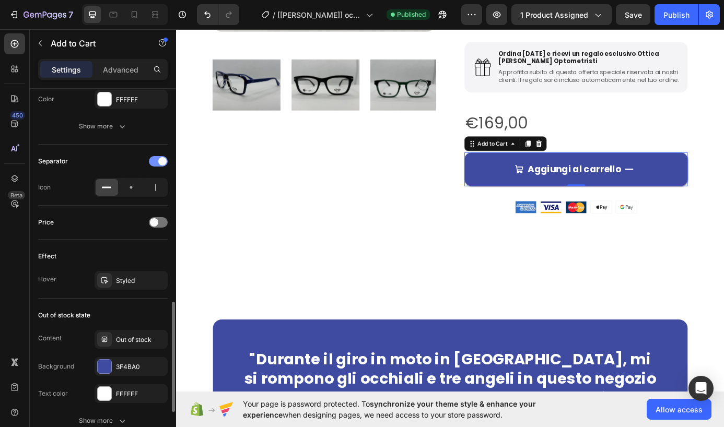
click at [154, 158] on div at bounding box center [158, 161] width 19 height 10
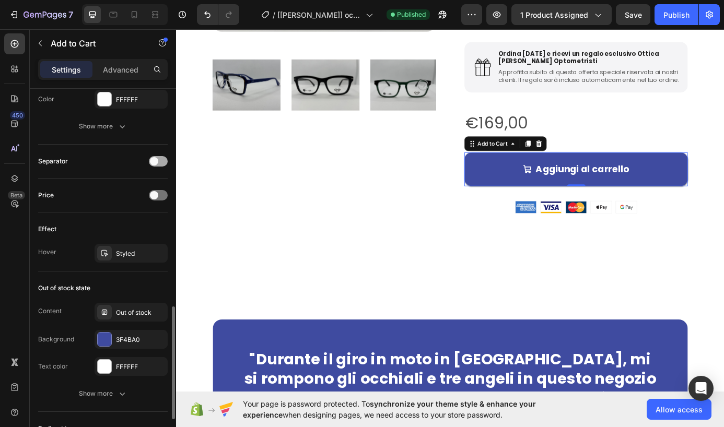
click at [154, 158] on span at bounding box center [154, 161] width 8 height 8
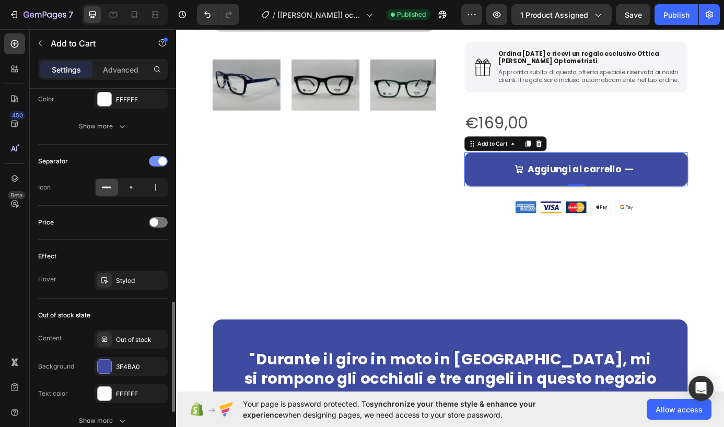
click at [154, 158] on div at bounding box center [158, 161] width 19 height 10
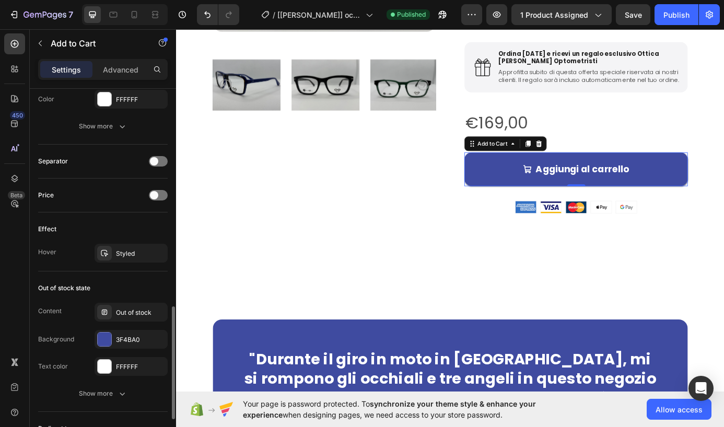
scroll to position [720, 0]
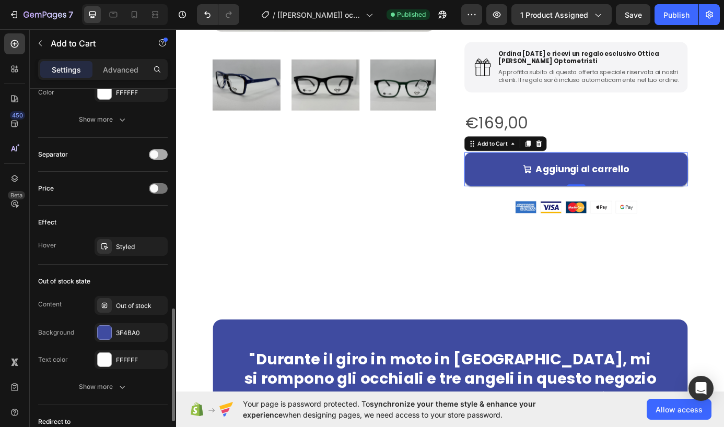
click at [160, 155] on div at bounding box center [158, 154] width 19 height 10
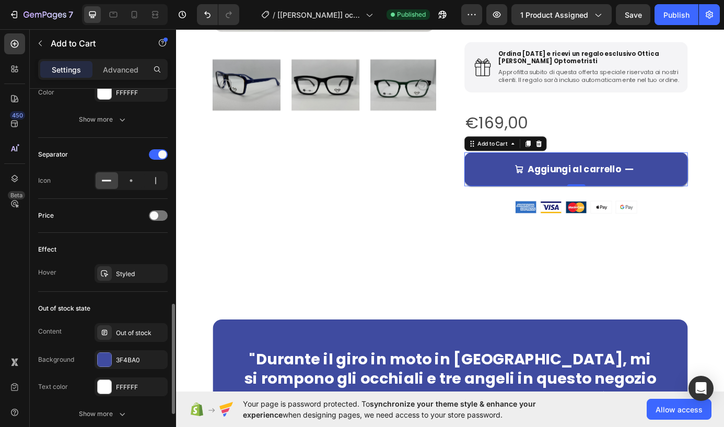
click at [157, 209] on div "Price" at bounding box center [103, 215] width 130 height 17
click at [158, 211] on div at bounding box center [158, 216] width 19 height 10
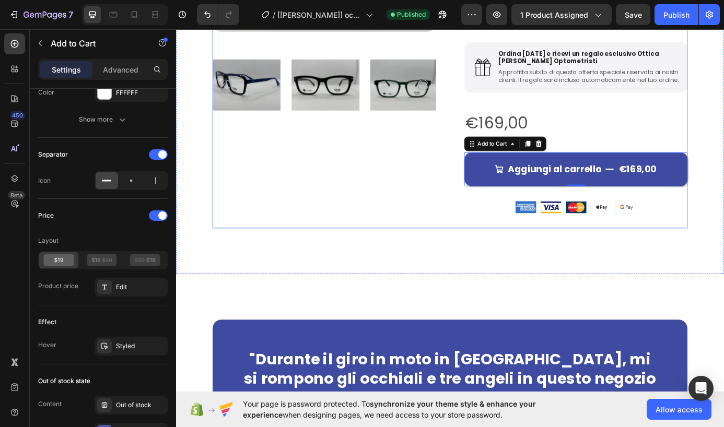
click at [473, 257] on div "Product Images Icon Icon Icon Icon Icon Icon List 3,000+ Clienti Soddisfatti Te…" at bounding box center [489, 48] width 543 height 417
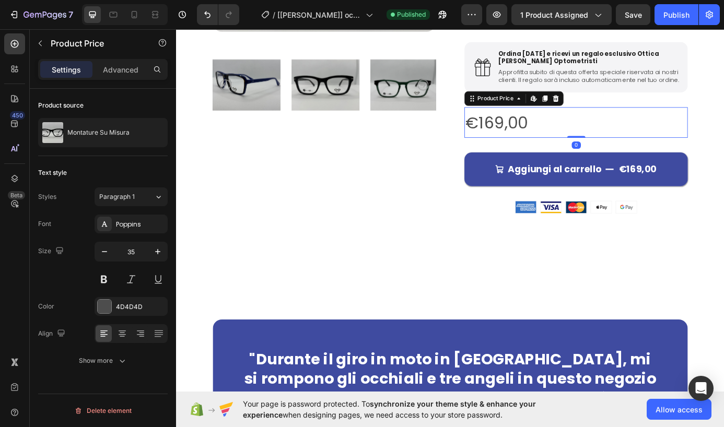
click at [556, 149] on div "€169,00" at bounding box center [634, 136] width 256 height 35
click at [608, 112] on icon at bounding box center [610, 108] width 7 height 7
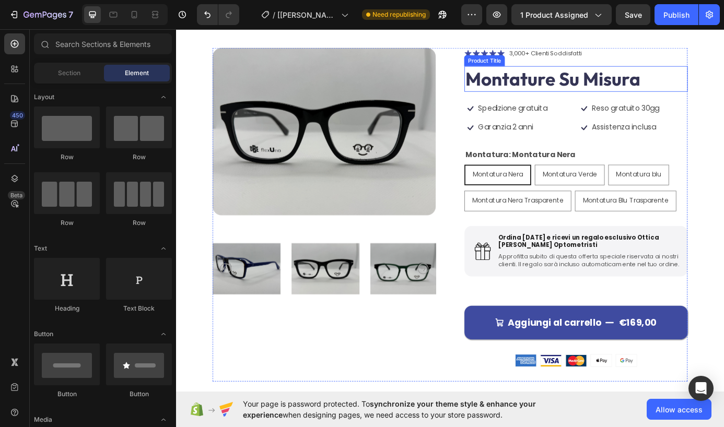
scroll to position [598, 0]
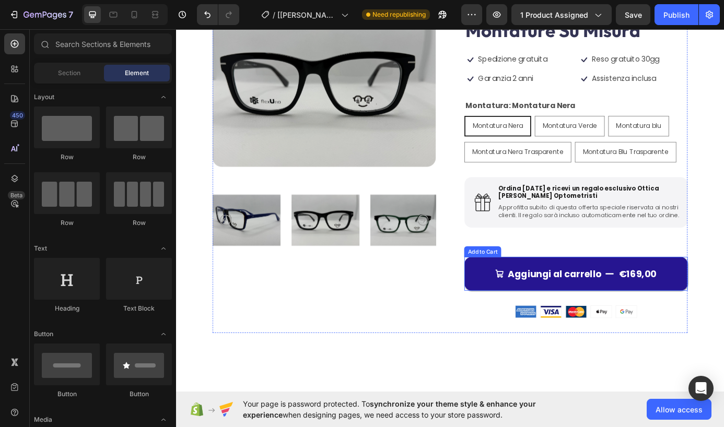
click at [515, 307] on button "Aggiungi al carrello €169,00" at bounding box center [634, 309] width 256 height 39
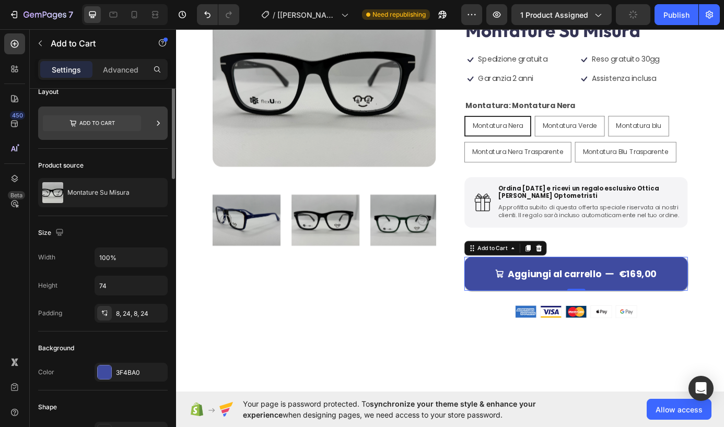
scroll to position [0, 0]
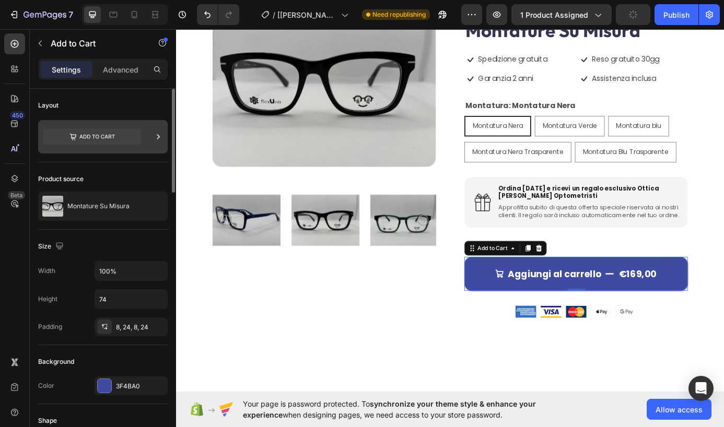
click at [146, 146] on div at bounding box center [103, 136] width 130 height 33
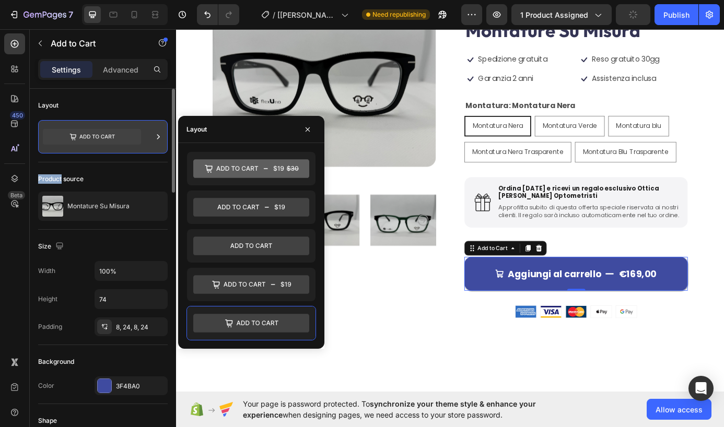
click at [146, 146] on div at bounding box center [103, 136] width 130 height 33
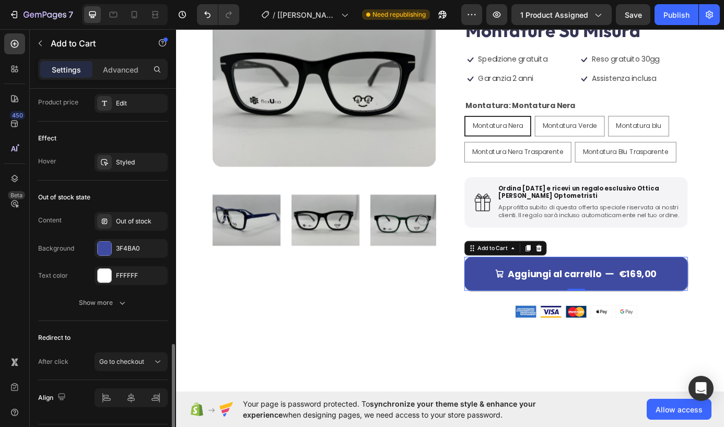
scroll to position [933, 0]
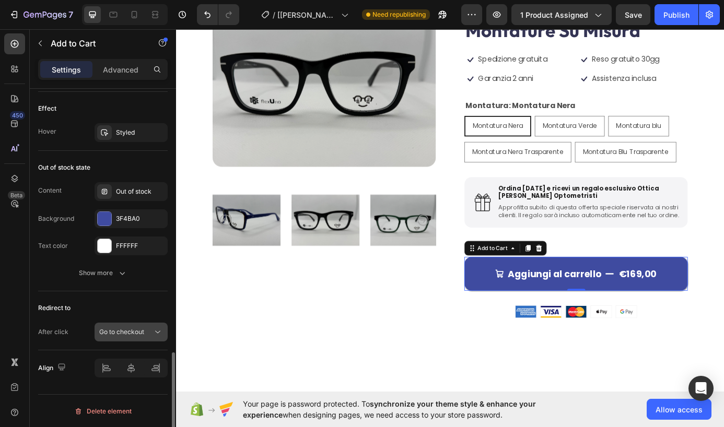
click at [146, 330] on div "Go to checkout" at bounding box center [125, 332] width 53 height 9
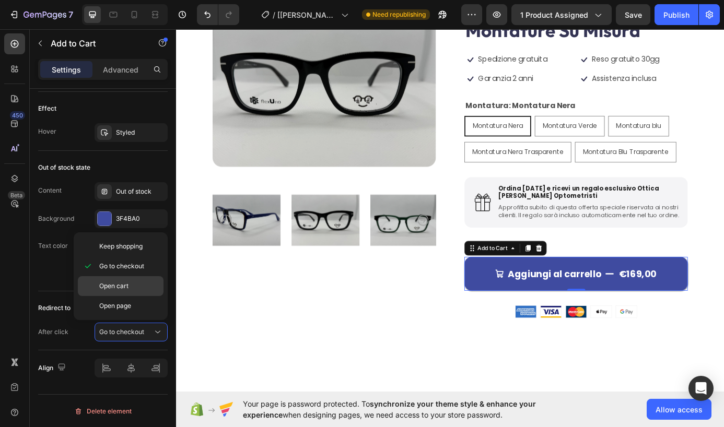
click at [137, 296] on div "Open cart" at bounding box center [121, 306] width 86 height 20
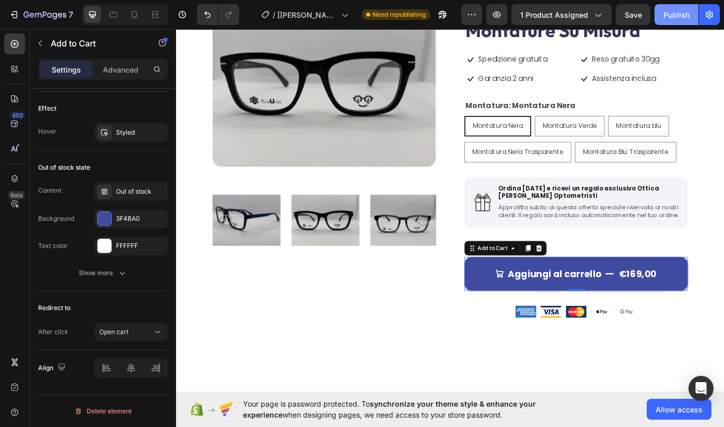
click at [674, 12] on div "Publish" at bounding box center [677, 14] width 26 height 11
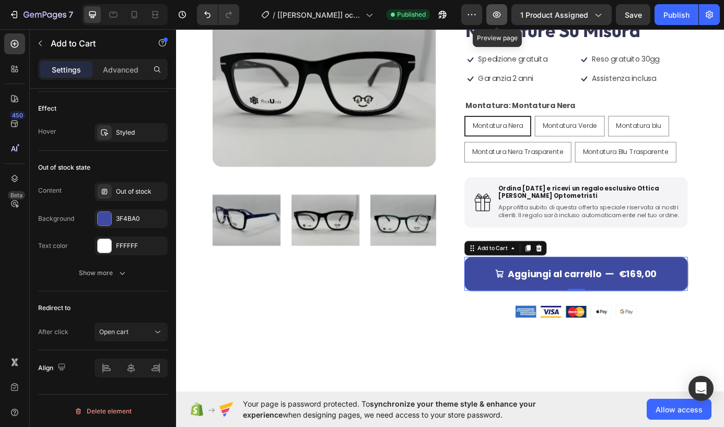
click at [501, 18] on icon "button" at bounding box center [497, 14] width 10 height 10
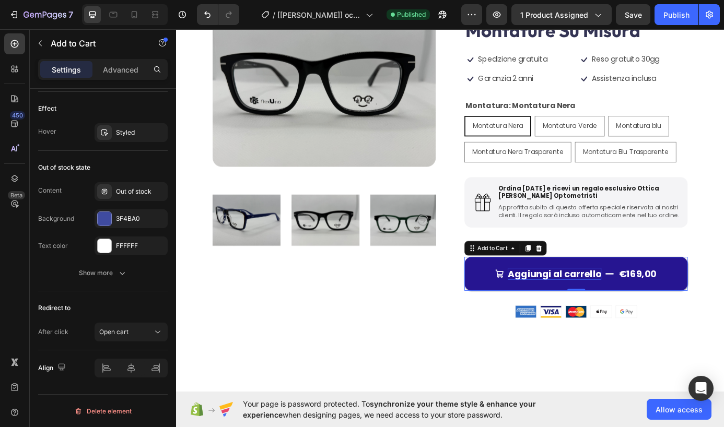
click at [564, 314] on div "Aggiungi al carrello" at bounding box center [609, 310] width 107 height 14
click at [710, 317] on div "€169,00" at bounding box center [703, 310] width 45 height 16
click at [701, 317] on div "€169,00" at bounding box center [703, 310] width 45 height 16
click at [709, 306] on button "Aggiungi al carrello €169,00" at bounding box center [634, 309] width 256 height 39
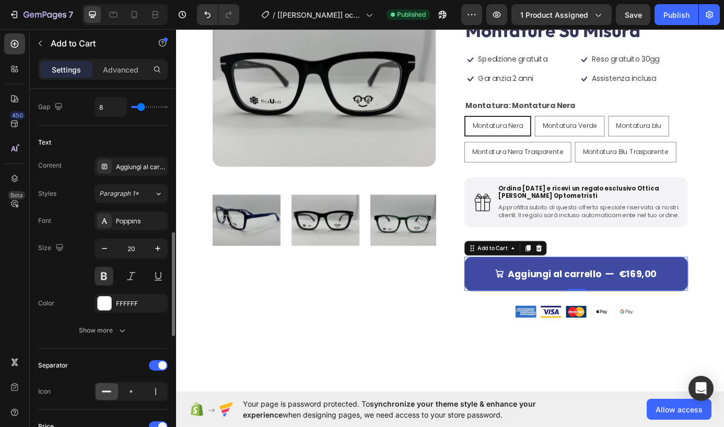
scroll to position [597, 0]
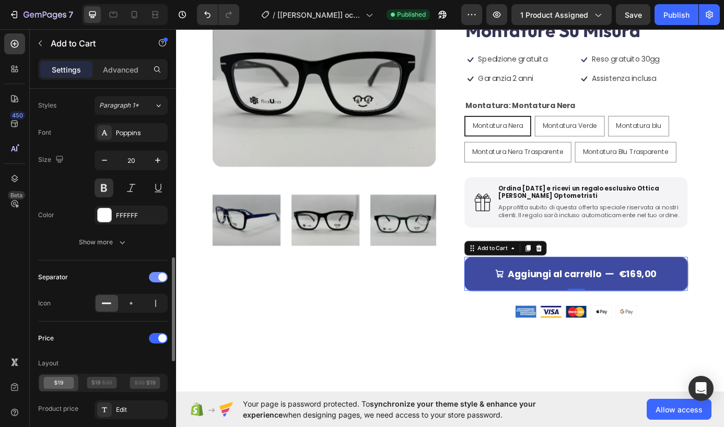
click at [158, 281] on div at bounding box center [158, 277] width 19 height 10
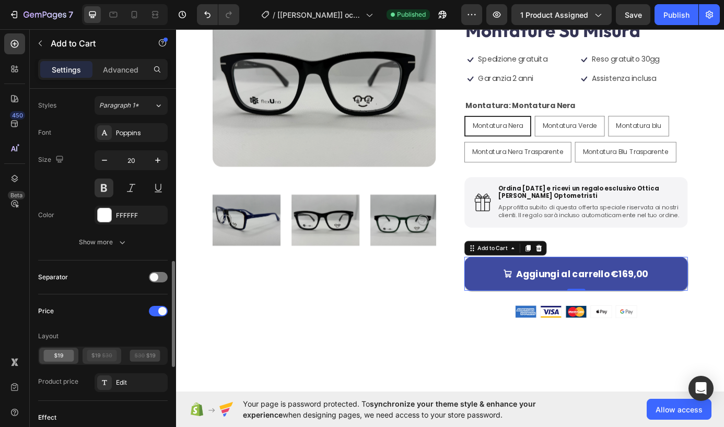
click at [97, 357] on icon at bounding box center [102, 356] width 30 height 12
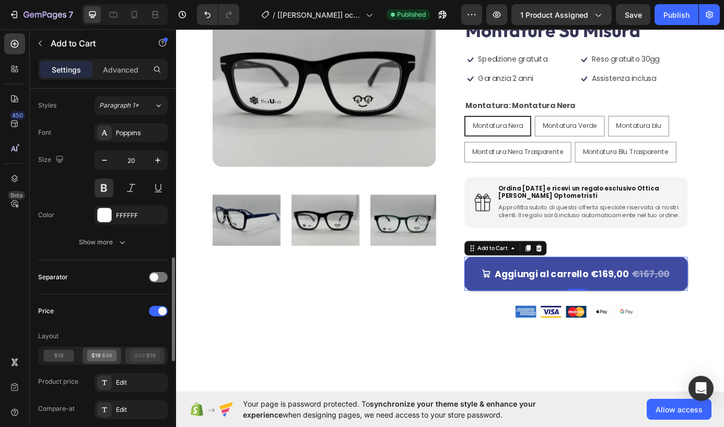
click at [142, 357] on icon at bounding box center [140, 355] width 10 height 5
click at [63, 353] on icon at bounding box center [59, 356] width 30 height 12
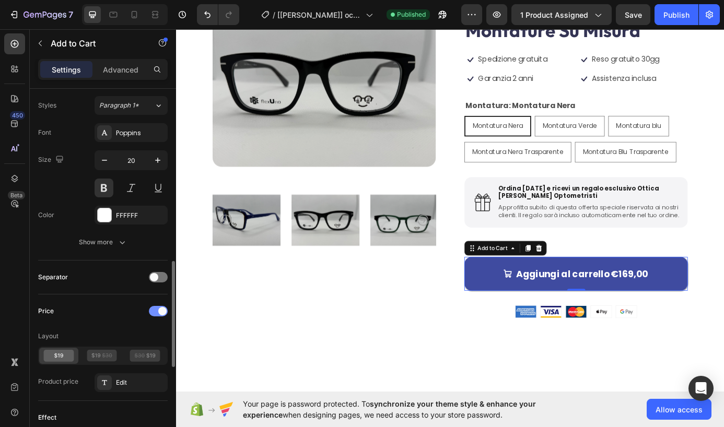
click at [156, 315] on div at bounding box center [158, 311] width 19 height 10
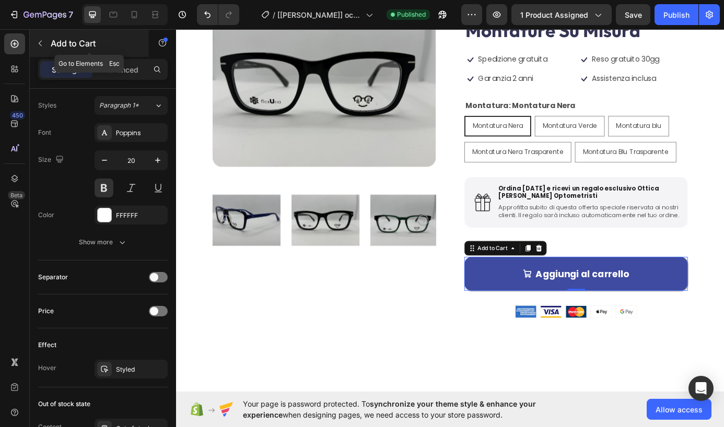
click at [40, 43] on icon "button" at bounding box center [40, 43] width 8 height 8
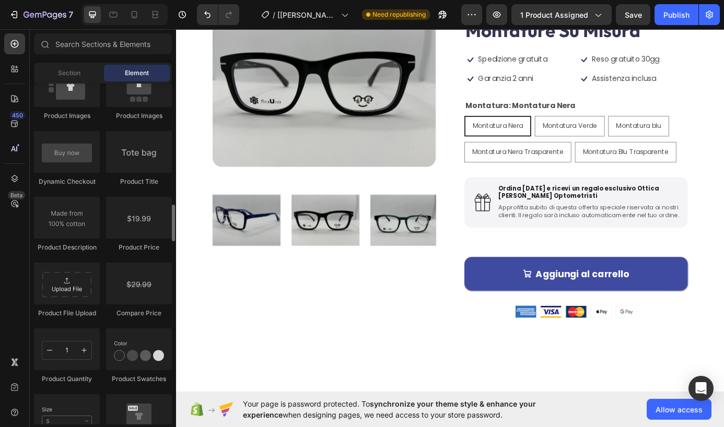
scroll to position [1509, 0]
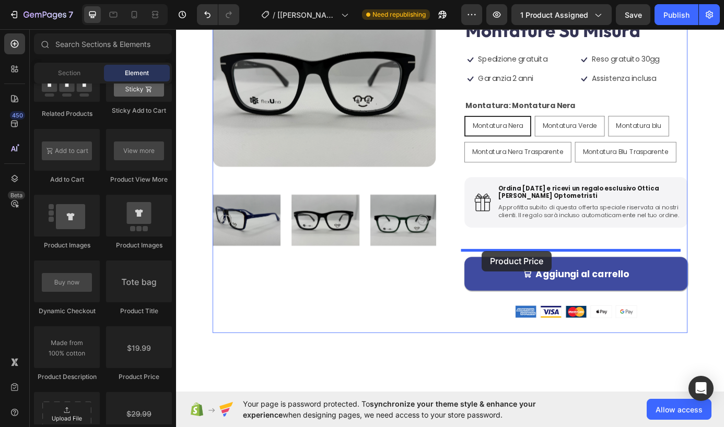
drag, startPoint x: 329, startPoint y: 375, endPoint x: 526, endPoint y: 283, distance: 217.4
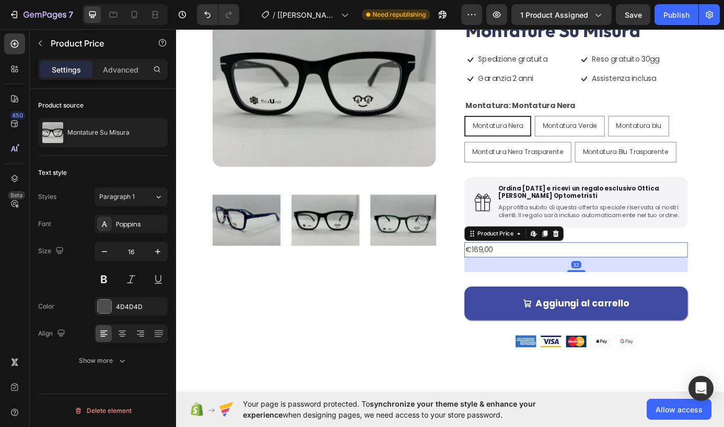
click at [543, 291] on div "€169,00" at bounding box center [634, 281] width 256 height 17
drag, startPoint x: 631, startPoint y: 313, endPoint x: 630, endPoint y: 305, distance: 8.5
click at [630, 305] on div "32" at bounding box center [634, 299] width 256 height 17
drag, startPoint x: 630, startPoint y: 311, endPoint x: 629, endPoint y: 301, distance: 10.5
click at [629, 301] on div "32" at bounding box center [634, 299] width 256 height 17
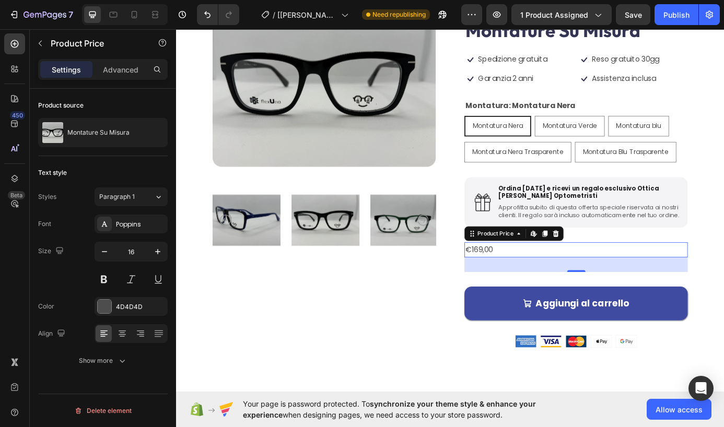
click at [626, 284] on div "€169,00" at bounding box center [634, 281] width 256 height 17
click at [152, 255] on button "button" at bounding box center [157, 251] width 19 height 19
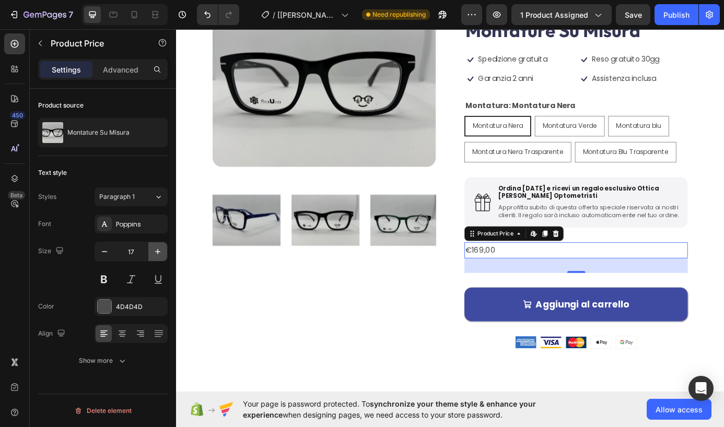
click at [152, 255] on button "button" at bounding box center [157, 251] width 19 height 19
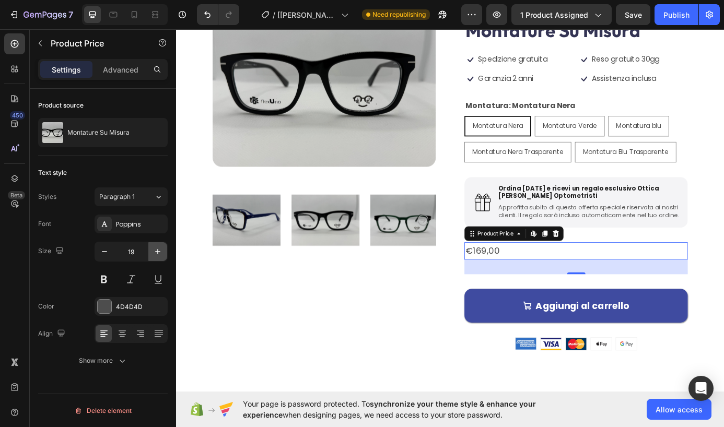
click at [152, 255] on button "button" at bounding box center [157, 251] width 19 height 19
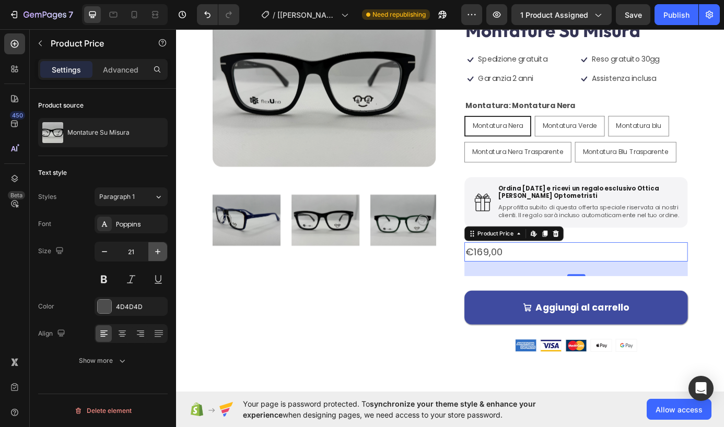
click at [152, 255] on button "button" at bounding box center [157, 251] width 19 height 19
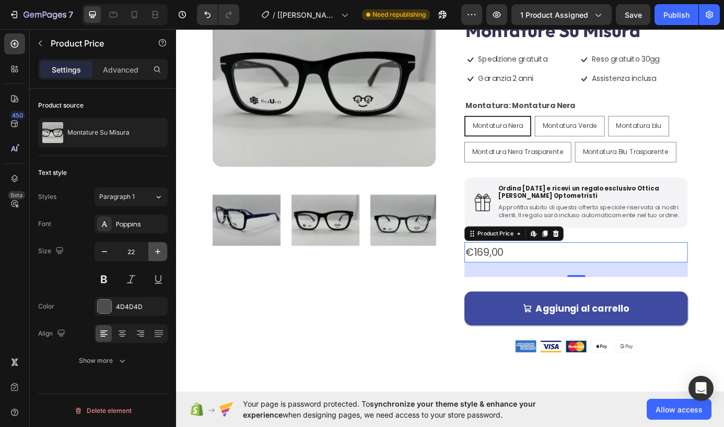
click at [152, 255] on button "button" at bounding box center [157, 251] width 19 height 19
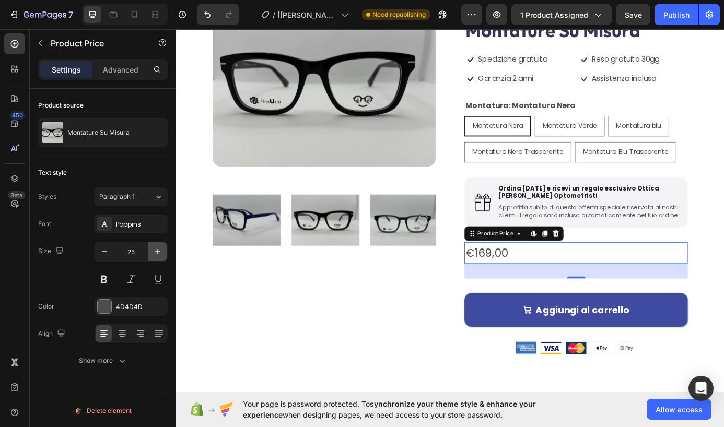
click at [152, 255] on button "button" at bounding box center [157, 251] width 19 height 19
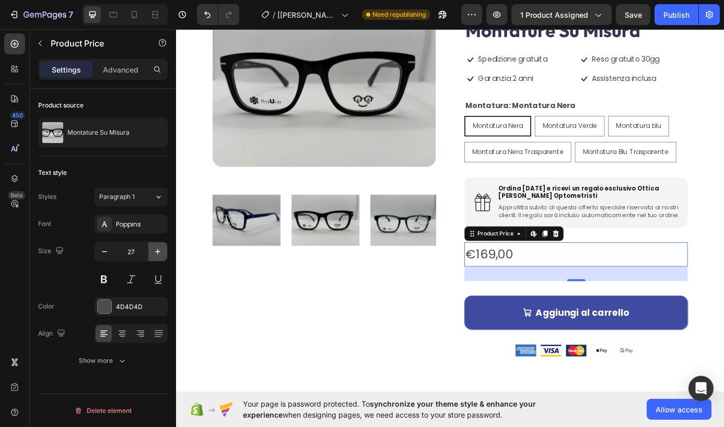
click at [152, 255] on button "button" at bounding box center [157, 251] width 19 height 19
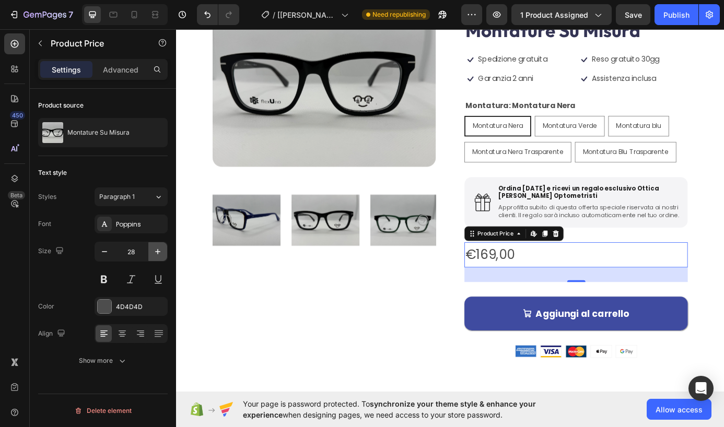
click at [152, 255] on button "button" at bounding box center [157, 251] width 19 height 19
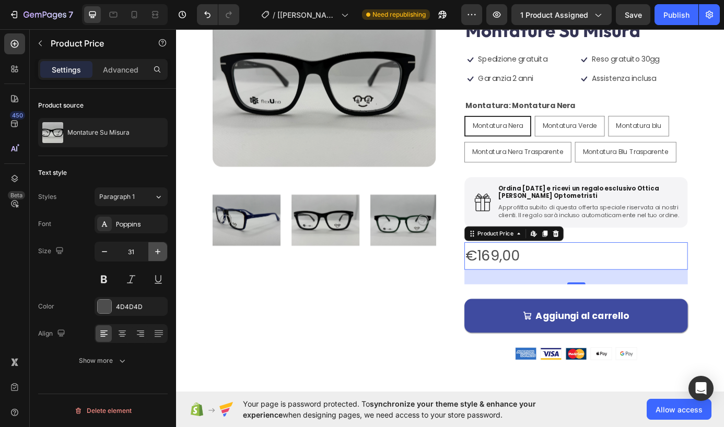
click at [152, 254] on button "button" at bounding box center [157, 251] width 19 height 19
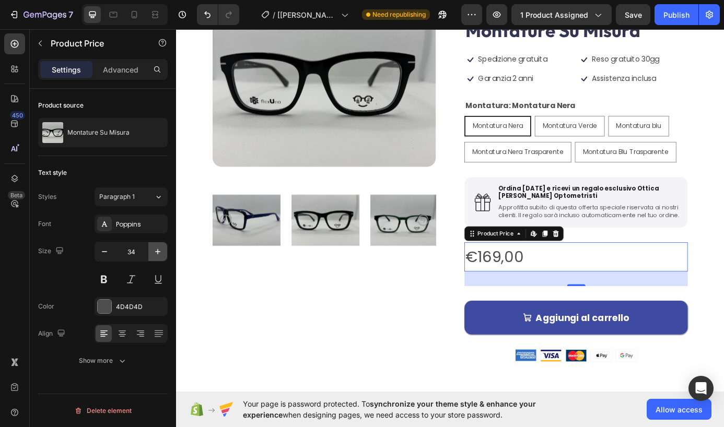
click at [152, 254] on button "button" at bounding box center [157, 251] width 19 height 19
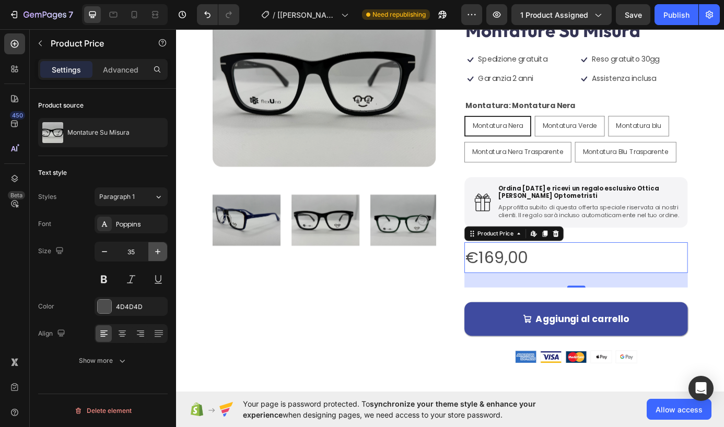
click at [152, 254] on button "button" at bounding box center [157, 251] width 19 height 19
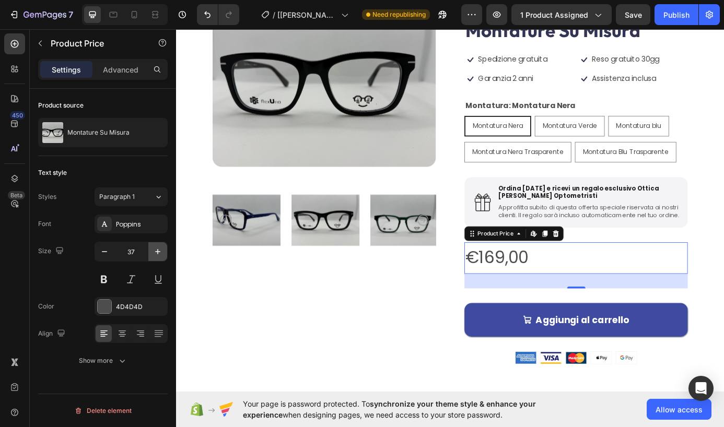
click at [152, 254] on button "button" at bounding box center [157, 251] width 19 height 19
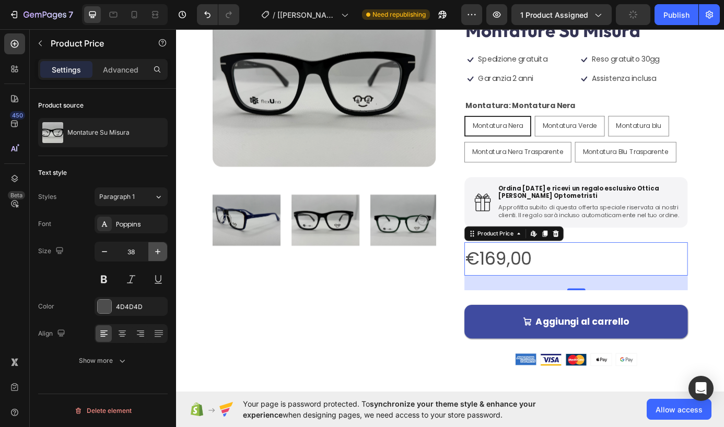
click at [152, 254] on button "button" at bounding box center [157, 251] width 19 height 19
type input "39"
click at [430, 349] on div "Product Images" at bounding box center [346, 214] width 256 height 438
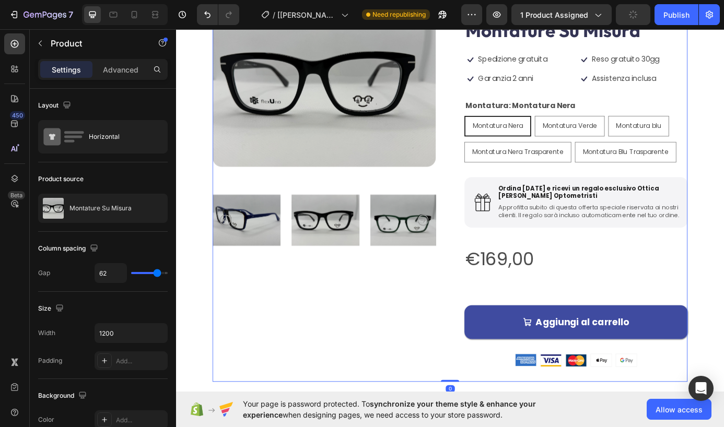
click at [611, 333] on div "Icon Icon Icon Icon Icon Icon List 3,000+ Clienti Soddisfatti Text Block Row Mo…" at bounding box center [634, 214] width 256 height 438
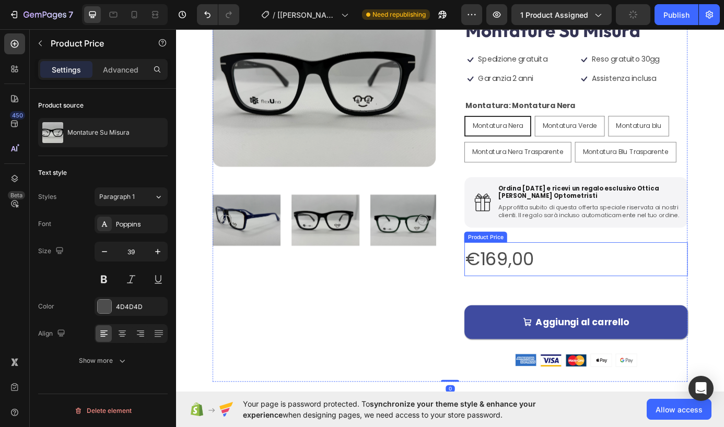
click at [607, 312] on div "€169,00" at bounding box center [634, 292] width 256 height 39
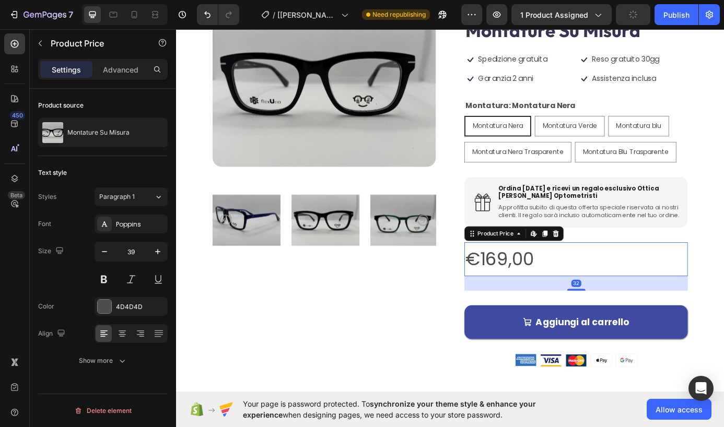
drag, startPoint x: 632, startPoint y: 332, endPoint x: 630, endPoint y: 318, distance: 14.3
click at [630, 312] on div "€169,00 Product Price Edit content in Shopify 32 Product Price Edit content in …" at bounding box center [634, 292] width 256 height 39
drag, startPoint x: 628, startPoint y: 333, endPoint x: 628, endPoint y: 316, distance: 17.8
click at [628, 312] on div "€169,00 Product Price Edit content in Shopify 32 Product Price Edit content in …" at bounding box center [634, 292] width 256 height 39
drag, startPoint x: 629, startPoint y: 333, endPoint x: 630, endPoint y: 317, distance: 16.2
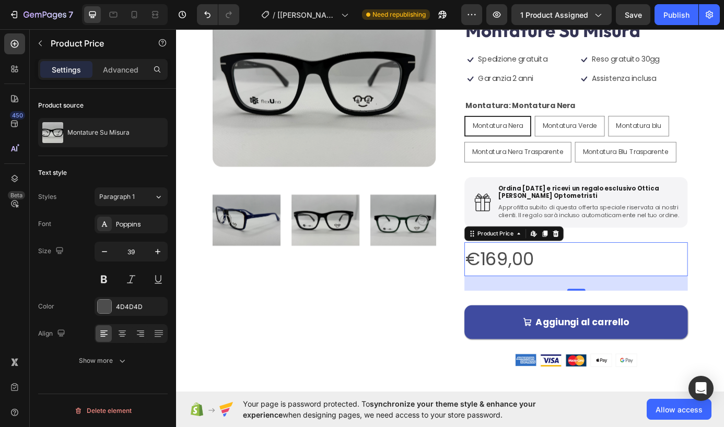
click at [630, 312] on div "€169,00 Product Price Edit content in Shopify 32 Product Price Edit content in …" at bounding box center [634, 292] width 256 height 39
click at [639, 309] on div "€169,00" at bounding box center [634, 292] width 256 height 39
drag, startPoint x: 627, startPoint y: 335, endPoint x: 628, endPoint y: 327, distance: 7.9
click at [628, 327] on div "32" at bounding box center [634, 320] width 256 height 17
click at [628, 338] on div "Aggiungi al carrello Add to Cart" at bounding box center [634, 356] width 256 height 55
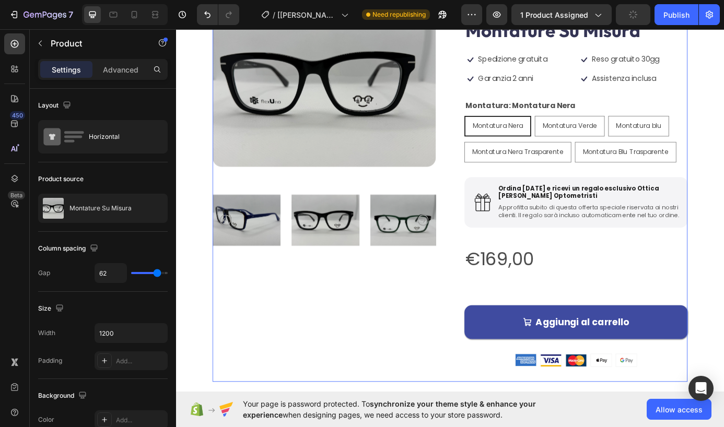
click at [622, 326] on div "Icon Icon Icon Icon Icon Icon List 3,000+ Clienti Soddisfatti Text Block Row Mo…" at bounding box center [634, 214] width 256 height 438
click at [435, 334] on div "Product Images" at bounding box center [346, 214] width 256 height 438
click at [597, 306] on div "€169,00" at bounding box center [634, 292] width 256 height 39
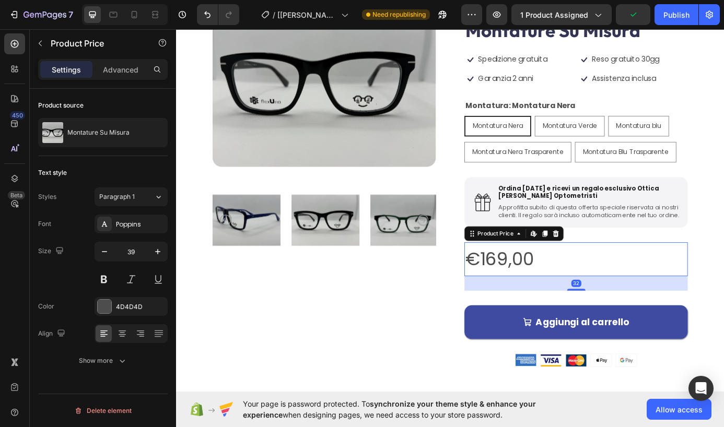
click at [604, 328] on div "32" at bounding box center [634, 320] width 256 height 17
drag, startPoint x: 639, startPoint y: 337, endPoint x: 638, endPoint y: 316, distance: 20.4
click at [638, 312] on div "€169,00 Product Price Edit content in Shopify 32 Product Price Edit content in …" at bounding box center [634, 292] width 256 height 39
click at [630, 352] on div "Icon Icon Icon Icon Icon Icon List 3,000+ Clienti Soddisfatti Text Block Row Mo…" at bounding box center [634, 214] width 256 height 438
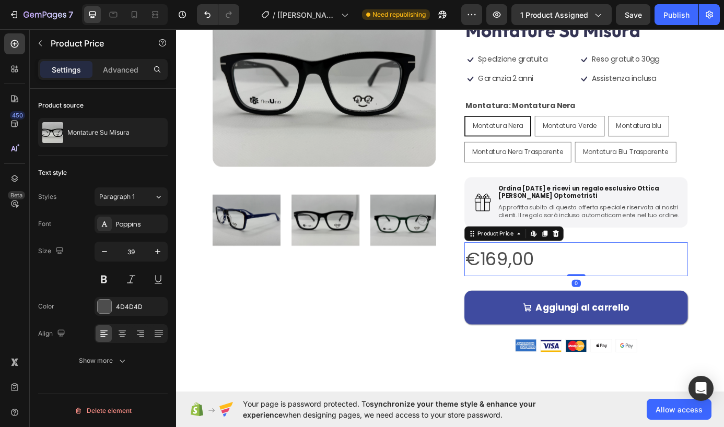
drag, startPoint x: 627, startPoint y: 336, endPoint x: 629, endPoint y: 298, distance: 37.7
click at [629, 298] on div "€169,00 Product Price Edit content in Shopify 0 Product Price Edit content in S…" at bounding box center [634, 292] width 256 height 39
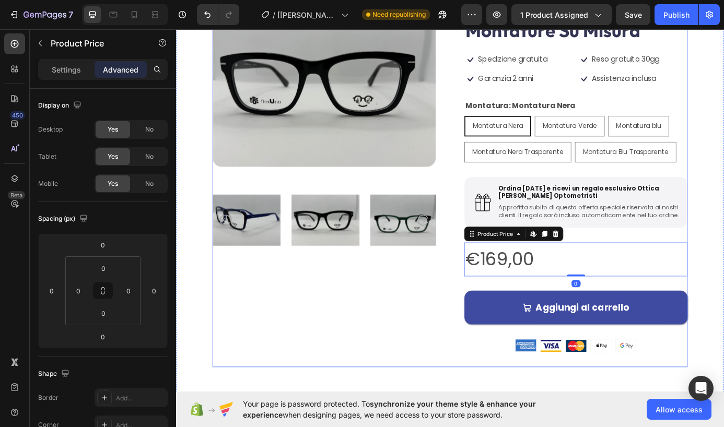
click at [477, 327] on div "Product Images Icon Icon Icon Icon Icon Icon List 3,000+ Clienti Soddisfatti Te…" at bounding box center [489, 205] width 543 height 421
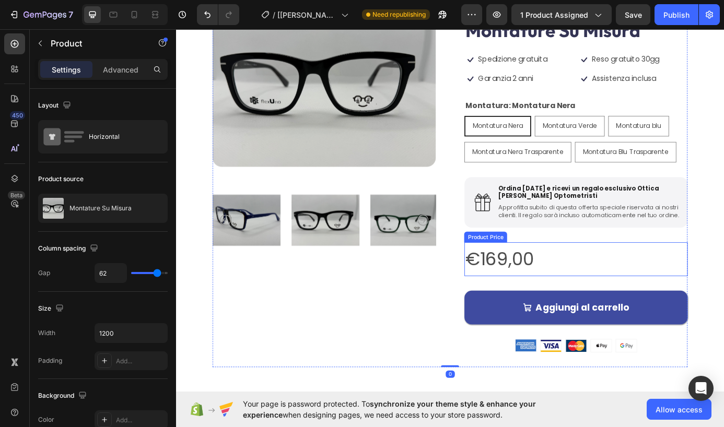
click at [621, 304] on div "€169,00" at bounding box center [634, 292] width 256 height 39
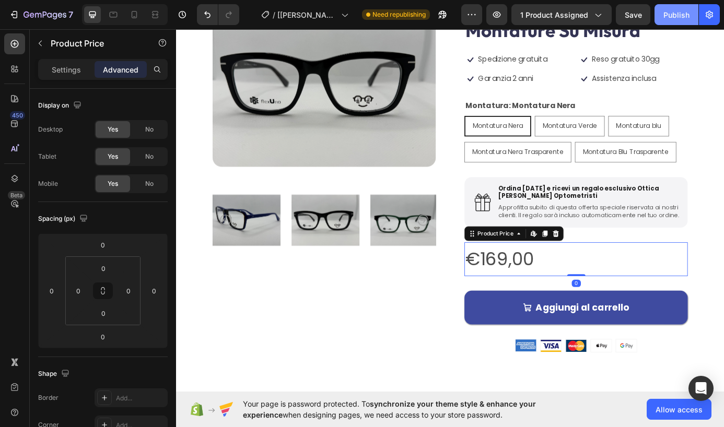
click at [676, 16] on div "Publish" at bounding box center [677, 14] width 26 height 11
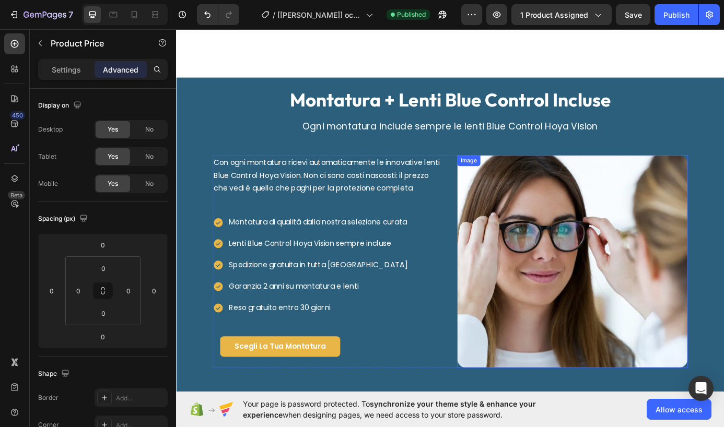
scroll to position [1552, 0]
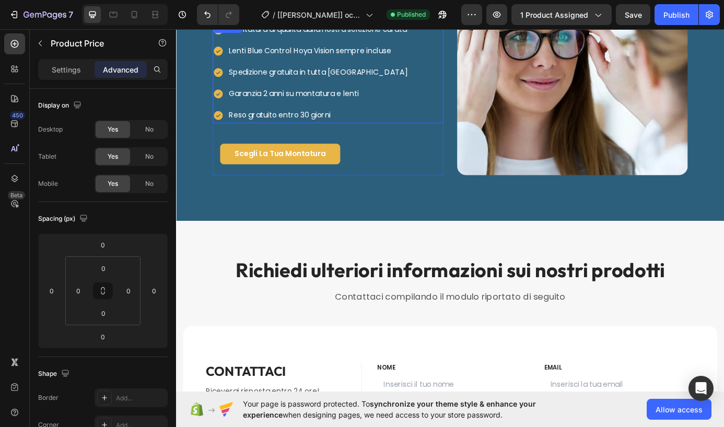
click at [310, 135] on p "Reso gratuito entro 30 giorni" at bounding box center [338, 127] width 205 height 15
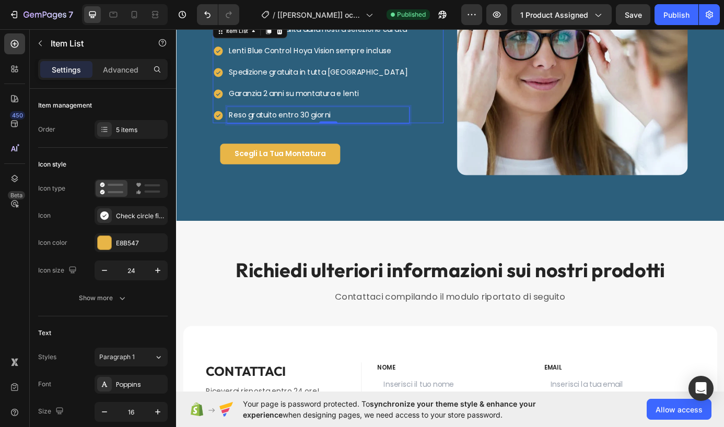
click at [441, 135] on p "Reso gratuito entro 30 giorni" at bounding box center [338, 127] width 205 height 15
click at [469, 137] on div "Montatura di qualità dalla nostra selezione curata Lenti Blue Control Hoya Visi…" at bounding box center [350, 79] width 264 height 116
click at [464, 137] on div "Montatura di qualità dalla nostra selezione curata Lenti Blue Control Hoya Visi…" at bounding box center [350, 79] width 264 height 116
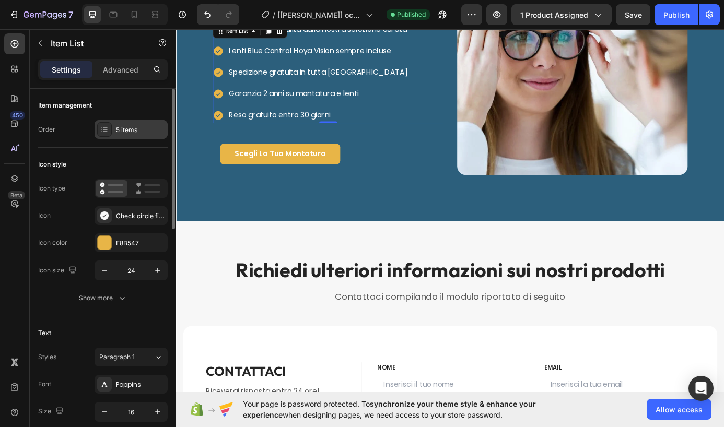
click at [124, 127] on div "5 items" at bounding box center [140, 129] width 49 height 9
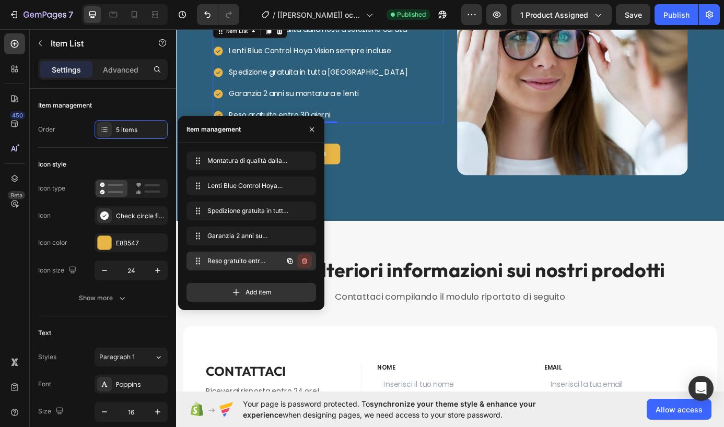
click at [305, 263] on icon "button" at bounding box center [304, 261] width 8 height 8
click at [305, 261] on div "Delete" at bounding box center [297, 261] width 19 height 9
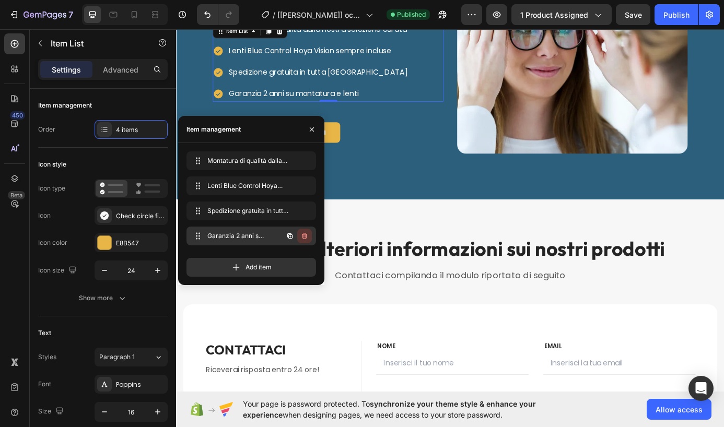
click at [307, 237] on icon "button" at bounding box center [304, 236] width 8 height 8
click at [307, 237] on button "Delete" at bounding box center [297, 236] width 29 height 15
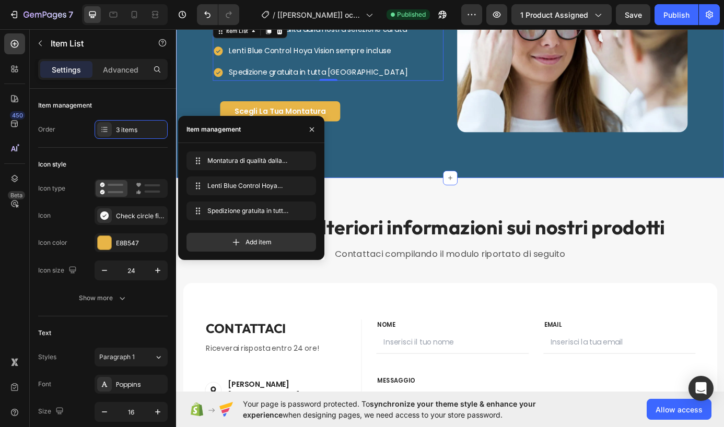
click at [475, 189] on div "Montatura + Lenti Blue Control Incluse Heading Ogni montatura include sempre le…" at bounding box center [489, 32] width 627 height 336
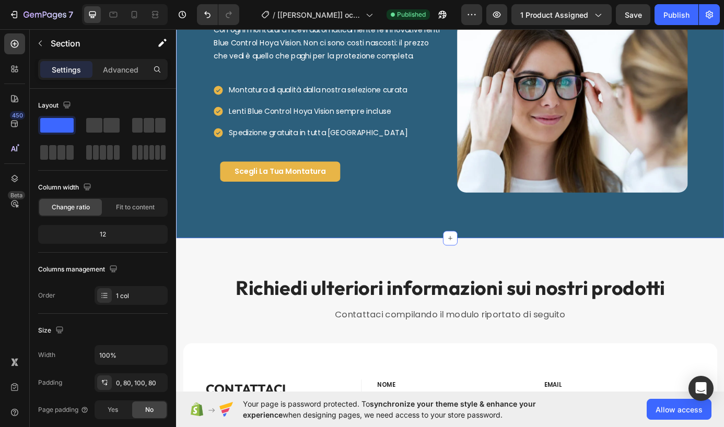
scroll to position [1284, 0]
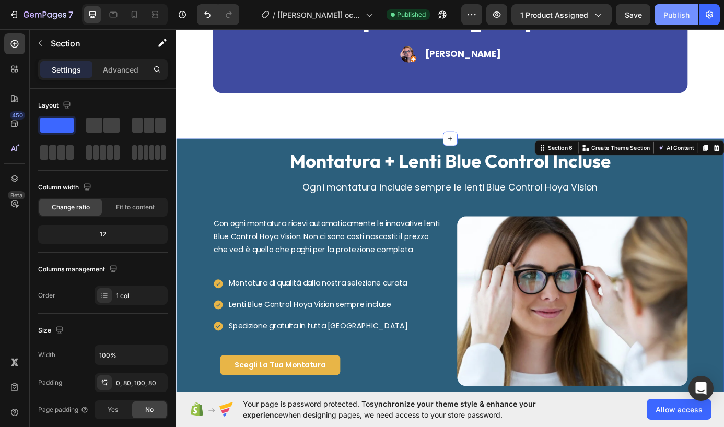
click at [677, 9] on div "Publish" at bounding box center [677, 14] width 26 height 11
